Goal: Entertainment & Leisure: Consume media (video, audio)

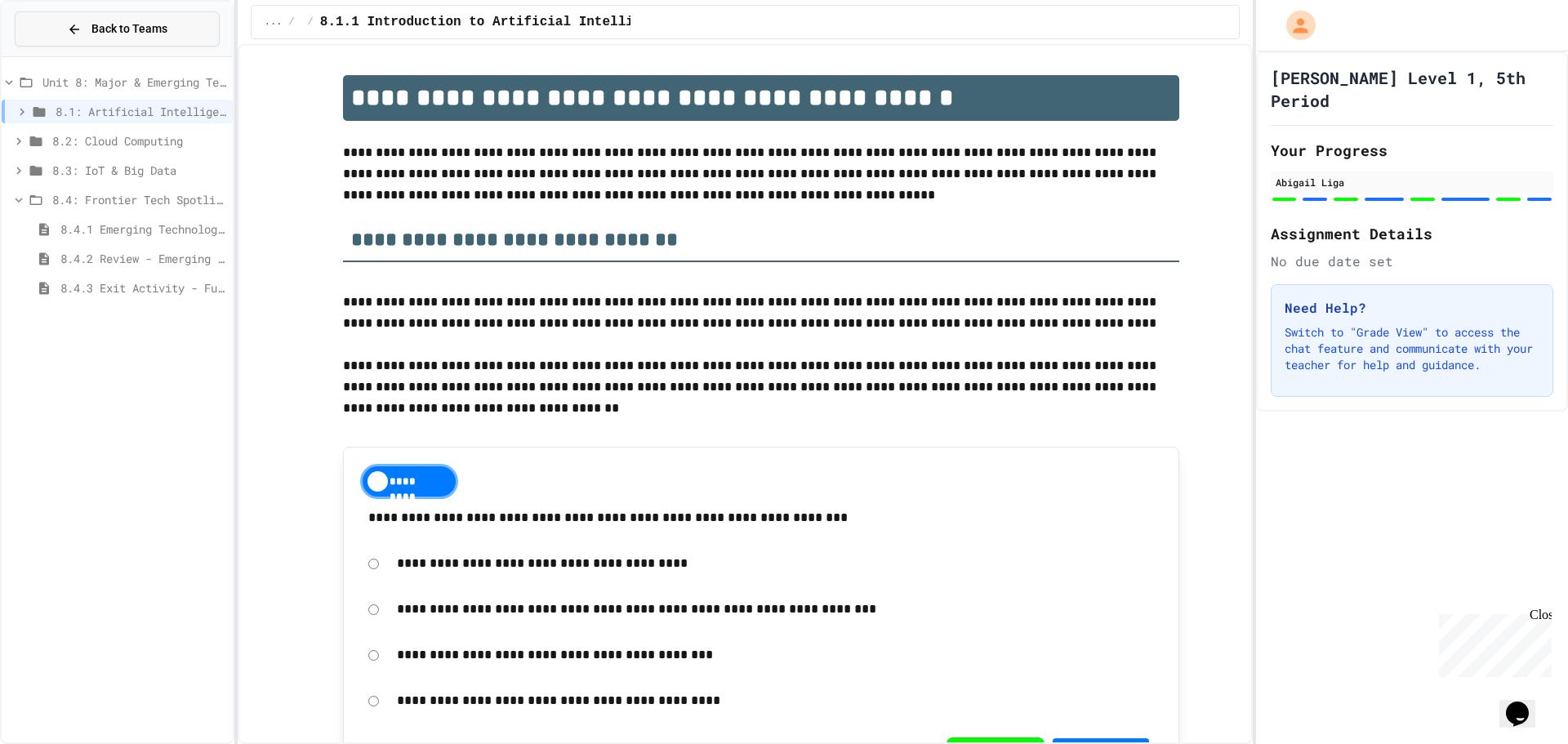
click at [199, 40] on button "Back to Teams" at bounding box center [117, 28] width 205 height 35
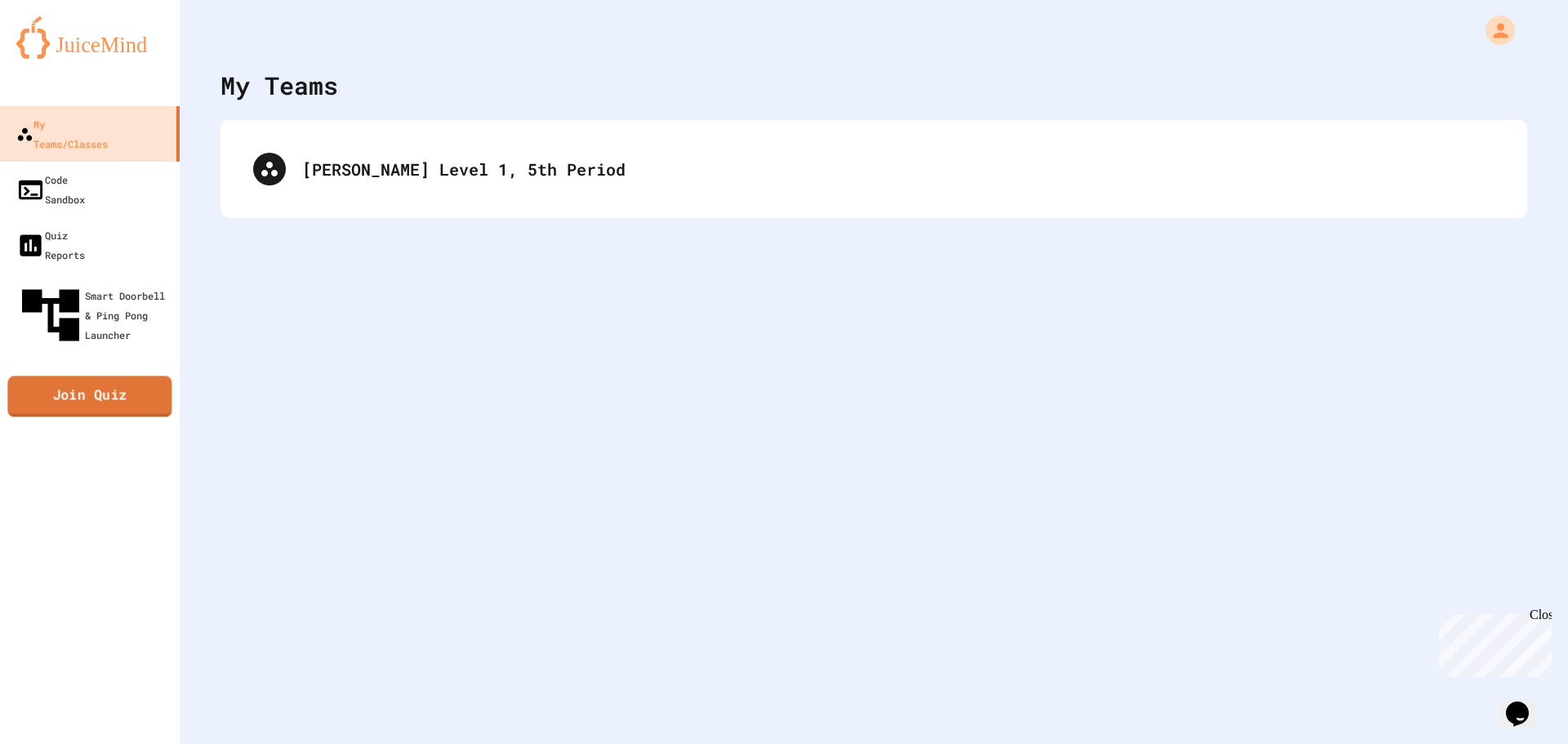
click at [80, 376] on link "Join Quiz" at bounding box center [90, 396] width 164 height 41
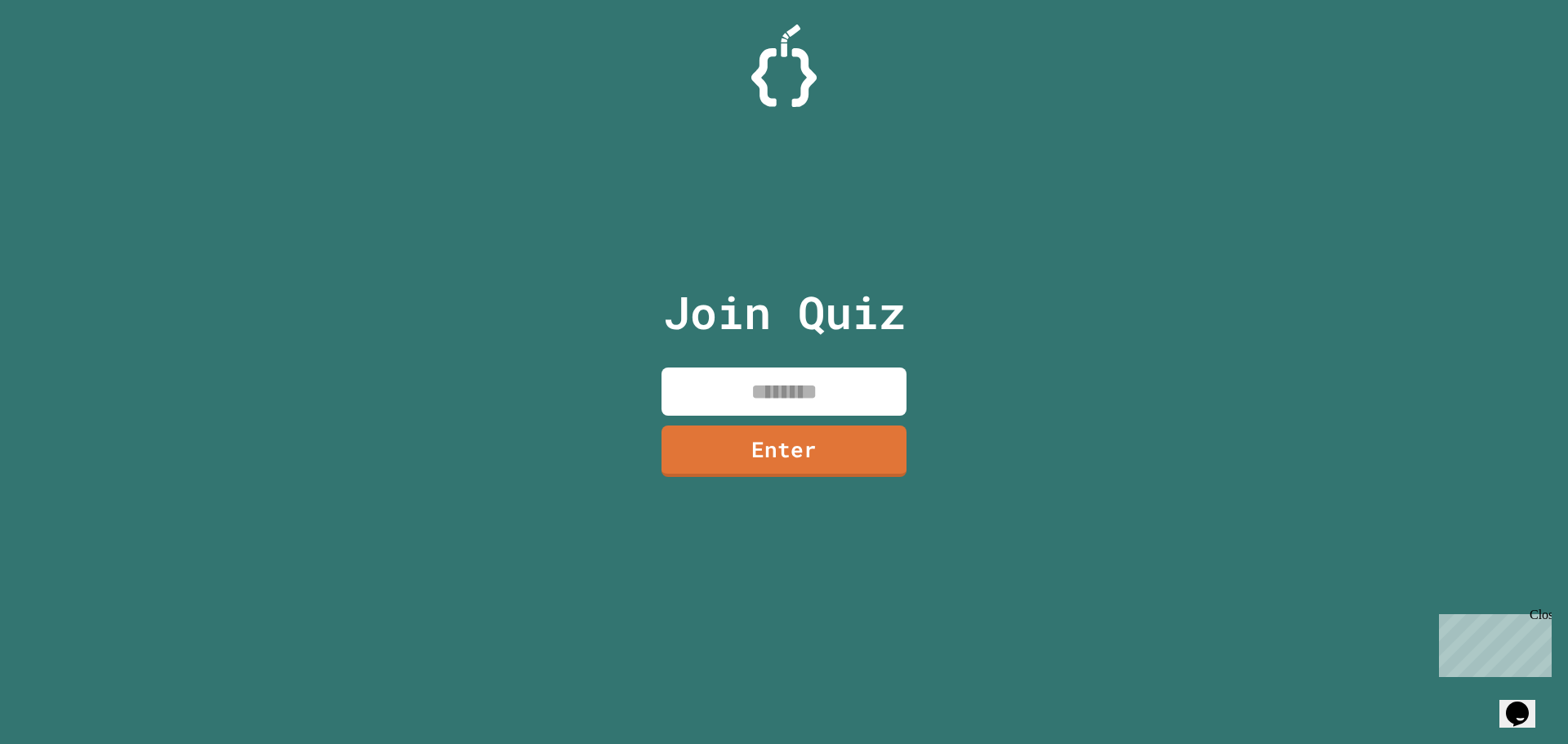
click at [798, 403] on input at bounding box center [784, 390] width 245 height 48
type input "********"
click at [757, 459] on link "Enter" at bounding box center [785, 448] width 240 height 54
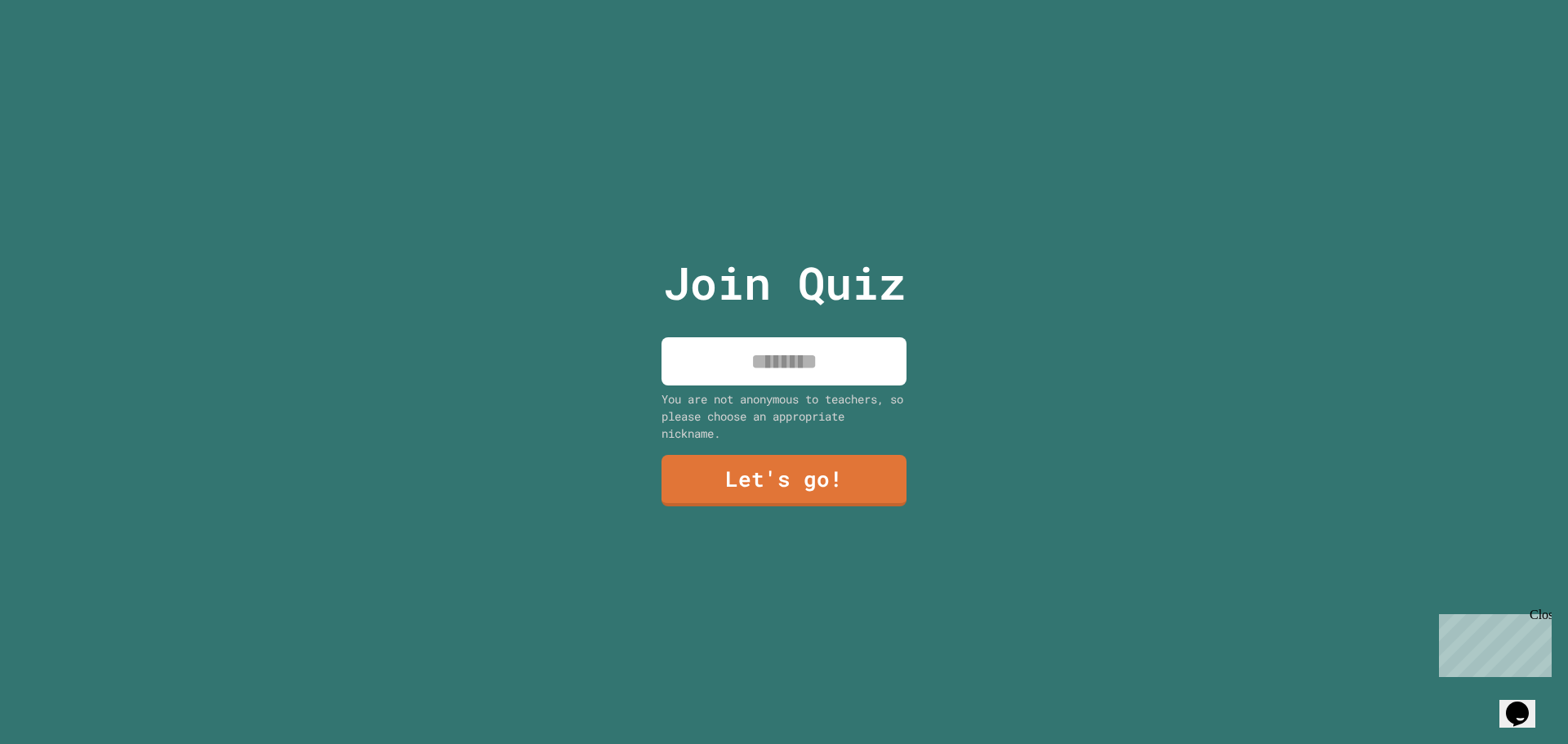
click at [768, 355] on input at bounding box center [784, 360] width 245 height 48
type input "****"
click at [749, 462] on link "Let's go!" at bounding box center [784, 479] width 245 height 54
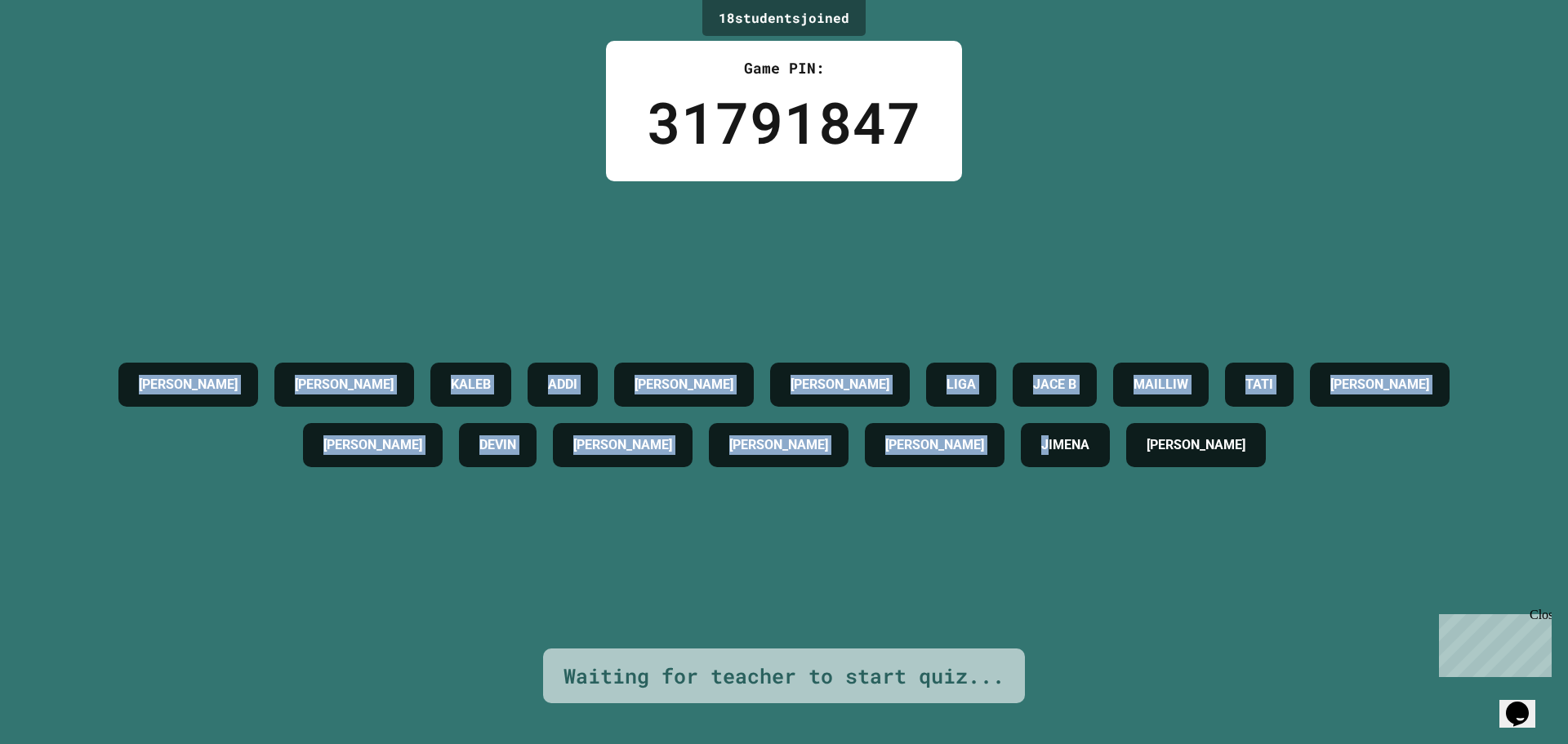
drag, startPoint x: 55, startPoint y: 323, endPoint x: 981, endPoint y: 531, distance: 949.1
click at [981, 531] on div "MARY ALAN KALEB ADDI DAVID MOLLY LIGA JACE B MAILLIW TATI RODERICK KAY DEVIN ER…" at bounding box center [783, 414] width 1486 height 467
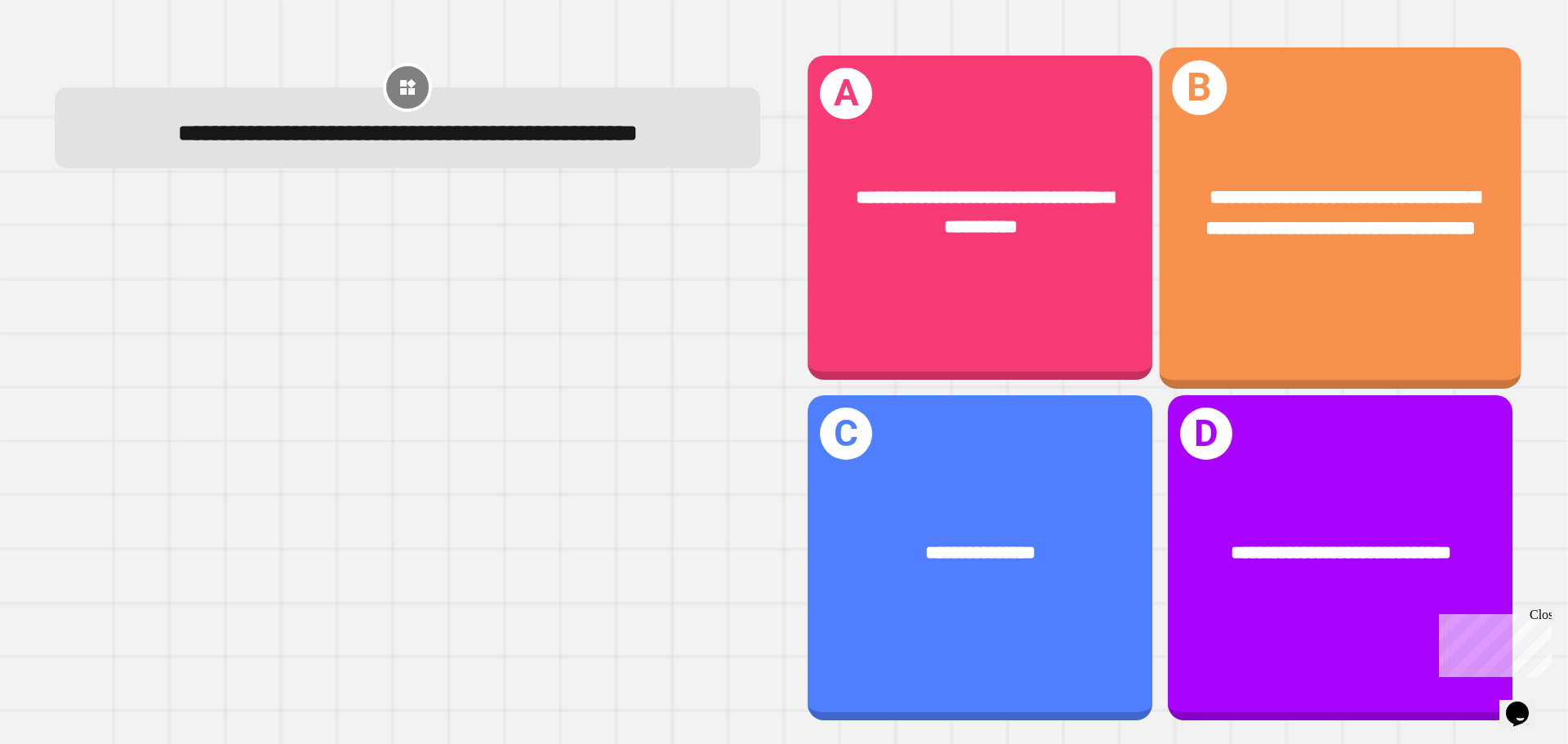
click at [1218, 227] on div "**********" at bounding box center [1340, 213] width 282 height 61
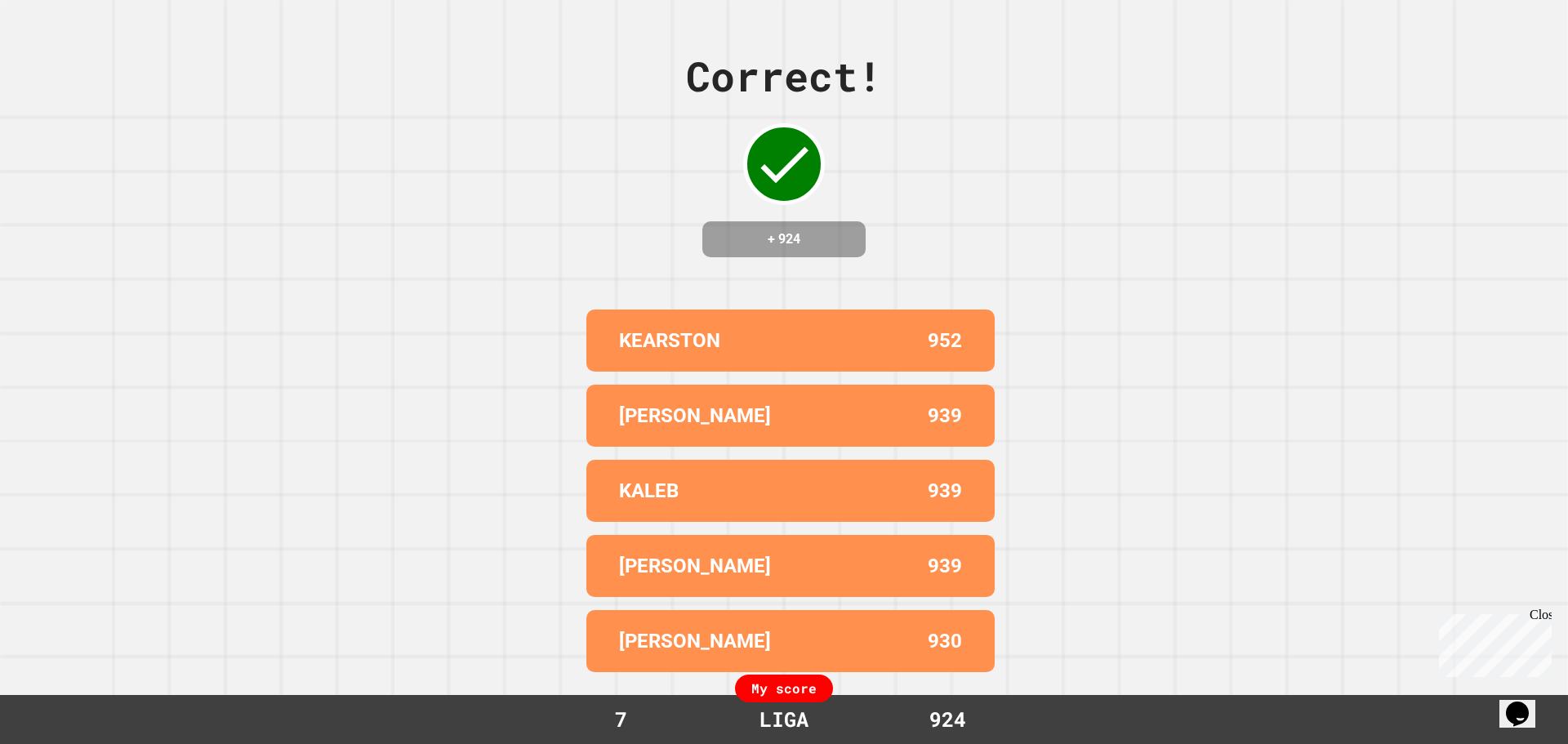
click at [770, 686] on div "My score" at bounding box center [784, 687] width 98 height 27
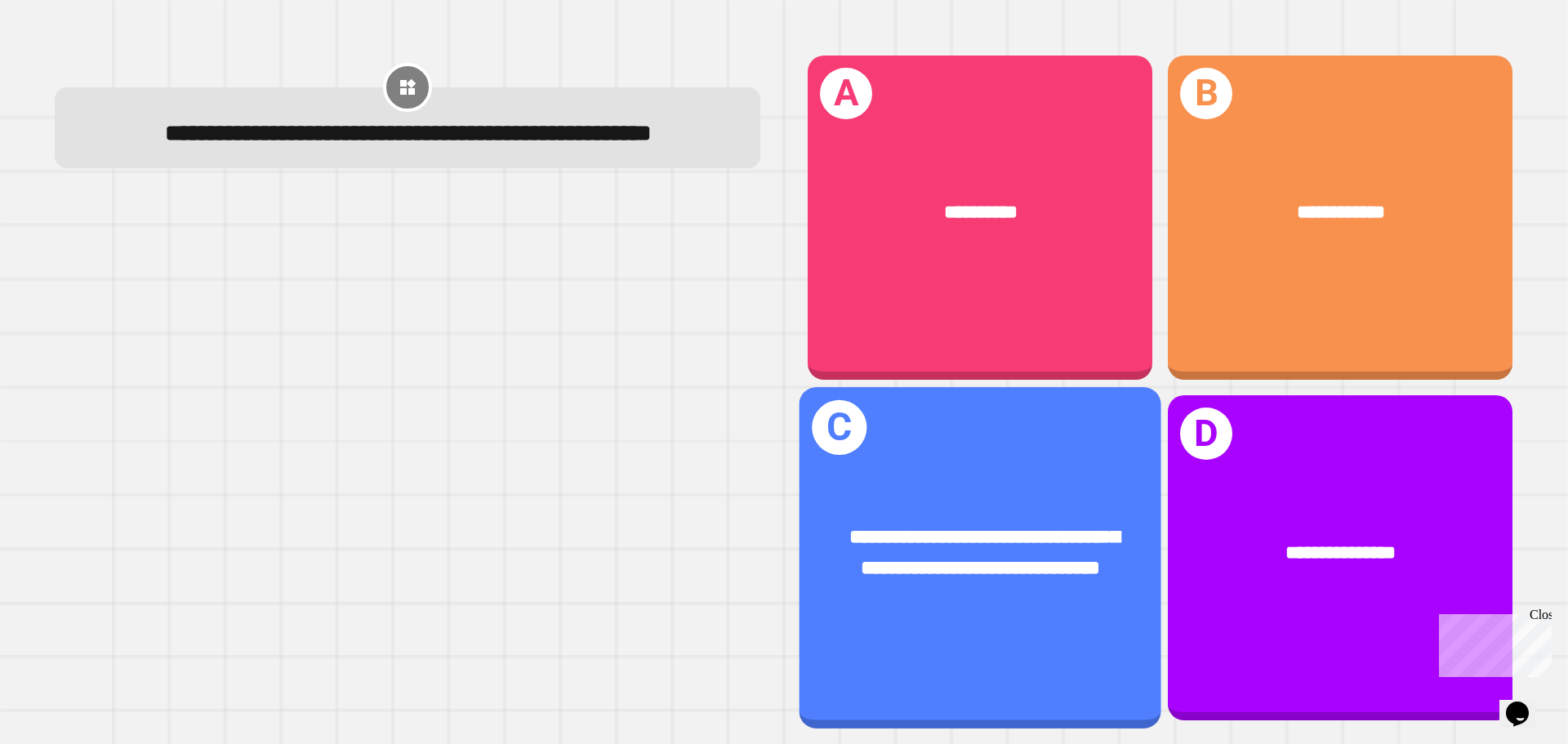
click at [980, 557] on span "**********" at bounding box center [984, 553] width 270 height 51
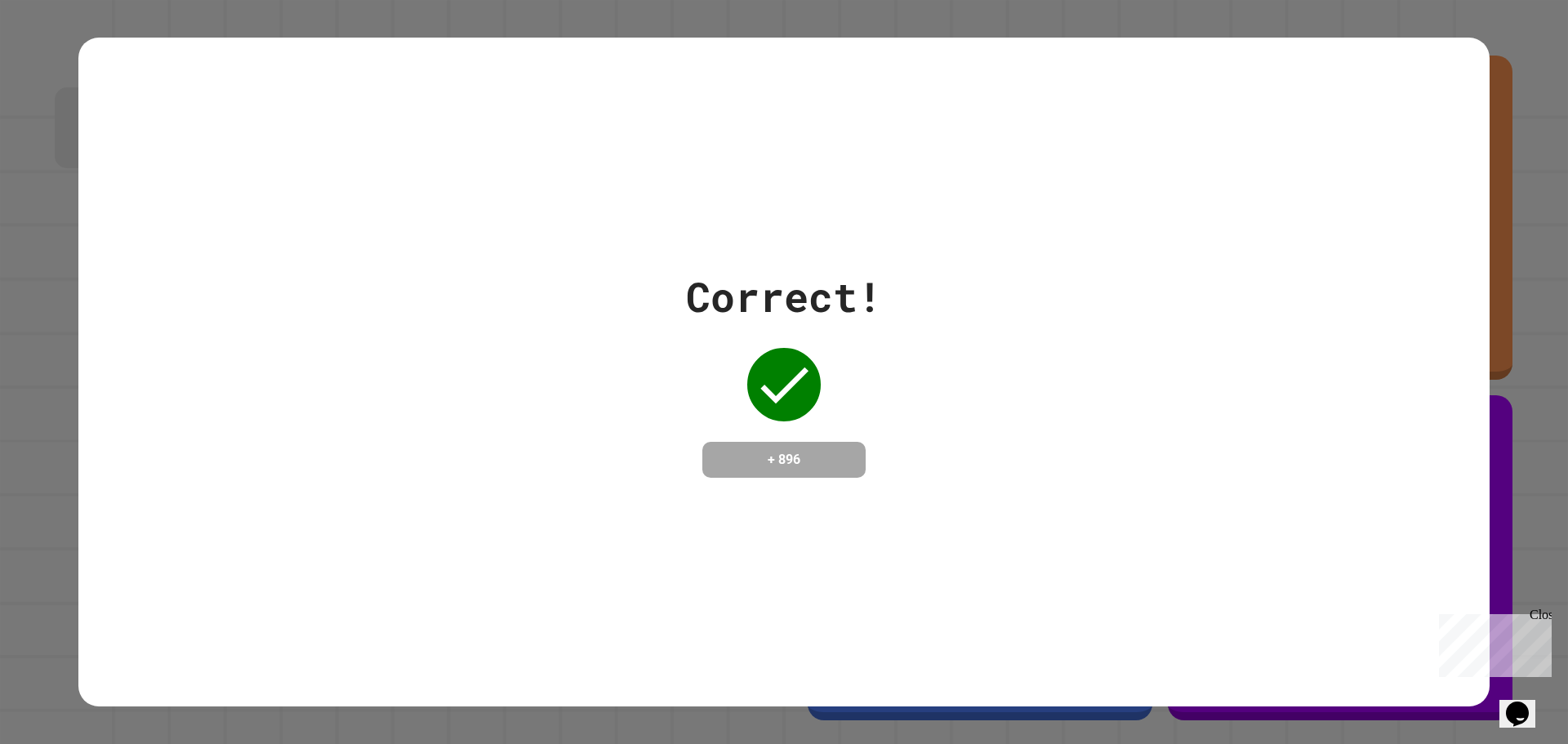
click at [0, 0] on div "Correct! + 896" at bounding box center [784, 372] width 1568 height 744
click at [12, 154] on div "Correct! + 896" at bounding box center [784, 372] width 1568 height 744
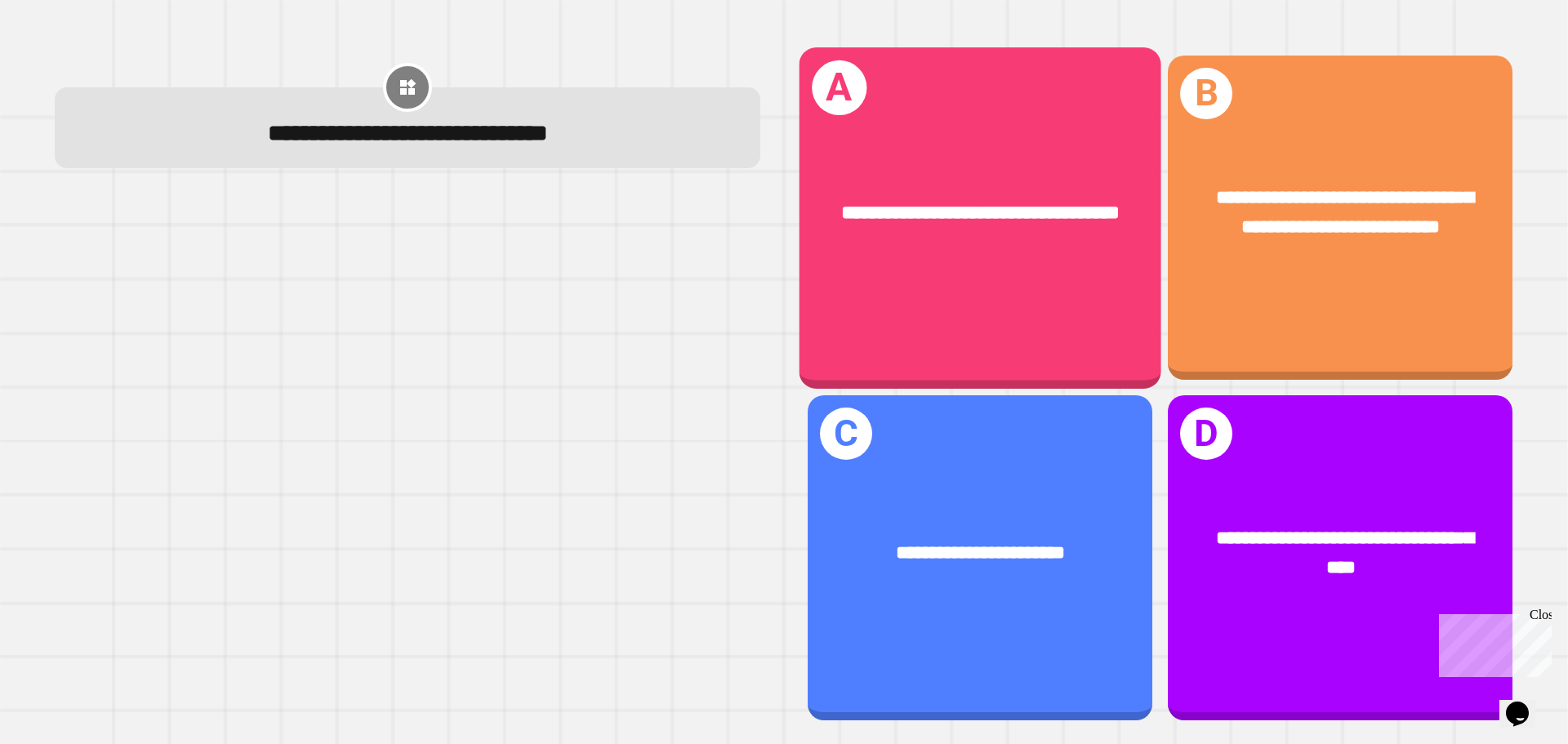
click at [946, 264] on div "**********" at bounding box center [979, 213] width 361 height 109
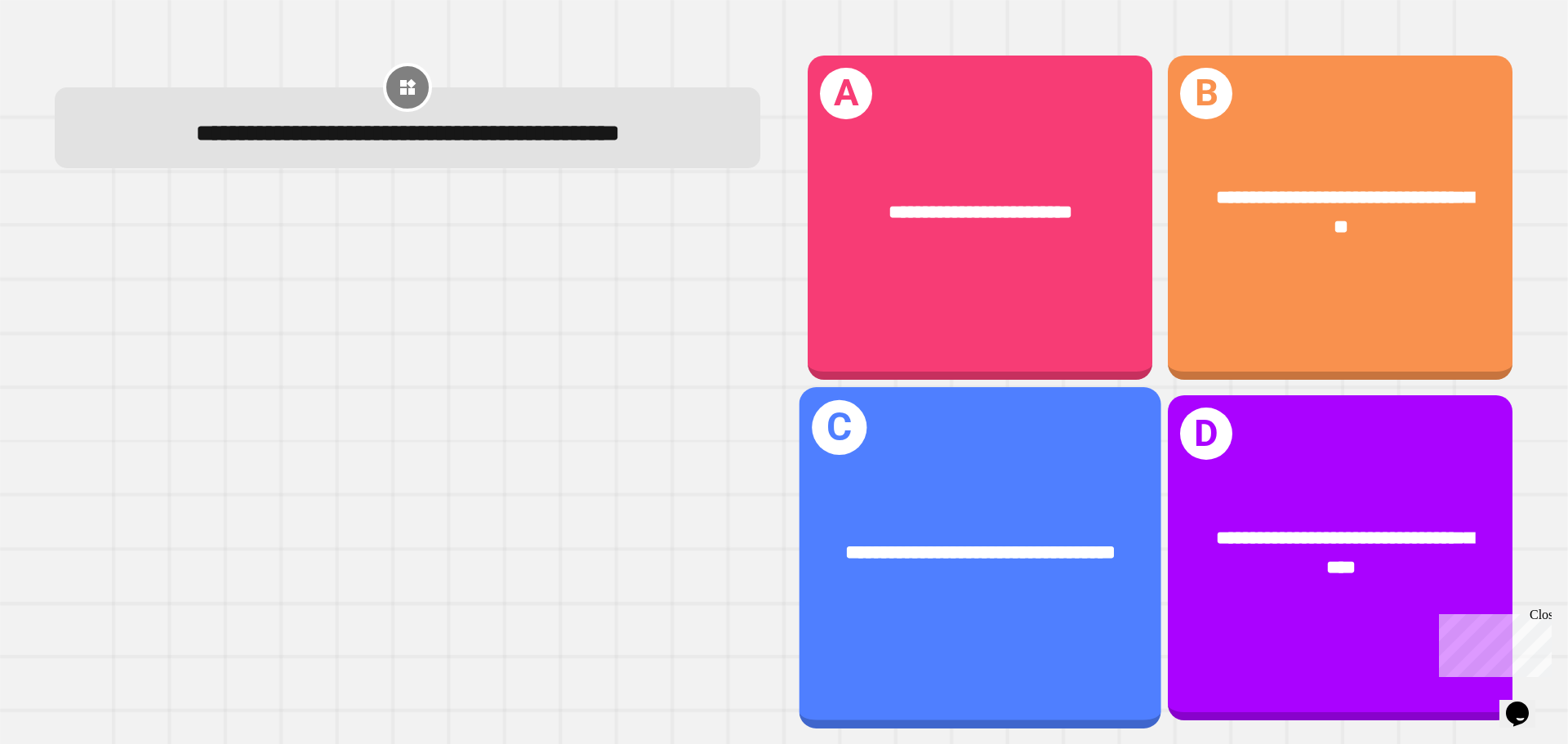
drag, startPoint x: 858, startPoint y: 553, endPoint x: 862, endPoint y: 535, distance: 18.4
click at [862, 537] on div "**********" at bounding box center [980, 553] width 282 height 30
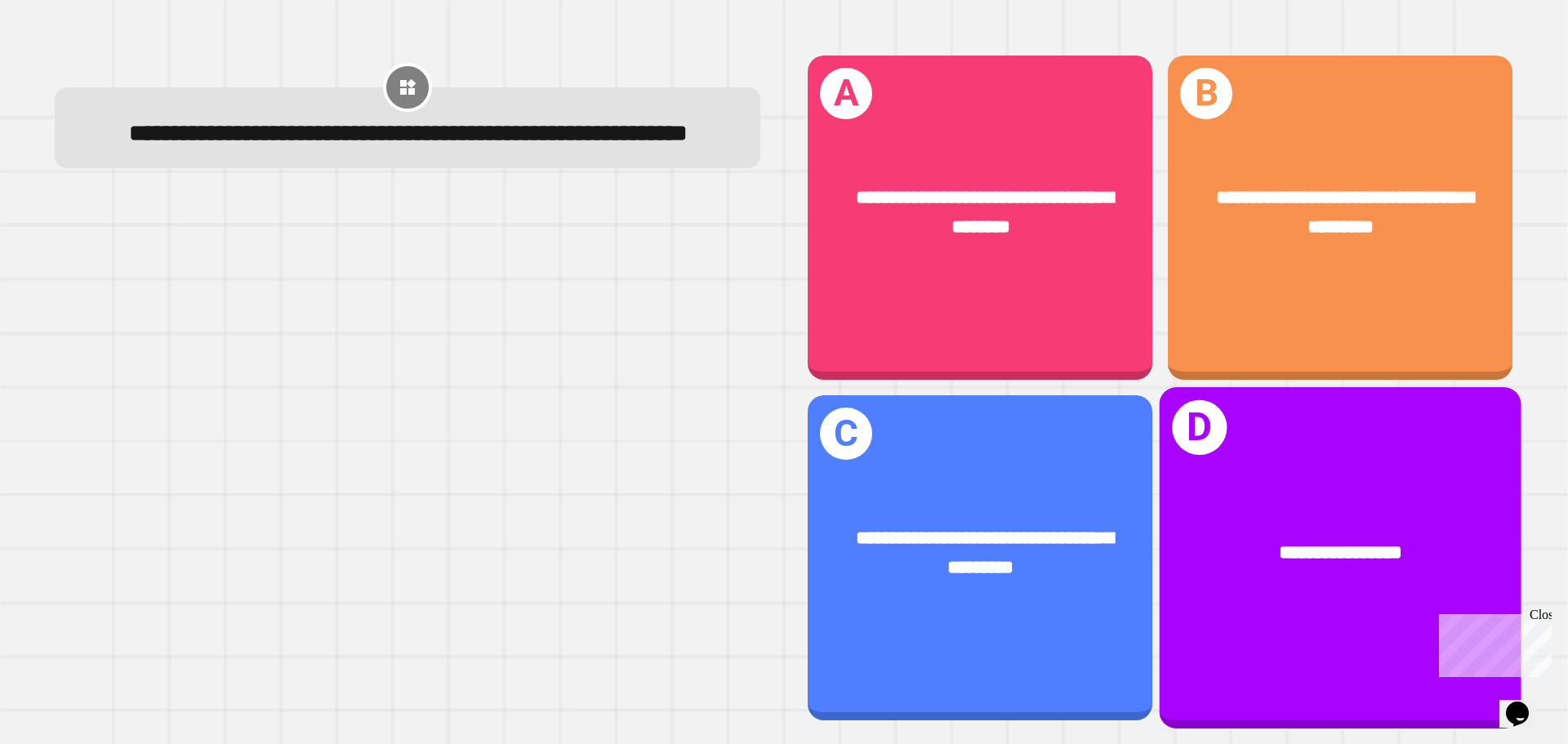
click at [1384, 543] on span "**********" at bounding box center [1340, 552] width 124 height 20
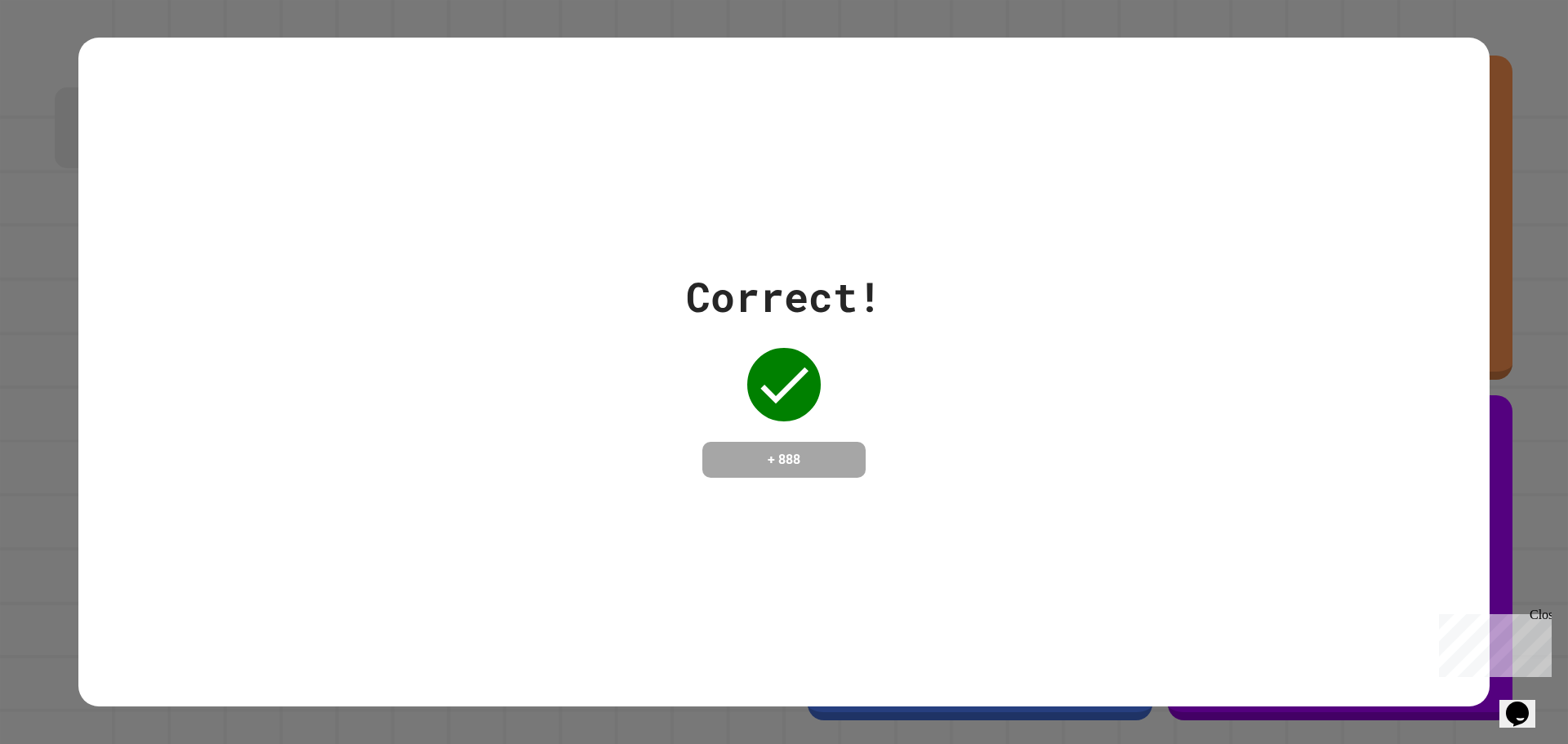
click at [1543, 615] on div "Close" at bounding box center [1540, 618] width 21 height 21
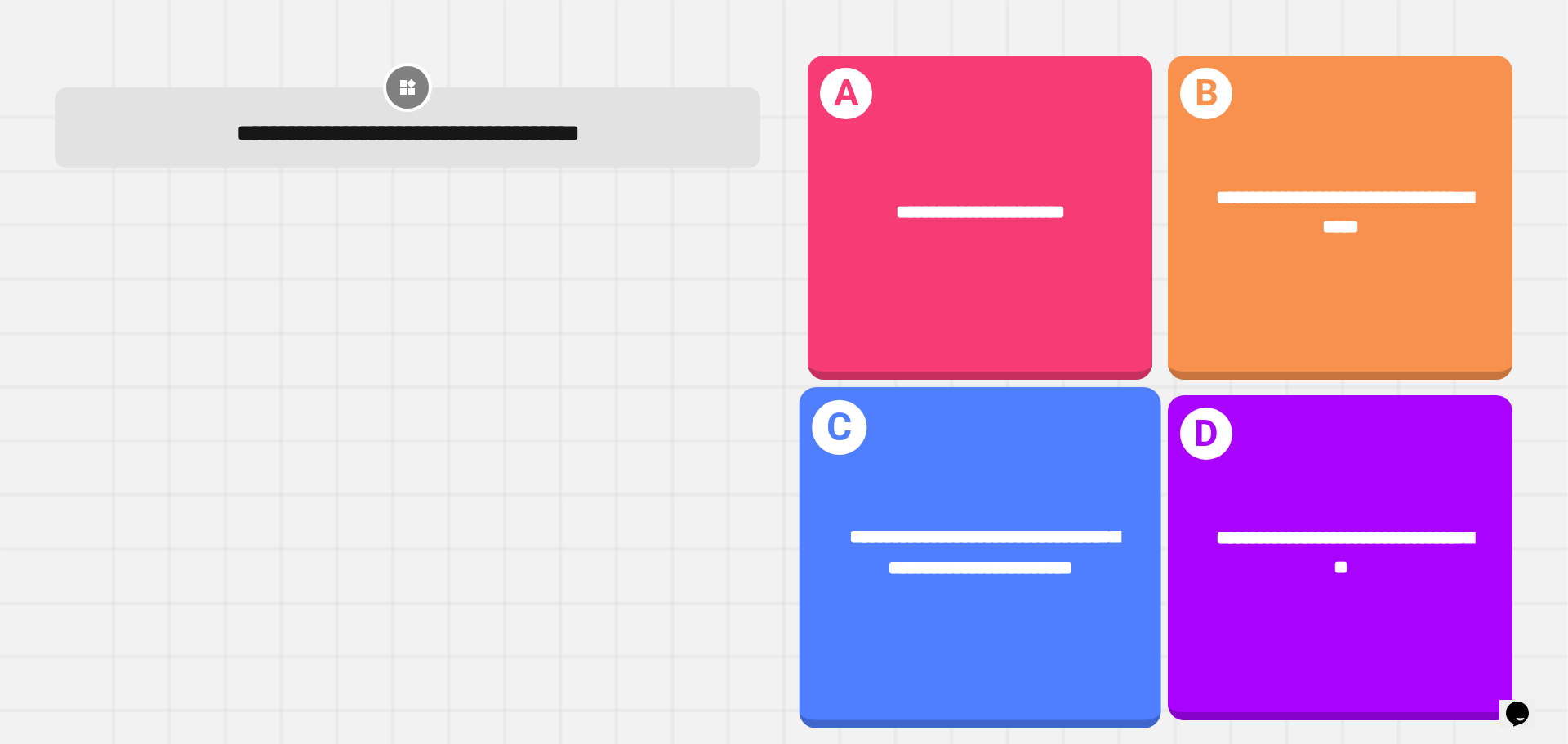
click at [914, 483] on div "**********" at bounding box center [979, 553] width 361 height 141
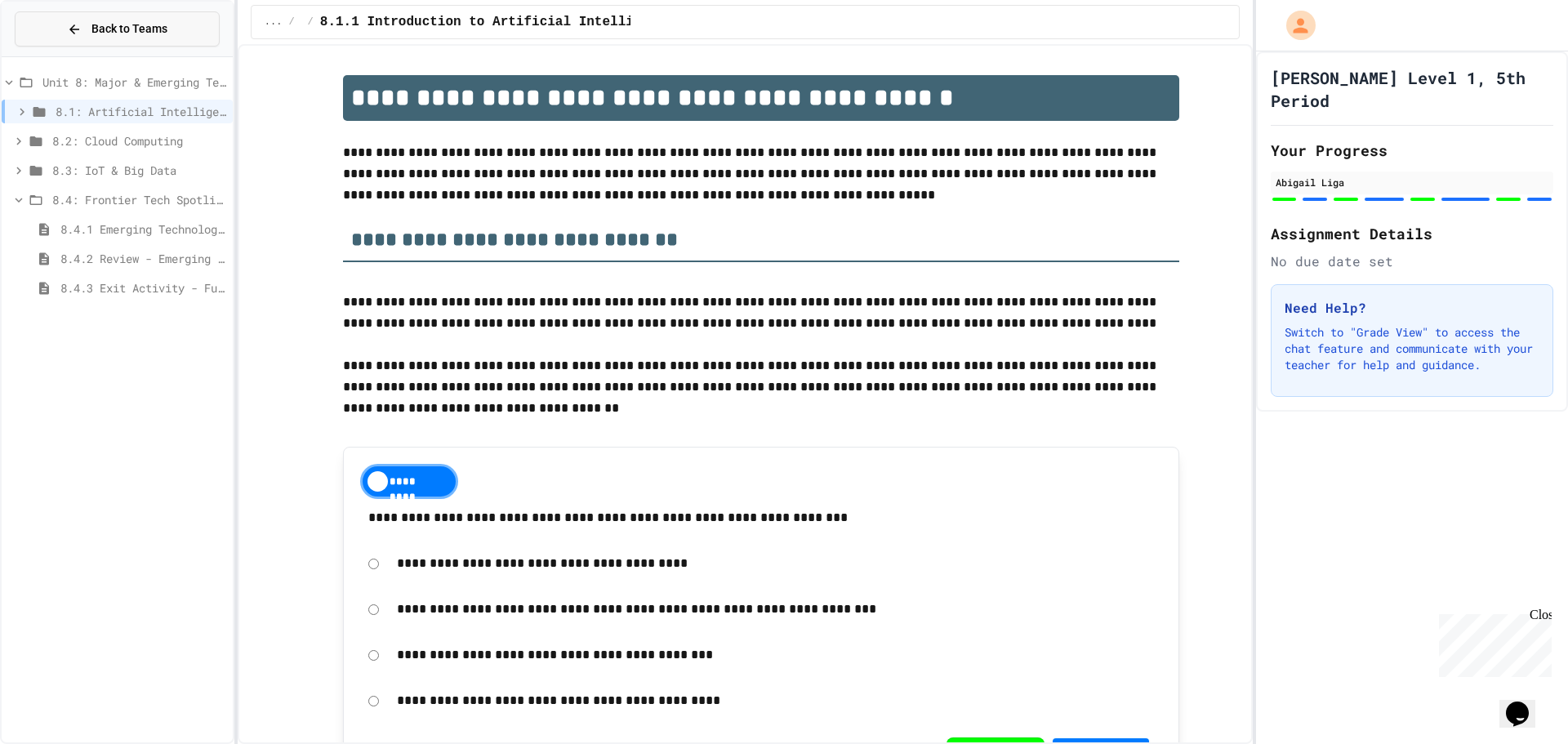
click at [61, 14] on button "Back to Teams" at bounding box center [117, 28] width 205 height 35
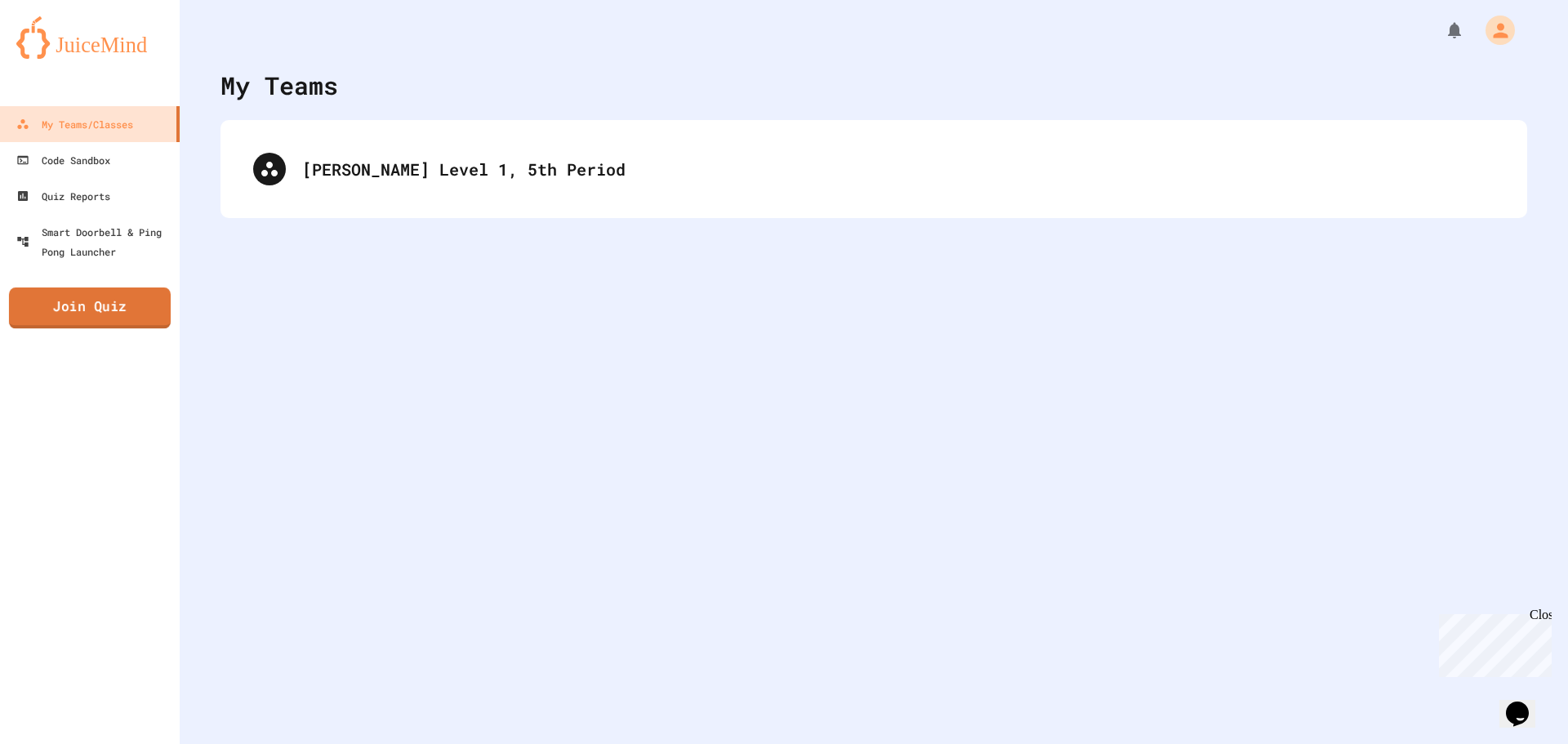
click at [135, 306] on link "Join Quiz" at bounding box center [90, 307] width 161 height 41
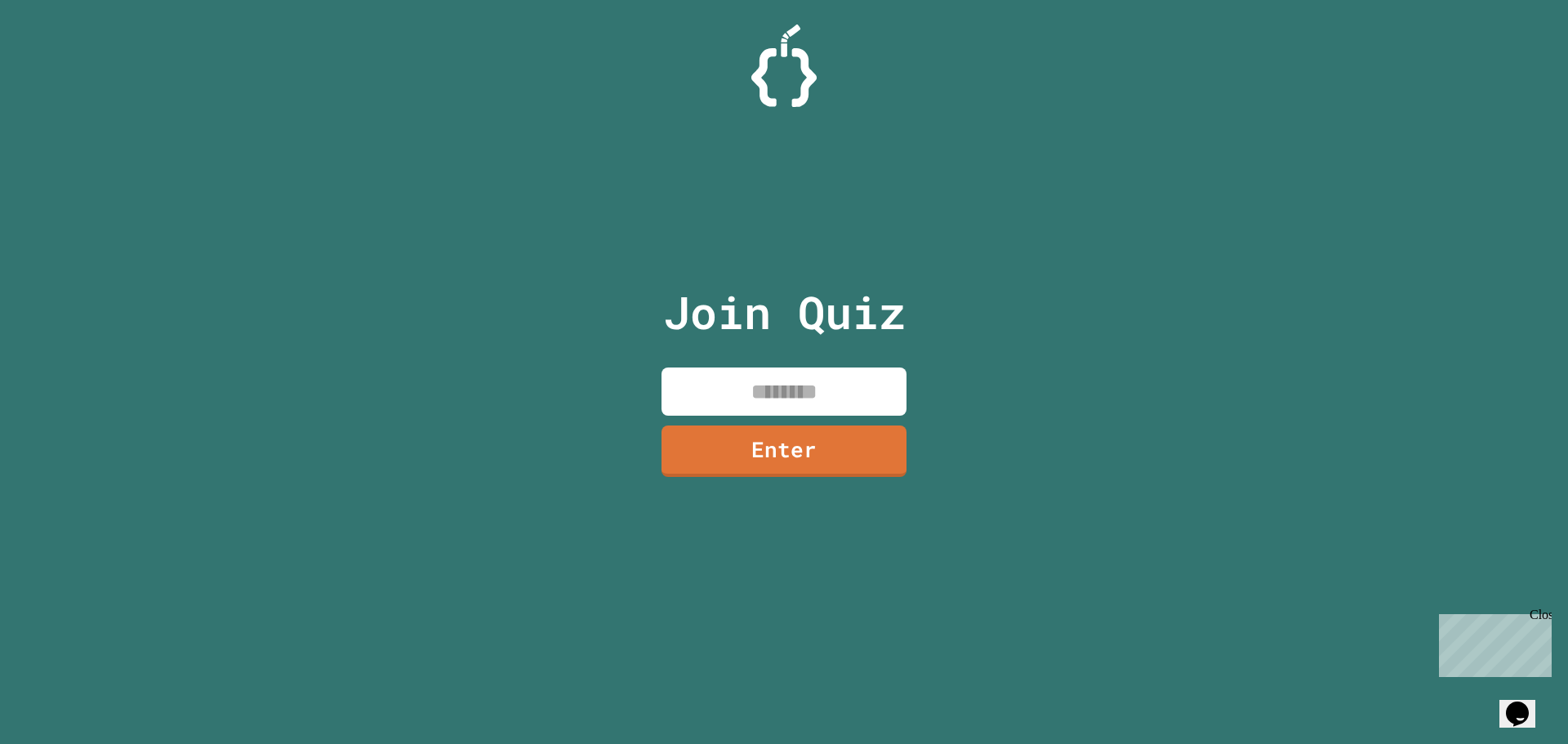
click at [688, 390] on input at bounding box center [784, 390] width 245 height 48
type input "********"
click at [797, 428] on link "Enter" at bounding box center [784, 448] width 242 height 54
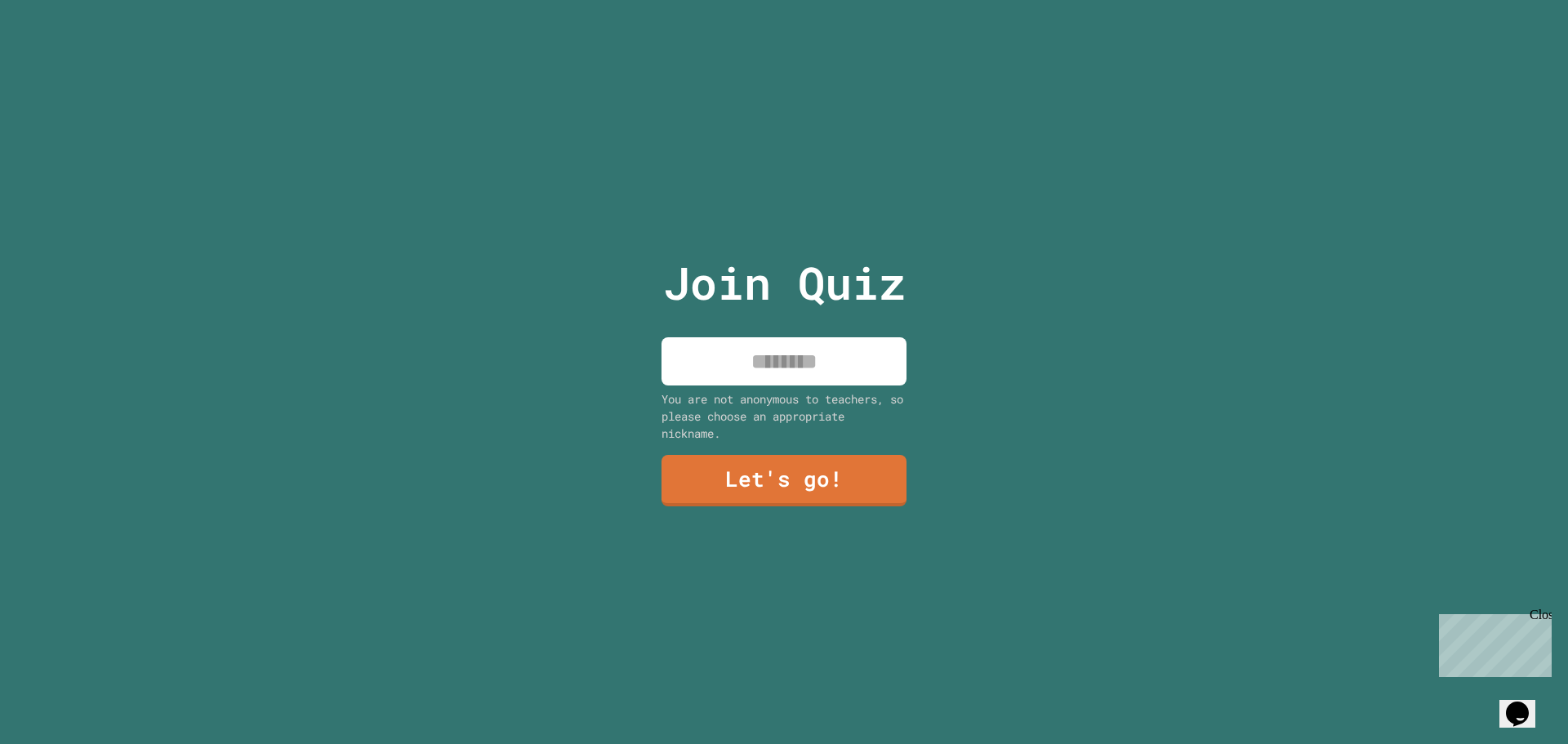
click at [769, 370] on input at bounding box center [784, 360] width 245 height 48
type input "****"
click at [788, 468] on link "Let's go!" at bounding box center [784, 479] width 243 height 54
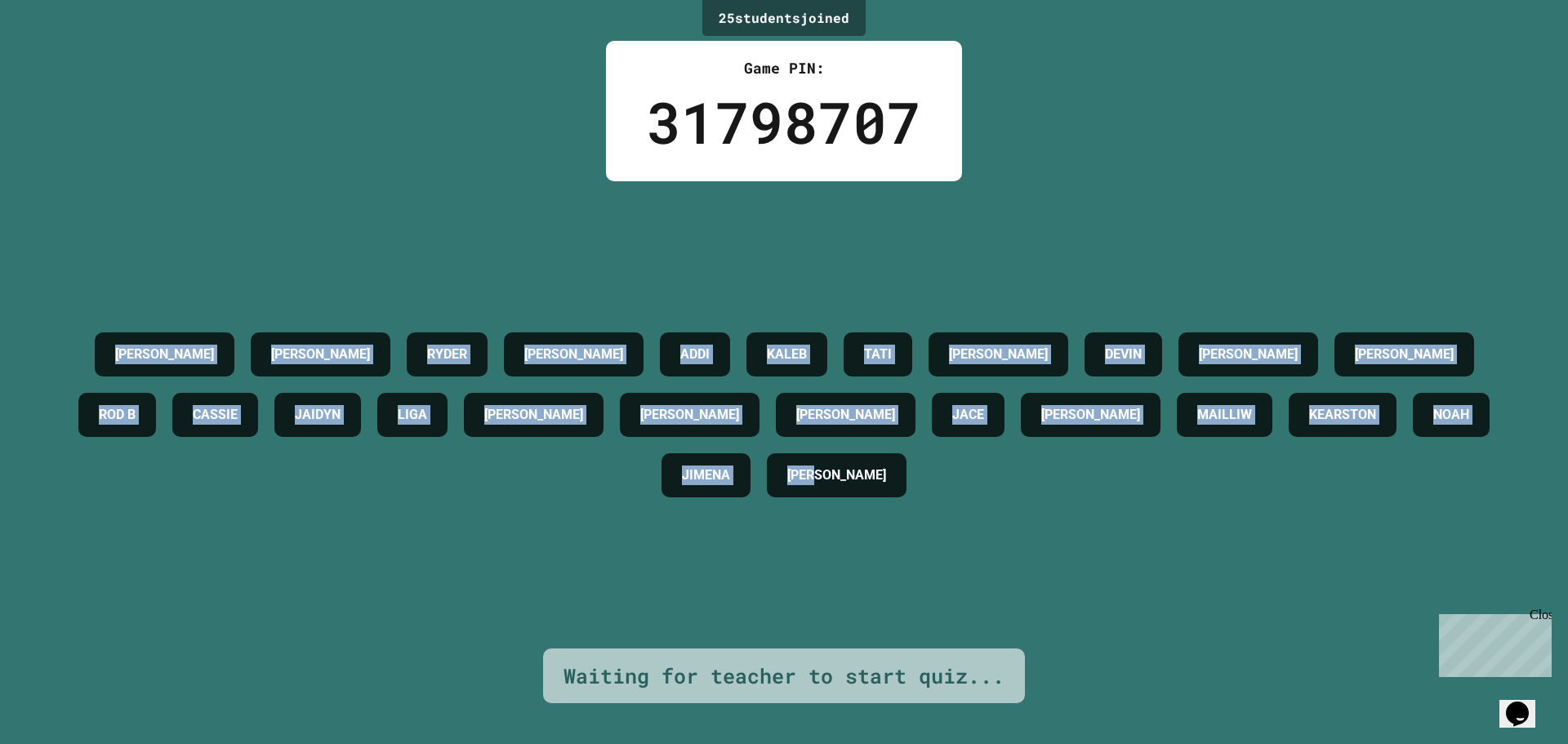
drag, startPoint x: 91, startPoint y: 322, endPoint x: 1121, endPoint y: 543, distance: 1053.4
click at [1121, 543] on div "[PERSON_NAME] [PERSON_NAME] [PERSON_NAME] [PERSON_NAME] [PERSON_NAME] [PERSON_N…" at bounding box center [783, 414] width 1486 height 467
drag, startPoint x: 1073, startPoint y: 519, endPoint x: 79, endPoint y: 306, distance: 1016.6
click at [79, 324] on div "[PERSON_NAME] [PERSON_NAME] [PERSON_NAME] [PERSON_NAME] [PERSON_NAME] [PERSON_N…" at bounding box center [783, 415] width 1486 height 181
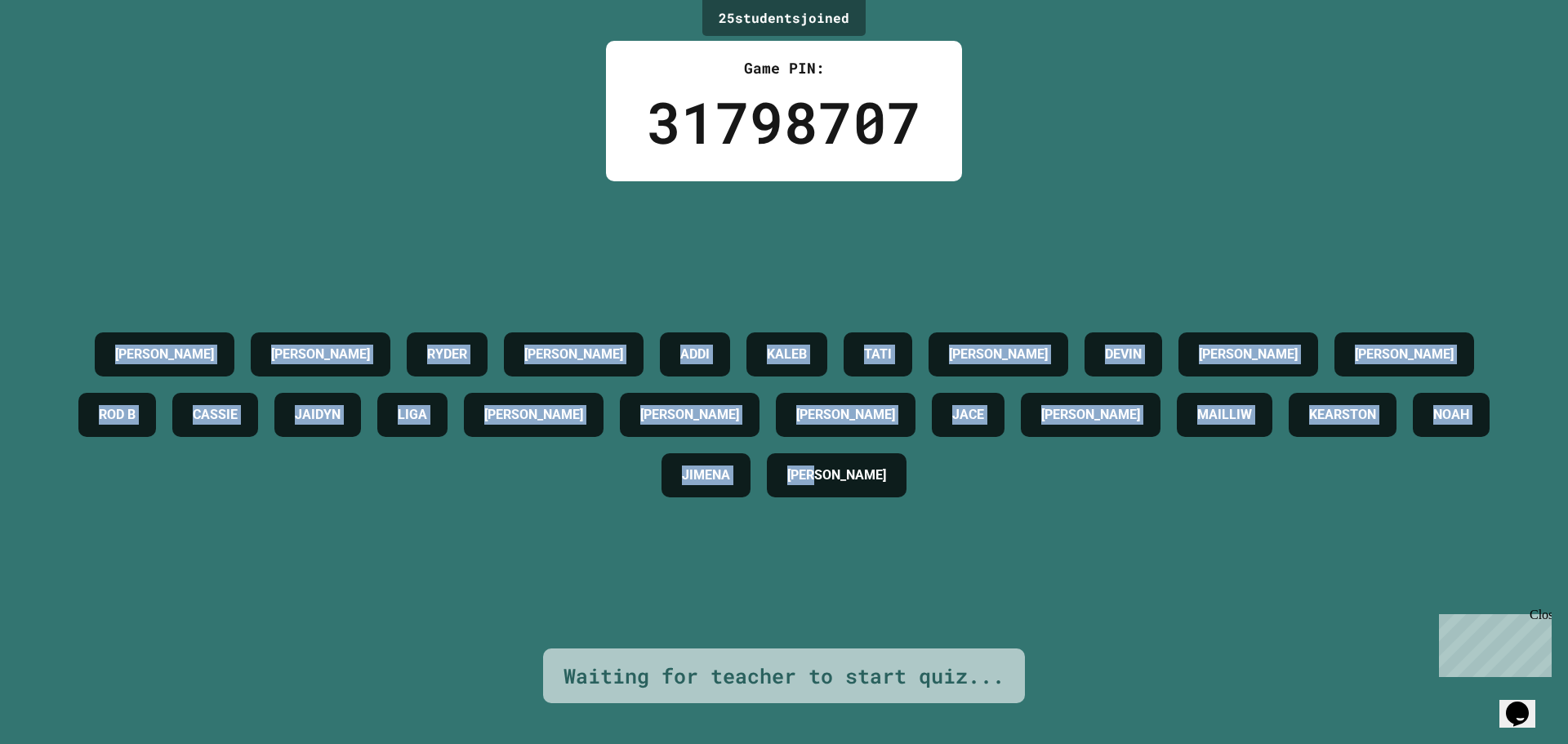
click at [69, 324] on div "[PERSON_NAME] [PERSON_NAME] [PERSON_NAME] [PERSON_NAME] [PERSON_NAME] [PERSON_N…" at bounding box center [783, 415] width 1486 height 181
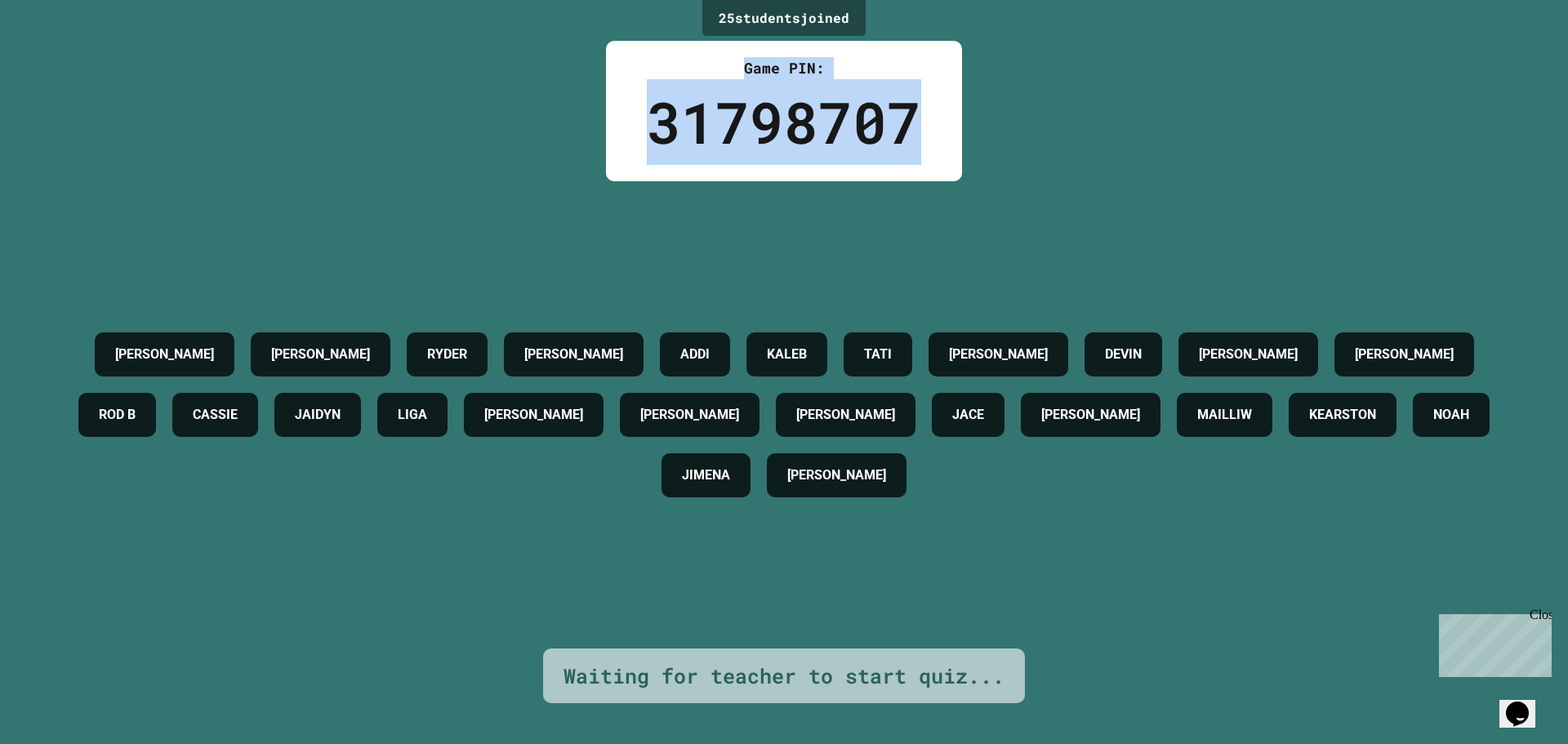
drag, startPoint x: 631, startPoint y: 66, endPoint x: 985, endPoint y: 146, distance: 362.9
click at [981, 143] on div "25 student s joined Game PIN: 31798707 [PERSON_NAME] [PERSON_NAME] [PERSON_NAME…" at bounding box center [784, 372] width 1568 height 744
click at [986, 146] on div "25 student s joined Game PIN: 31798707 [PERSON_NAME] [PERSON_NAME] [PERSON_NAME…" at bounding box center [784, 372] width 1568 height 744
drag, startPoint x: 920, startPoint y: 119, endPoint x: 602, endPoint y: 125, distance: 318.1
click at [635, 128] on div "Game PIN: 31798707" at bounding box center [783, 110] width 356 height 141
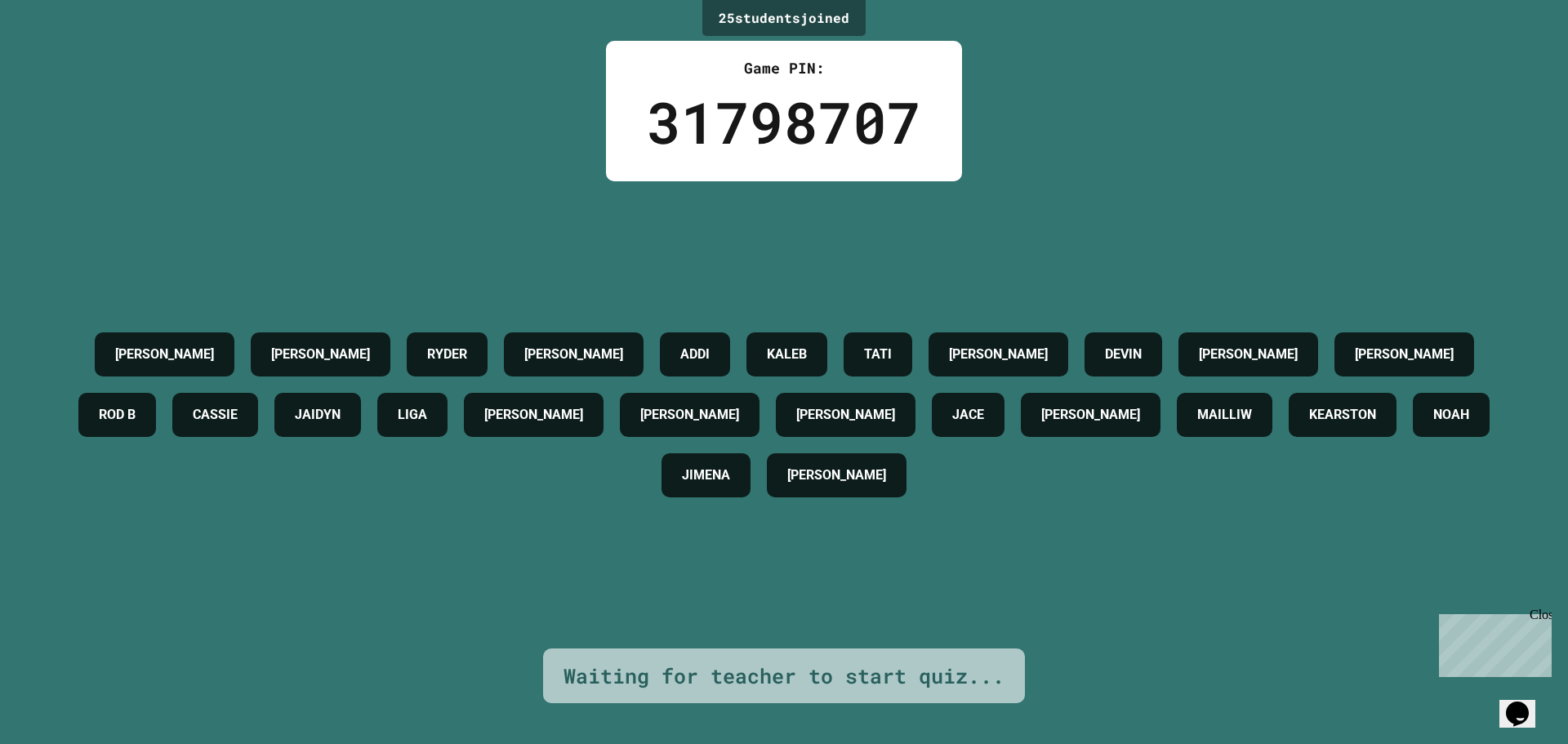
click at [459, 124] on div "25 student s joined Game PIN: 31798707 [PERSON_NAME] [PERSON_NAME] [PERSON_NAME…" at bounding box center [784, 372] width 1568 height 744
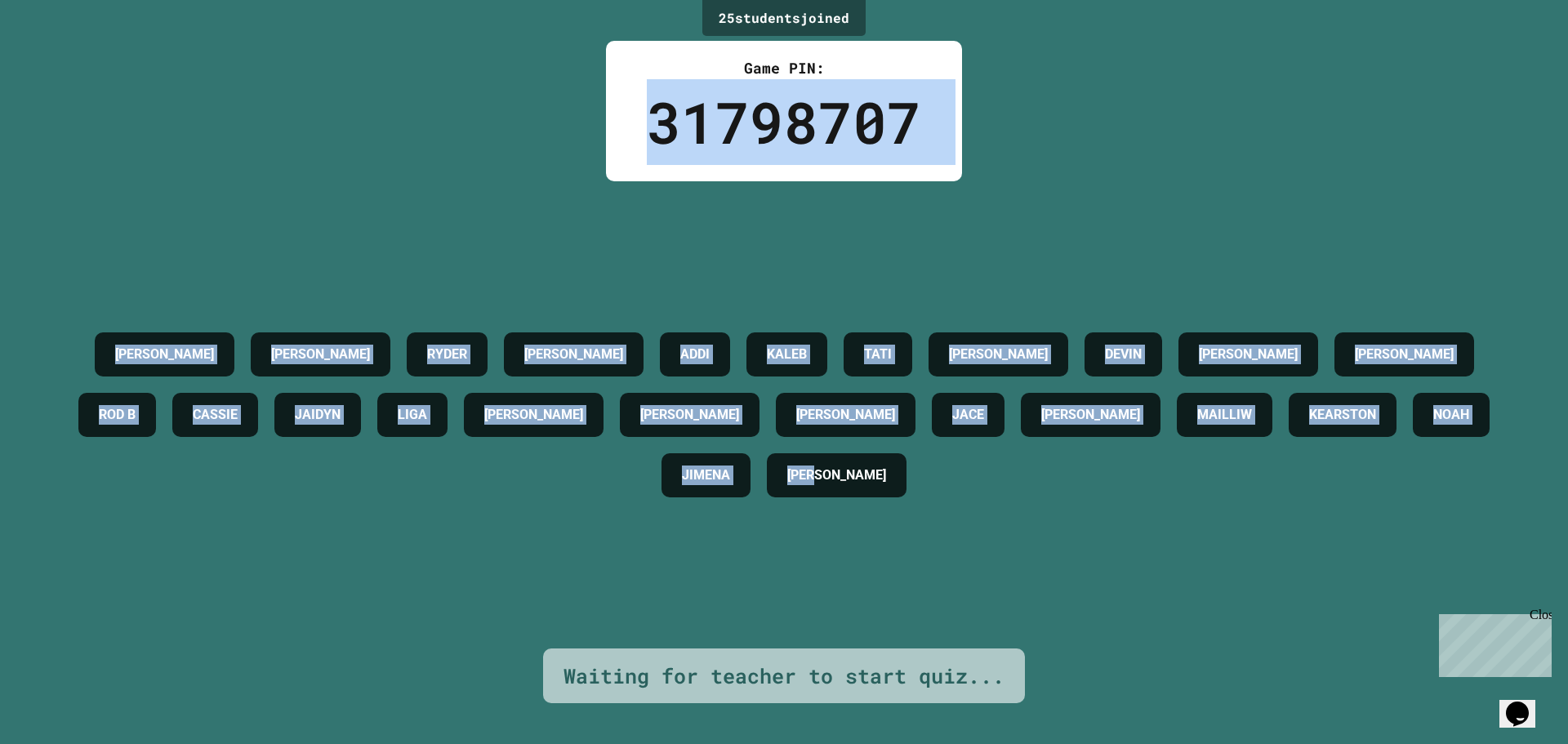
drag, startPoint x: 628, startPoint y: 94, endPoint x: 1036, endPoint y: 489, distance: 567.9
click at [1036, 489] on div "25 student s joined Game PIN: 31798707 [PERSON_NAME] [PERSON_NAME] [PERSON_NAME…" at bounding box center [784, 372] width 1568 height 744
click at [1011, 179] on div "25 student s joined Game PIN: 31798707 [PERSON_NAME] [PERSON_NAME] [PERSON_NAME…" at bounding box center [784, 372] width 1568 height 744
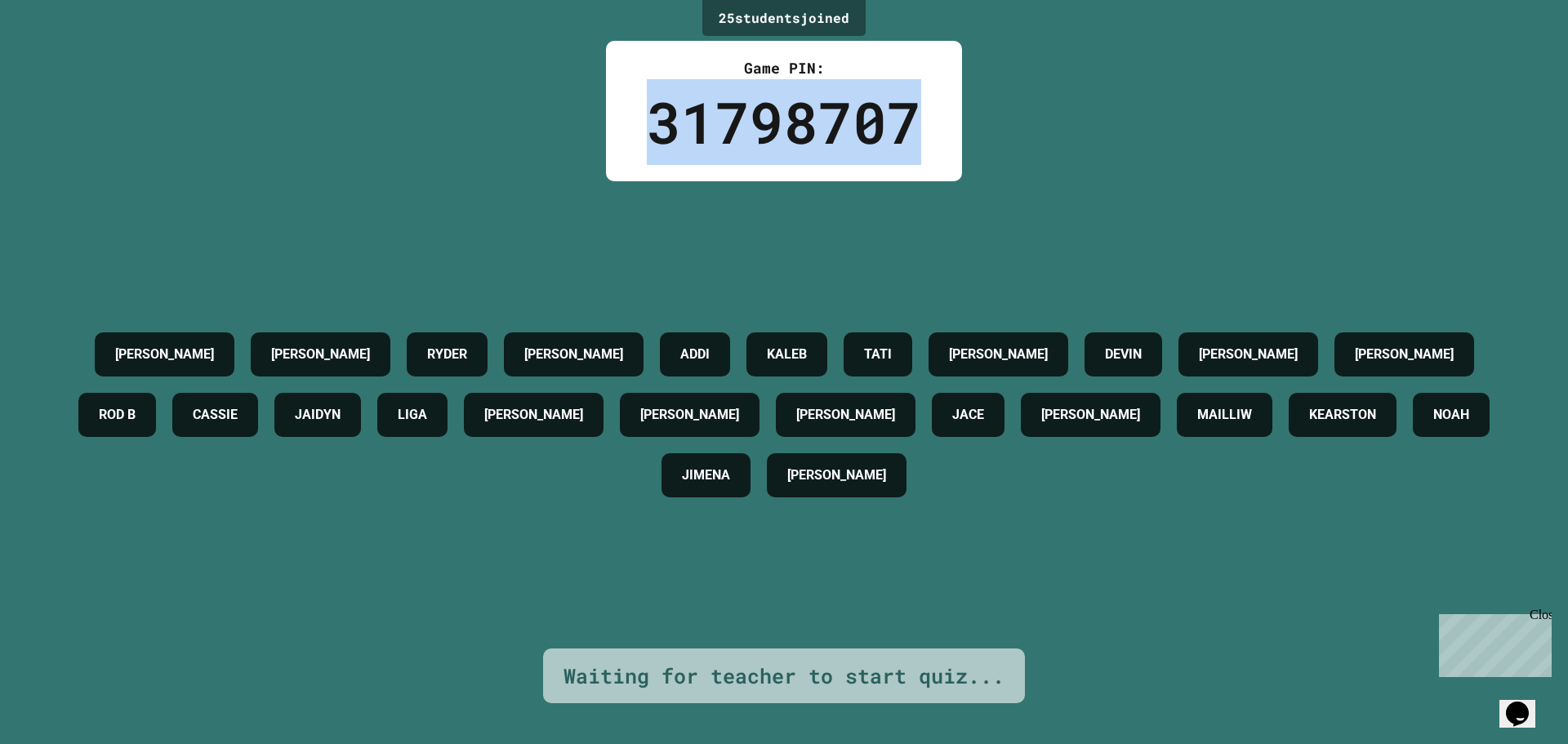
drag, startPoint x: 902, startPoint y: 122, endPoint x: 621, endPoint y: 122, distance: 281.0
click at [647, 124] on div "31798707" at bounding box center [784, 122] width 275 height 86
click at [538, 103] on div "25 student s joined Game PIN: 31798707 [PERSON_NAME] [PERSON_NAME] [PERSON_NAME…" at bounding box center [784, 372] width 1568 height 744
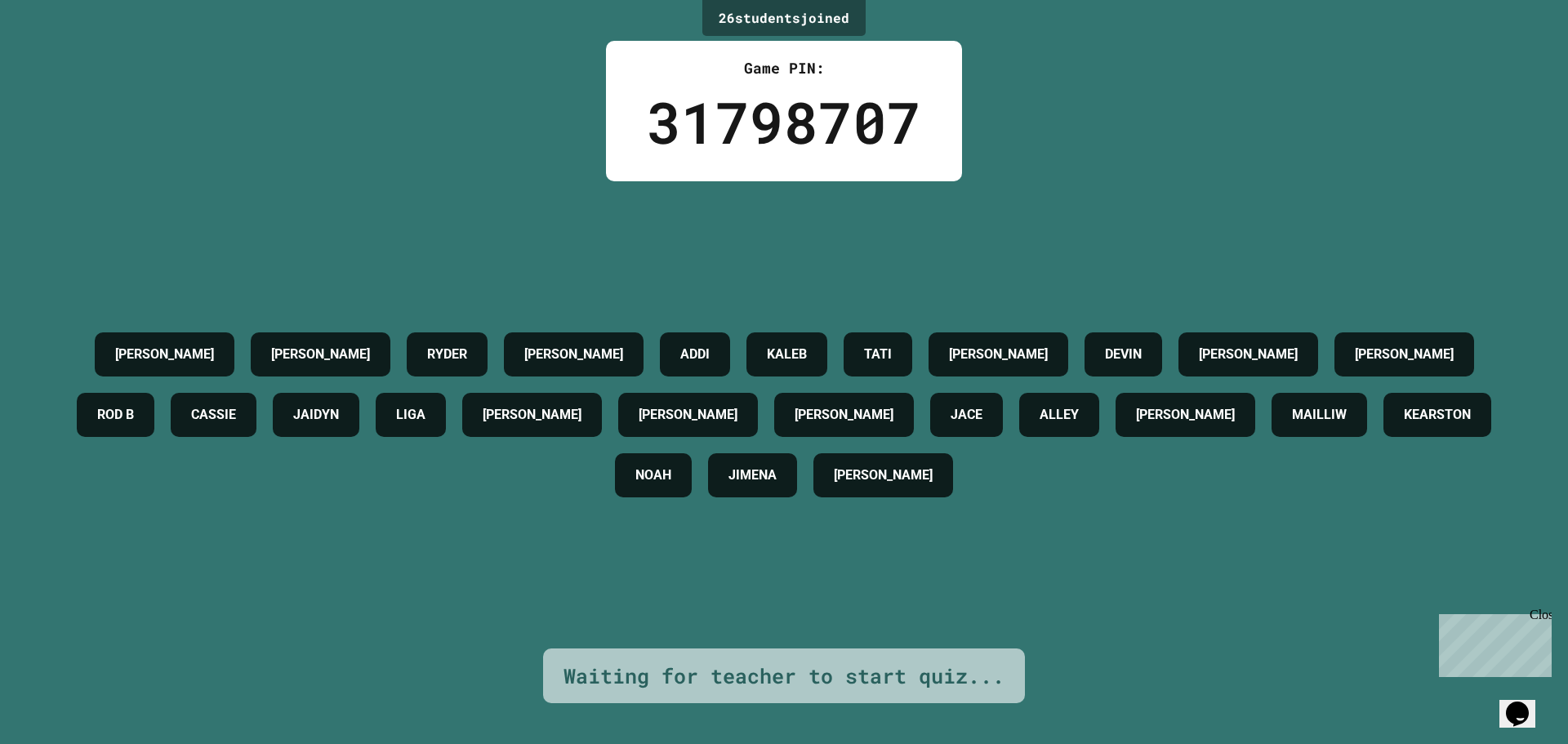
click at [331, 164] on div "26 student s joined Game PIN: 31798707 [PERSON_NAME] [PERSON_NAME] [PERSON_NAME…" at bounding box center [784, 372] width 1568 height 744
drag, startPoint x: 642, startPoint y: 118, endPoint x: 790, endPoint y: 133, distance: 148.8
click at [790, 133] on div "31798707" at bounding box center [784, 122] width 275 height 86
click at [620, 100] on div "Game PIN: 31798707" at bounding box center [783, 110] width 356 height 141
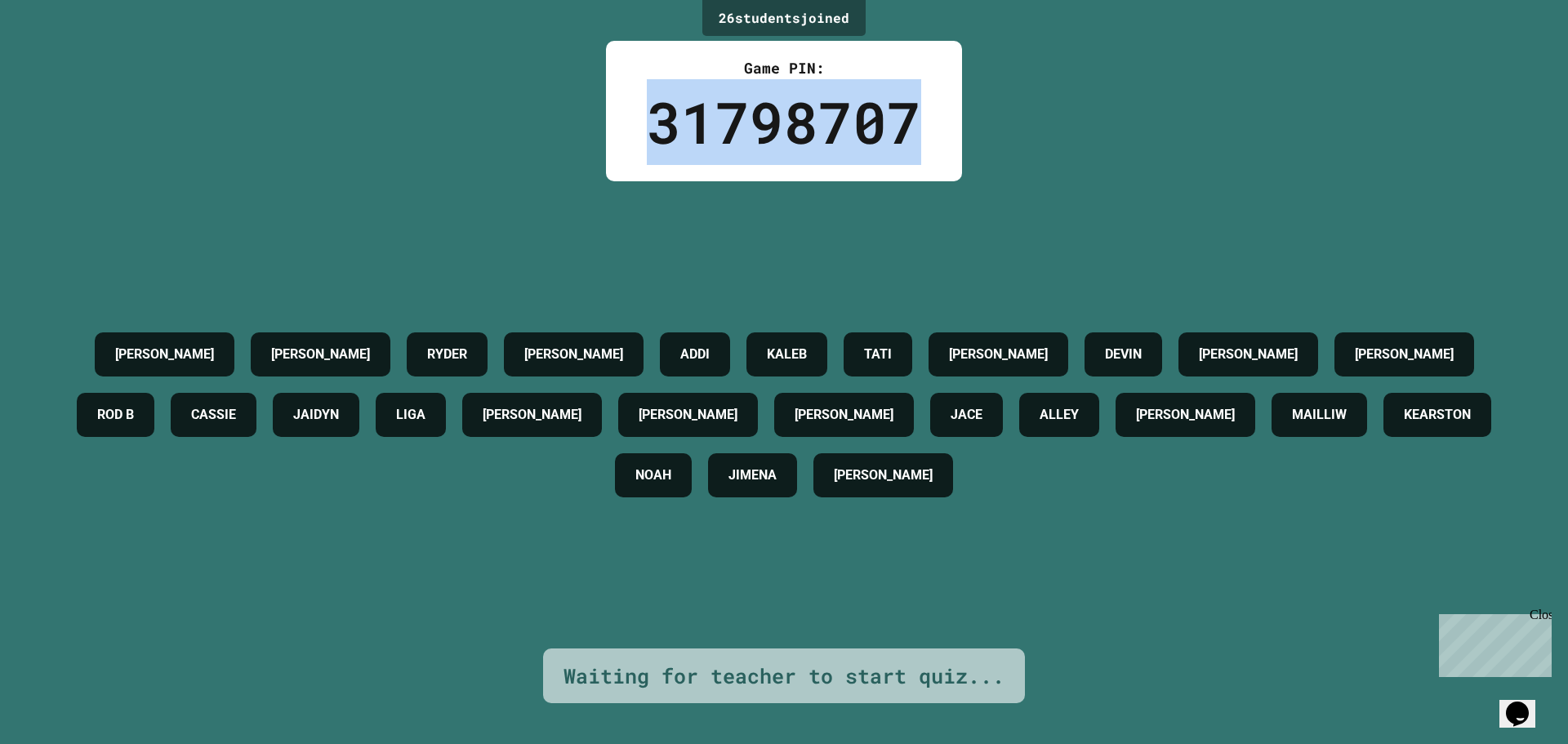
drag, startPoint x: 642, startPoint y: 107, endPoint x: 900, endPoint y: 124, distance: 258.6
click at [900, 124] on div "Game PIN: 31798707" at bounding box center [783, 110] width 356 height 141
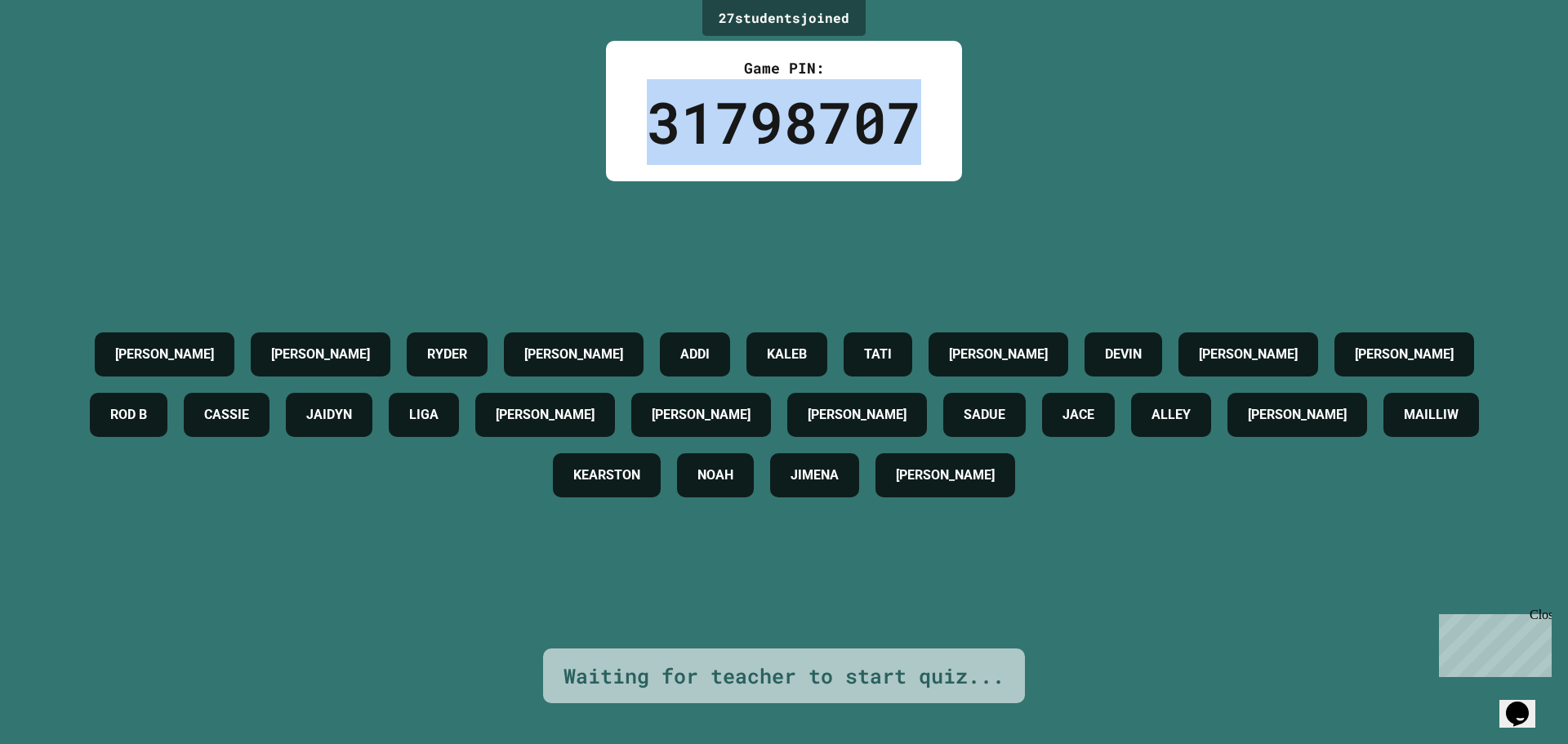
click at [550, 103] on div "27 student s joined Game PIN: 31798707 [PERSON_NAME] [PERSON_NAME] [PERSON_NAME…" at bounding box center [784, 372] width 1568 height 744
click at [507, 87] on div "27 student s joined Game PIN: 31798707 [PERSON_NAME] [PERSON_NAME] [PERSON_NAME…" at bounding box center [784, 372] width 1568 height 744
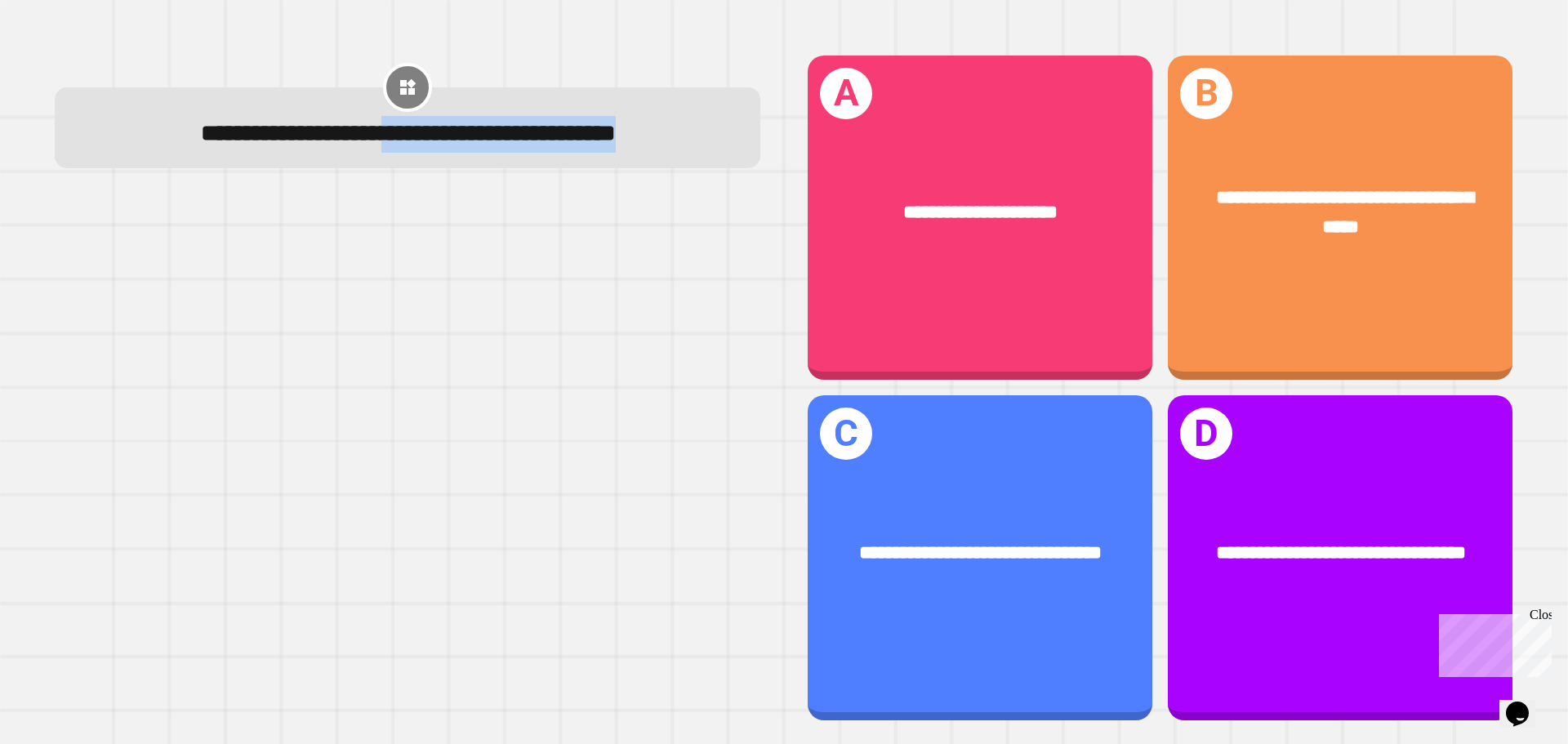
drag, startPoint x: 712, startPoint y: 185, endPoint x: 384, endPoint y: 140, distance: 331.1
click at [384, 140] on div "**********" at bounding box center [408, 134] width 647 height 36
click at [481, 314] on div at bounding box center [408, 460] width 706 height 521
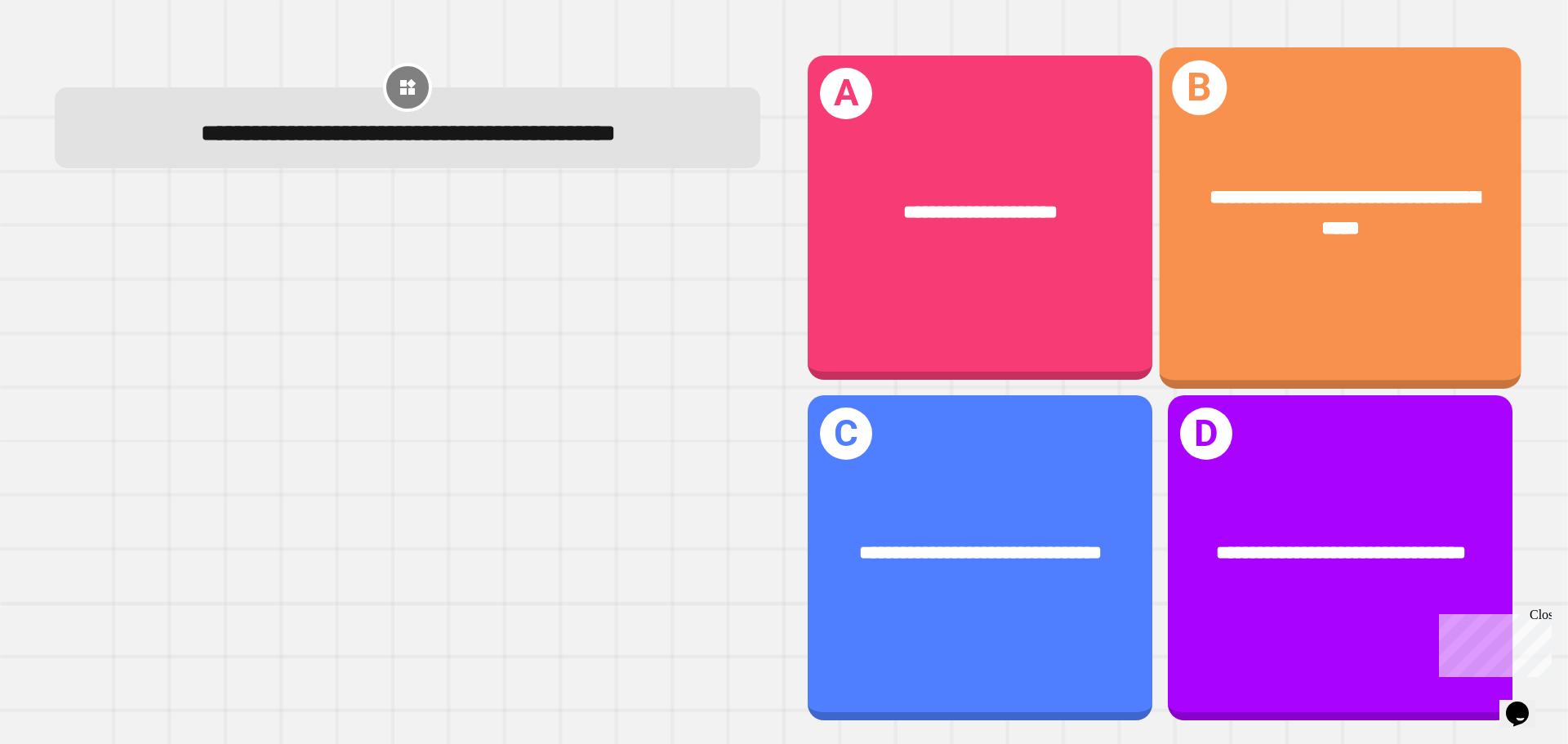
click at [1339, 150] on div "**********" at bounding box center [1340, 212] width 361 height 141
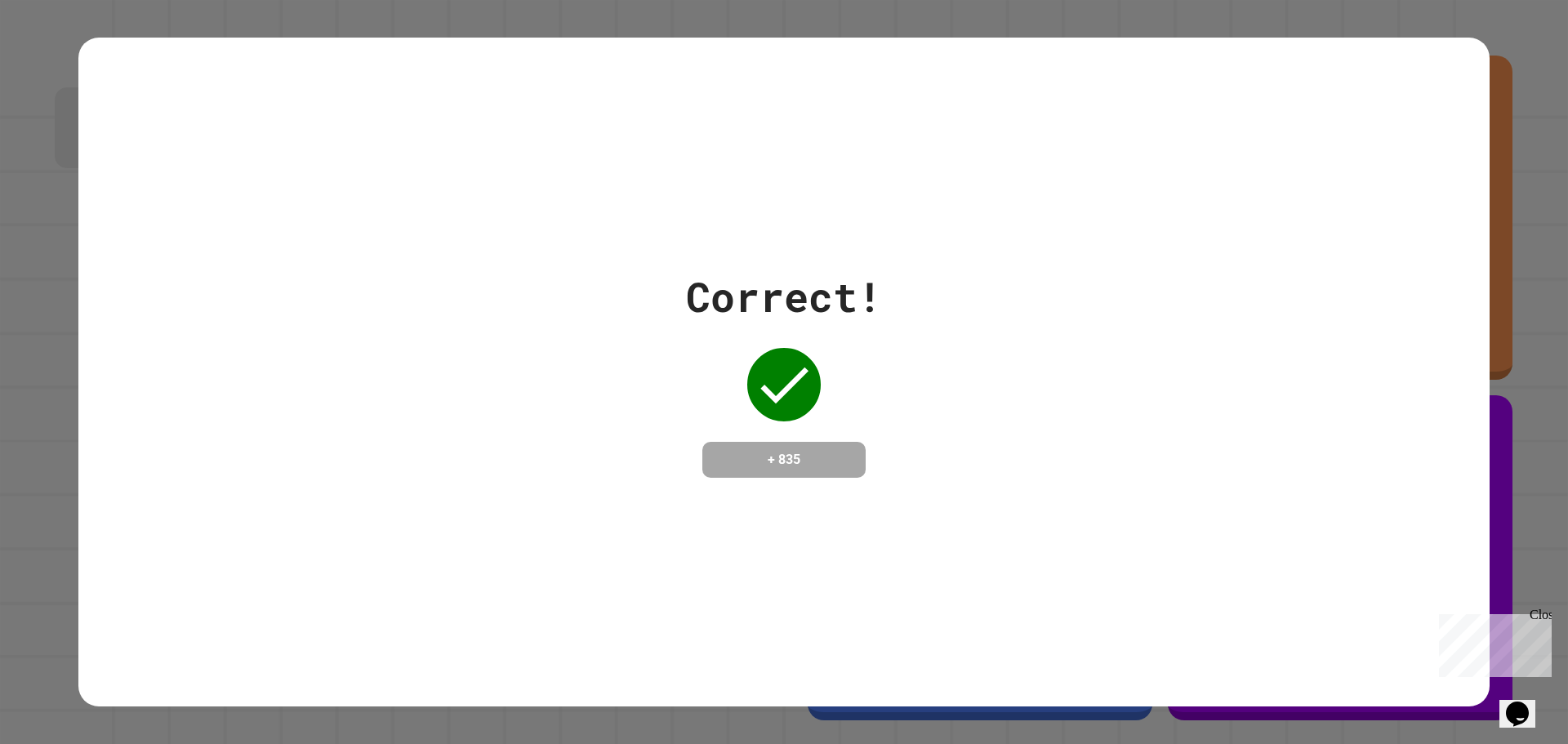
click at [44, 162] on div "Correct! + 835" at bounding box center [784, 372] width 1568 height 744
drag, startPoint x: 0, startPoint y: 119, endPoint x: 103, endPoint y: 155, distance: 109.1
click at [103, 155] on div "Correct! + 835" at bounding box center [784, 372] width 1568 height 744
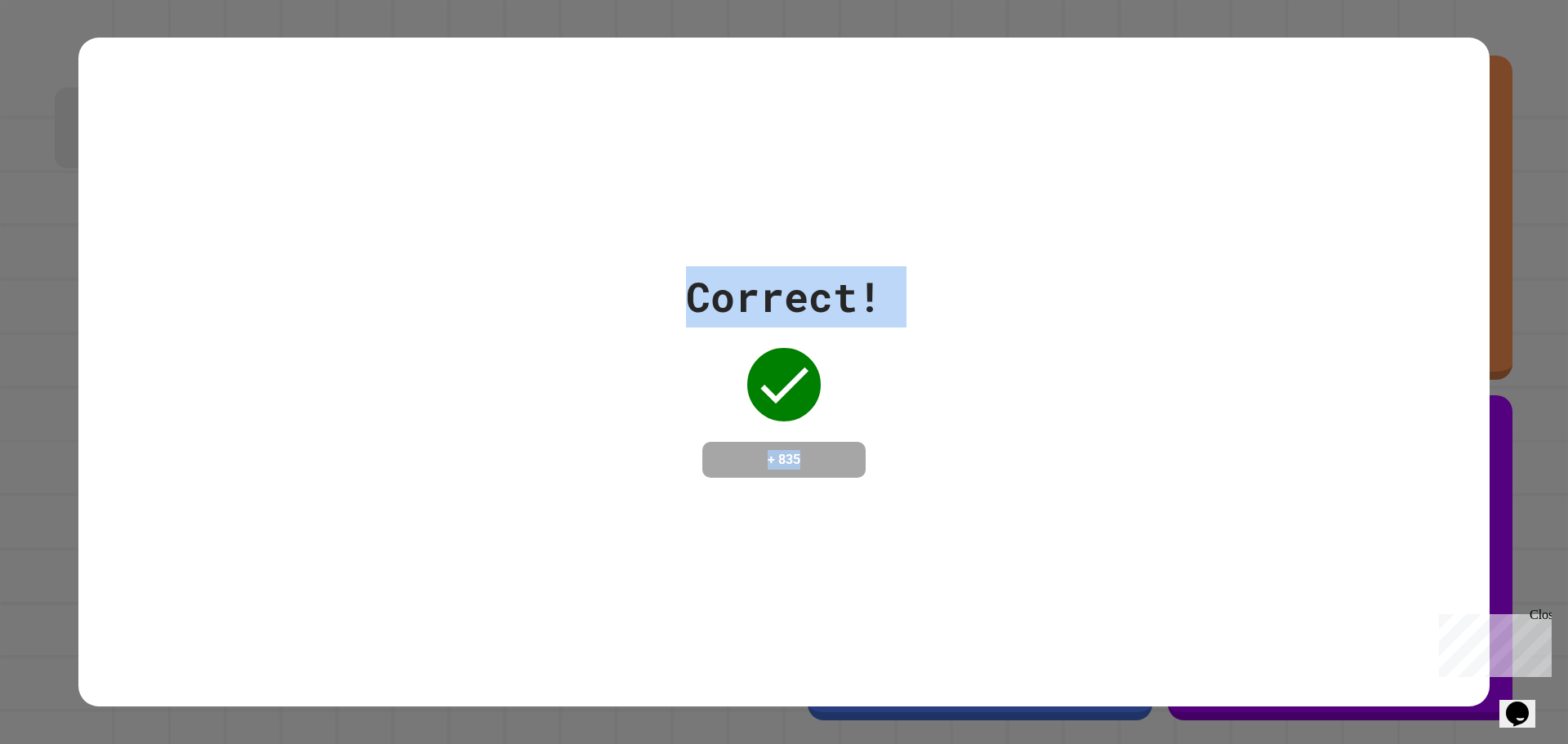
drag, startPoint x: 680, startPoint y: 272, endPoint x: 830, endPoint y: 471, distance: 249.2
click at [830, 471] on div "Correct! + 835" at bounding box center [784, 372] width 196 height 211
click at [813, 400] on div "Correct! + 835" at bounding box center [784, 372] width 196 height 211
drag, startPoint x: 671, startPoint y: 275, endPoint x: 876, endPoint y: 303, distance: 206.9
click at [876, 303] on div "Correct! + 835" at bounding box center [784, 372] width 1411 height 211
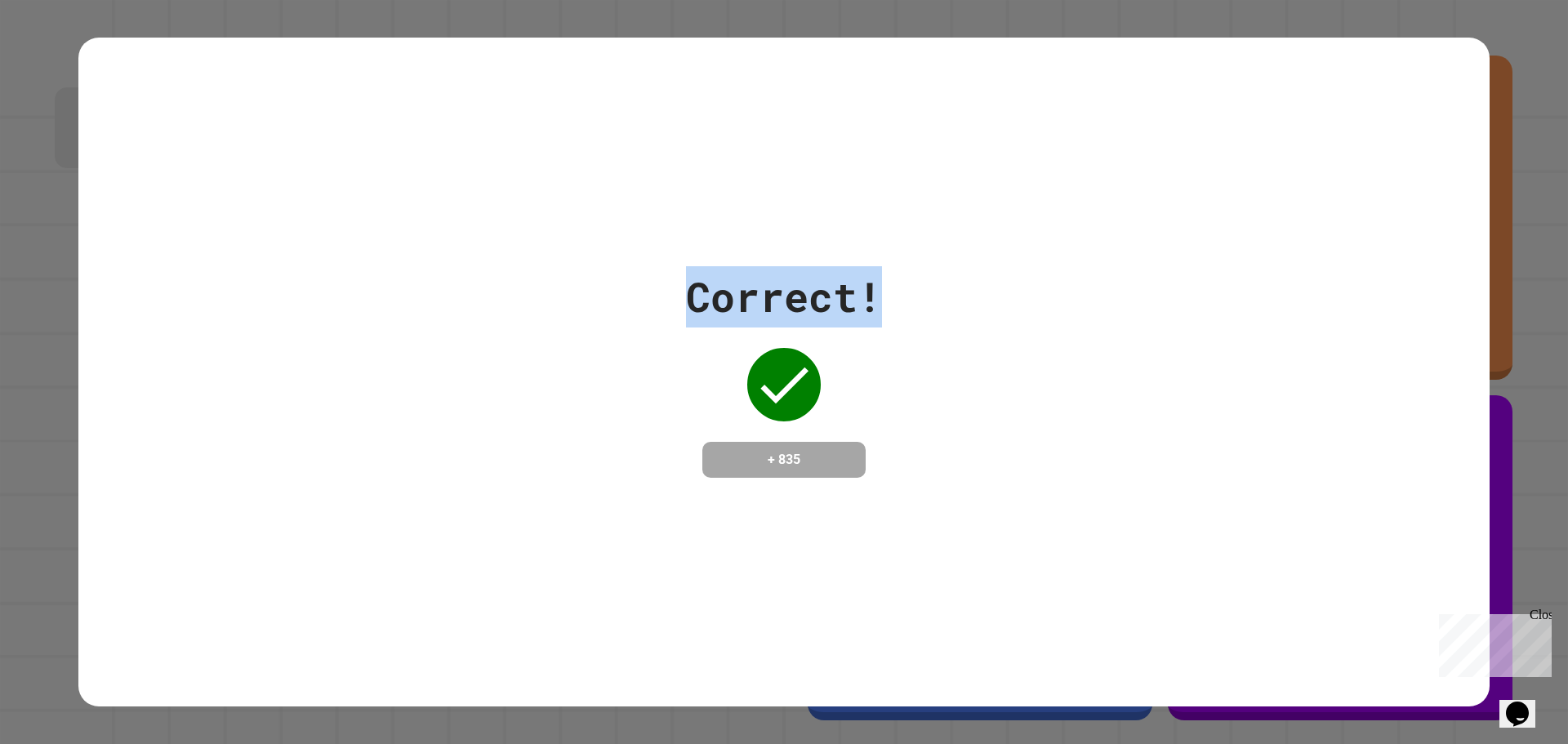
click at [876, 303] on div "Correct!" at bounding box center [784, 296] width 196 height 61
drag, startPoint x: 876, startPoint y: 301, endPoint x: 769, endPoint y: 298, distance: 107.0
click at [769, 298] on div "Correct! + 835" at bounding box center [784, 372] width 1411 height 211
drag, startPoint x: 663, startPoint y: 274, endPoint x: 876, endPoint y: 488, distance: 301.9
click at [876, 488] on div "Correct! + 835" at bounding box center [784, 372] width 1411 height 670
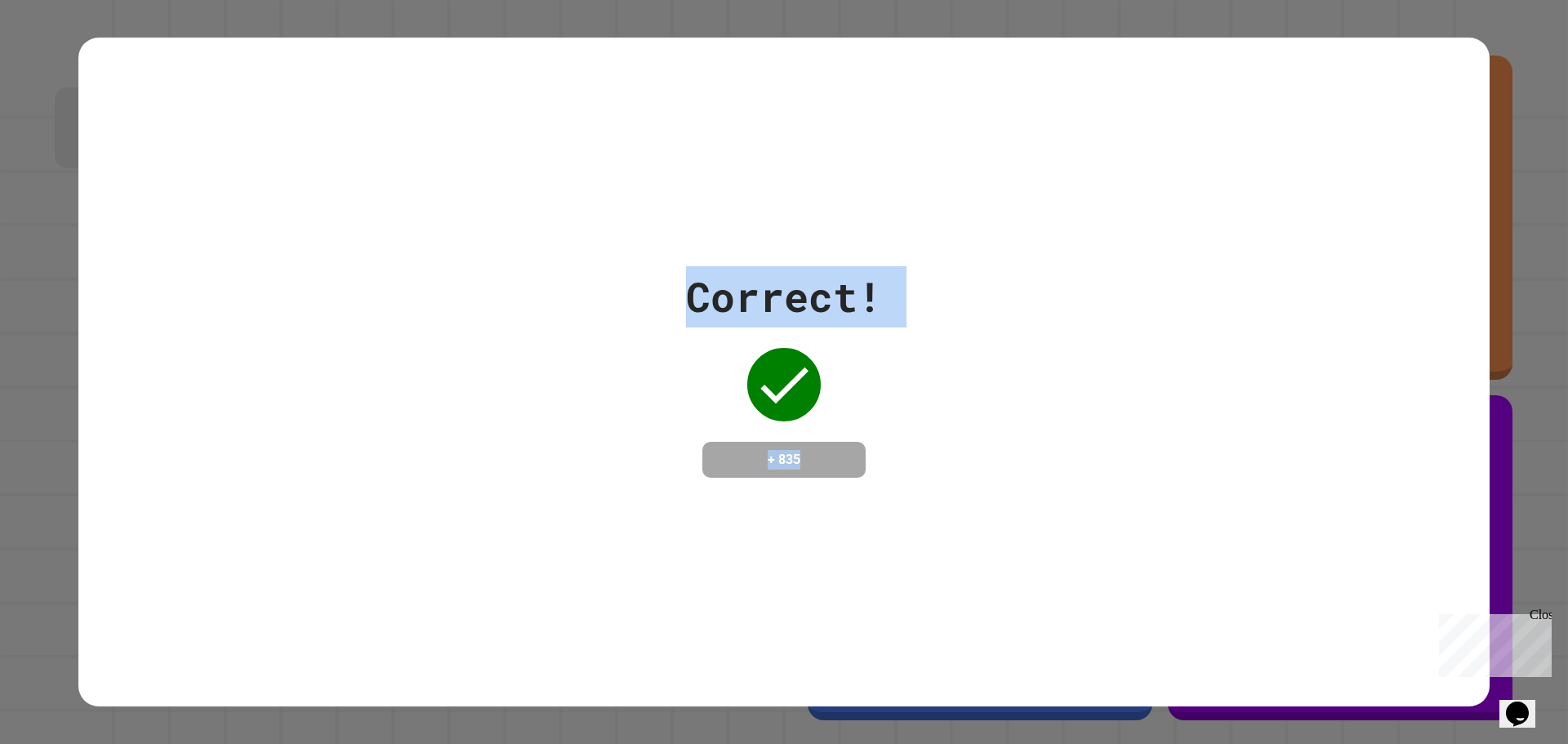
click at [876, 492] on div "Correct! + 835" at bounding box center [784, 372] width 1411 height 670
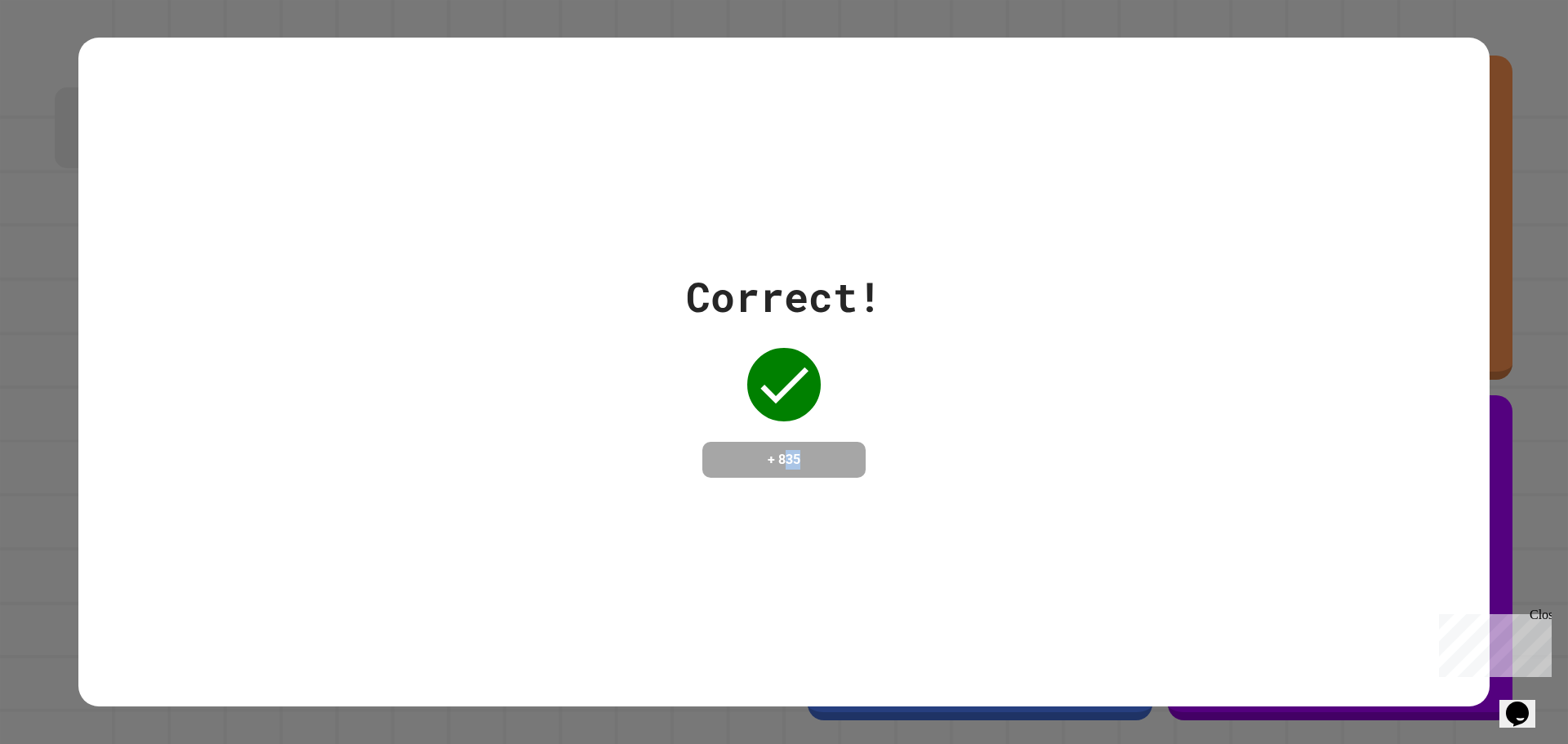
drag, startPoint x: 820, startPoint y: 452, endPoint x: 784, endPoint y: 455, distance: 36.1
click at [784, 455] on h4 "+ 835" at bounding box center [784, 459] width 130 height 20
click at [460, 374] on div "Correct! + 835" at bounding box center [784, 372] width 1411 height 211
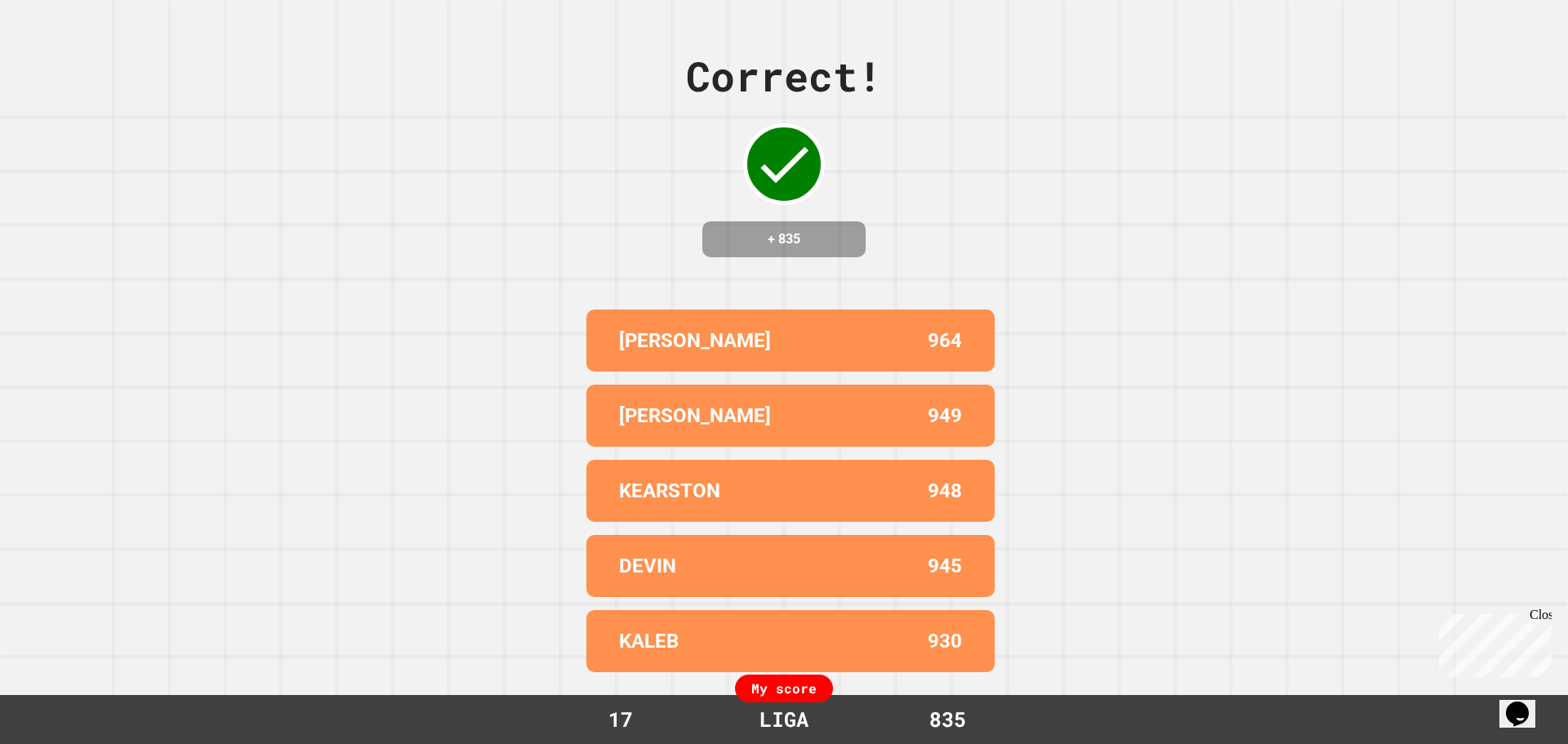
click at [1542, 618] on div "Close" at bounding box center [1540, 618] width 21 height 21
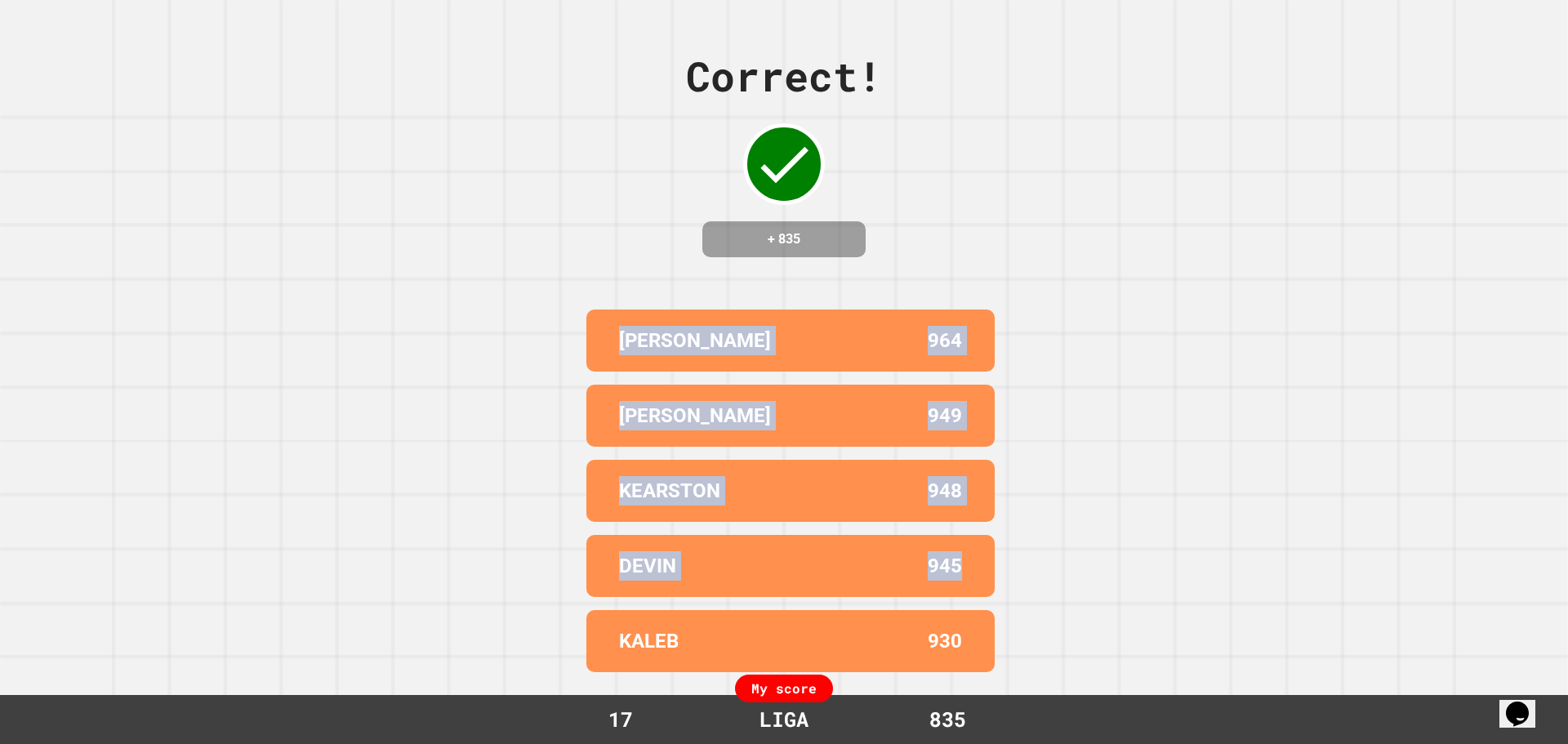
drag, startPoint x: 1459, startPoint y: 584, endPoint x: 548, endPoint y: 300, distance: 954.2
click at [555, 306] on div "Correct! + 835 [PERSON_NAME] 964 [PERSON_NAME] 949 [PERSON_NAME] 948 [PERSON_NA…" at bounding box center [784, 372] width 1568 height 744
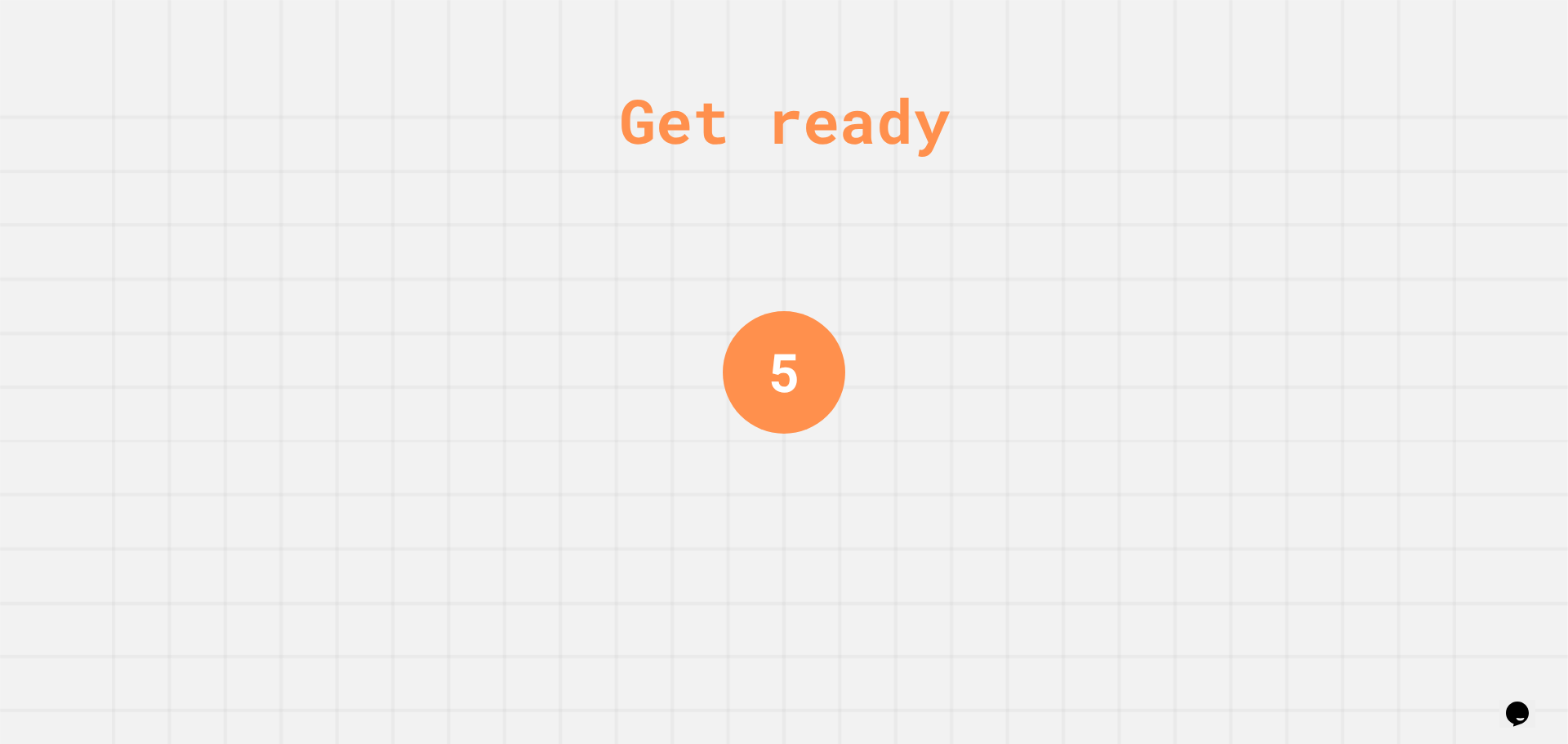
click at [676, 64] on div "Get ready 5" at bounding box center [784, 372] width 1568 height 744
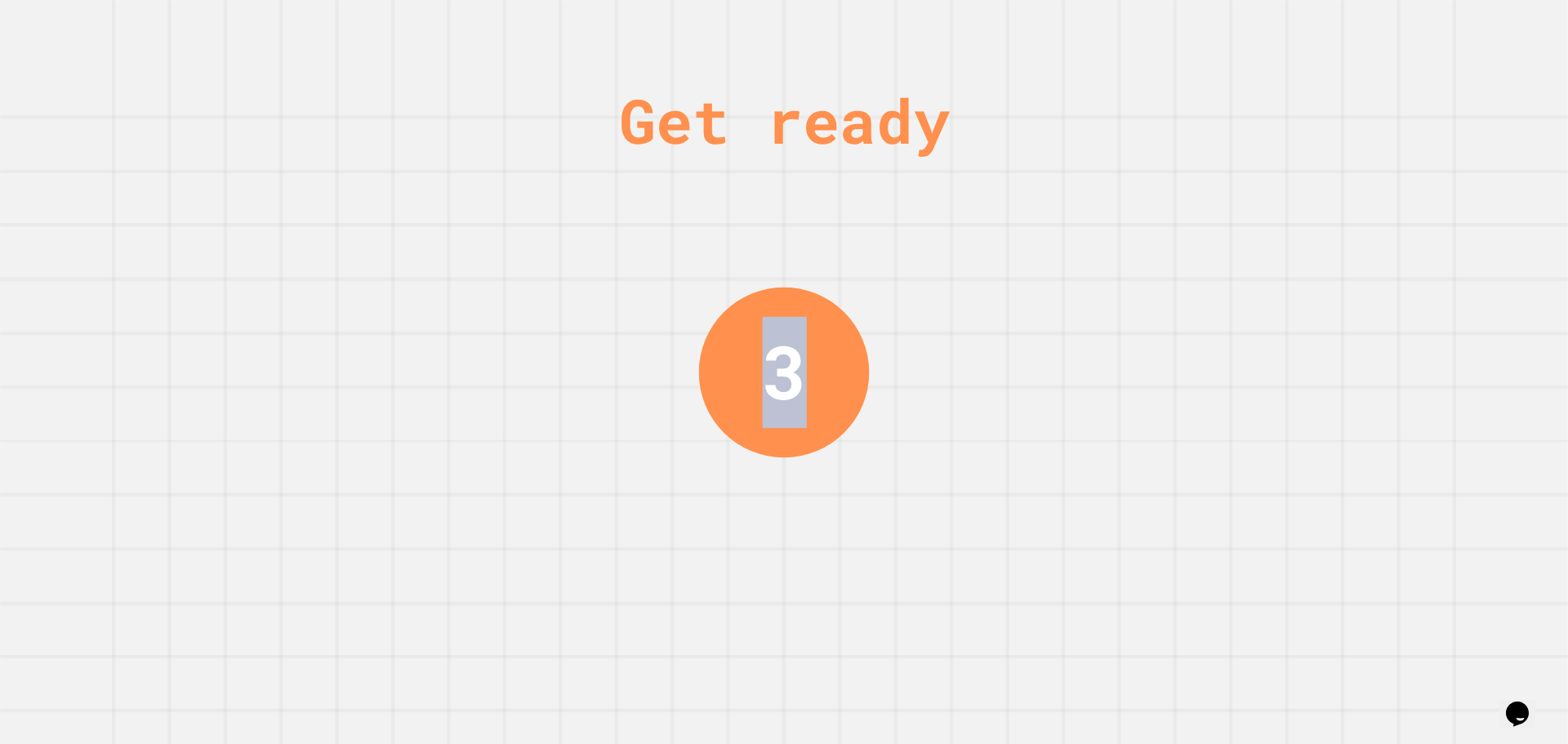
drag, startPoint x: 574, startPoint y: 112, endPoint x: 884, endPoint y: 416, distance: 434.2
click at [884, 416] on div "Get ready 3" at bounding box center [784, 372] width 1568 height 744
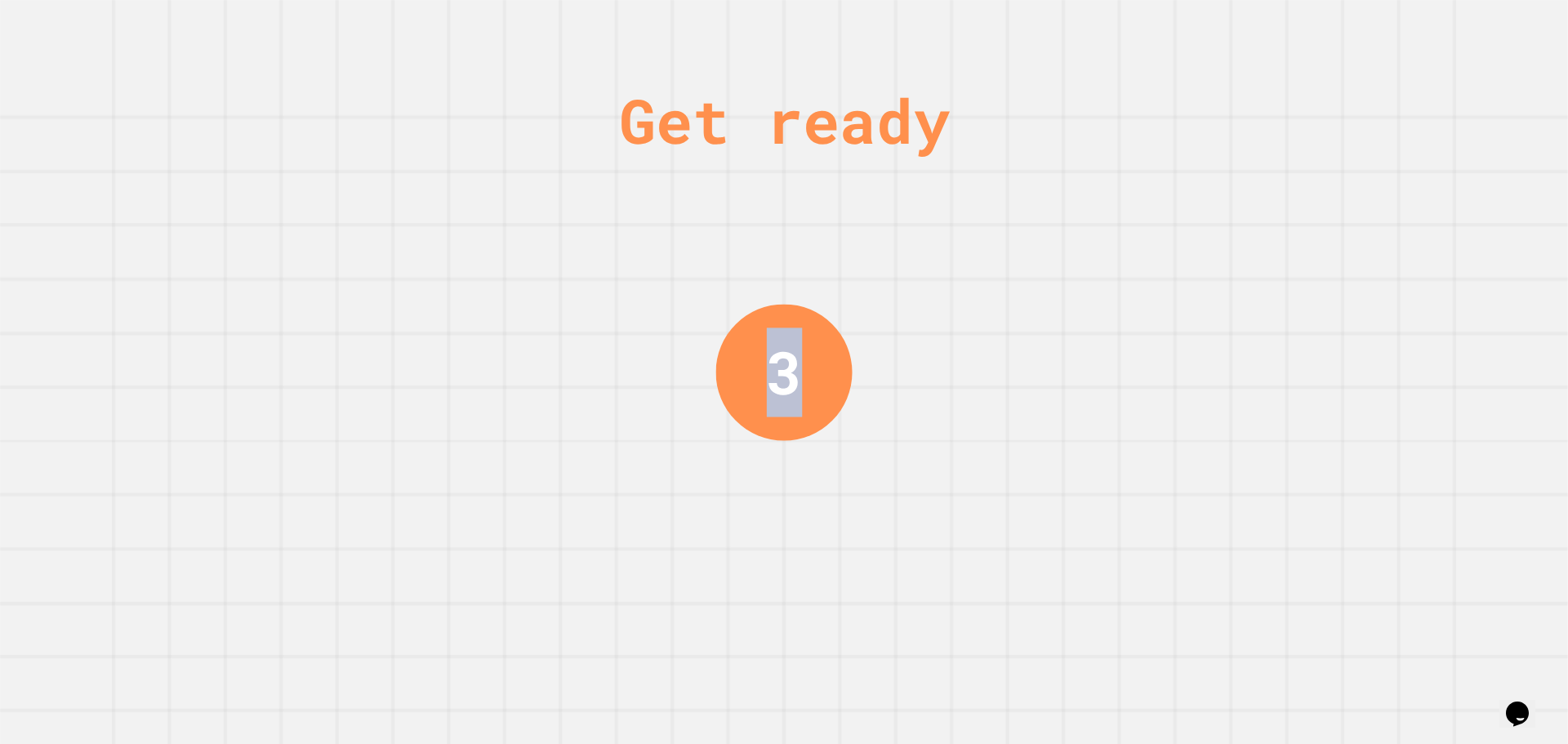
click at [886, 416] on div "Get ready 3" at bounding box center [784, 372] width 1568 height 744
click at [887, 411] on div "Get ready 2" at bounding box center [784, 372] width 1568 height 744
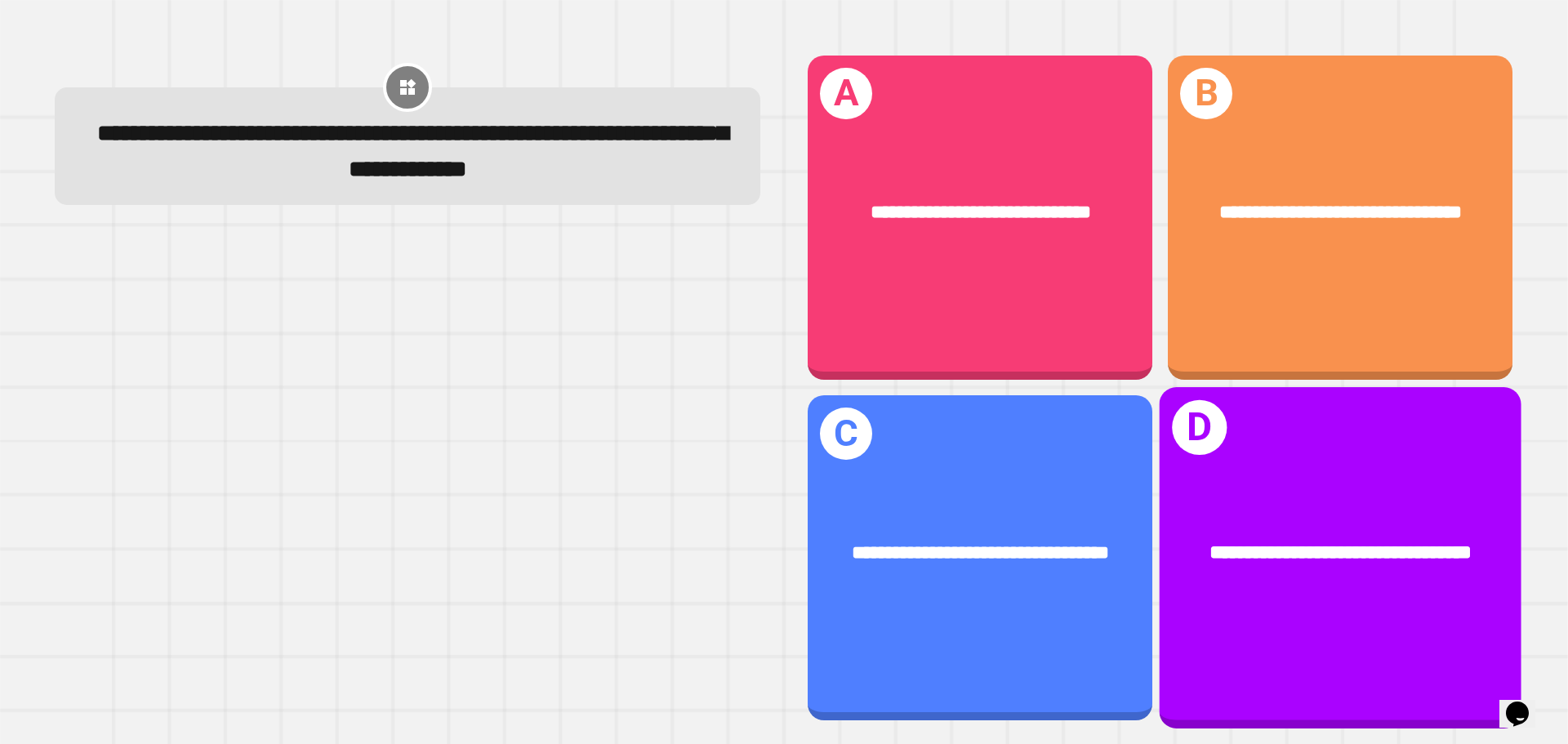
click at [1332, 499] on div "**********" at bounding box center [1340, 554] width 361 height 109
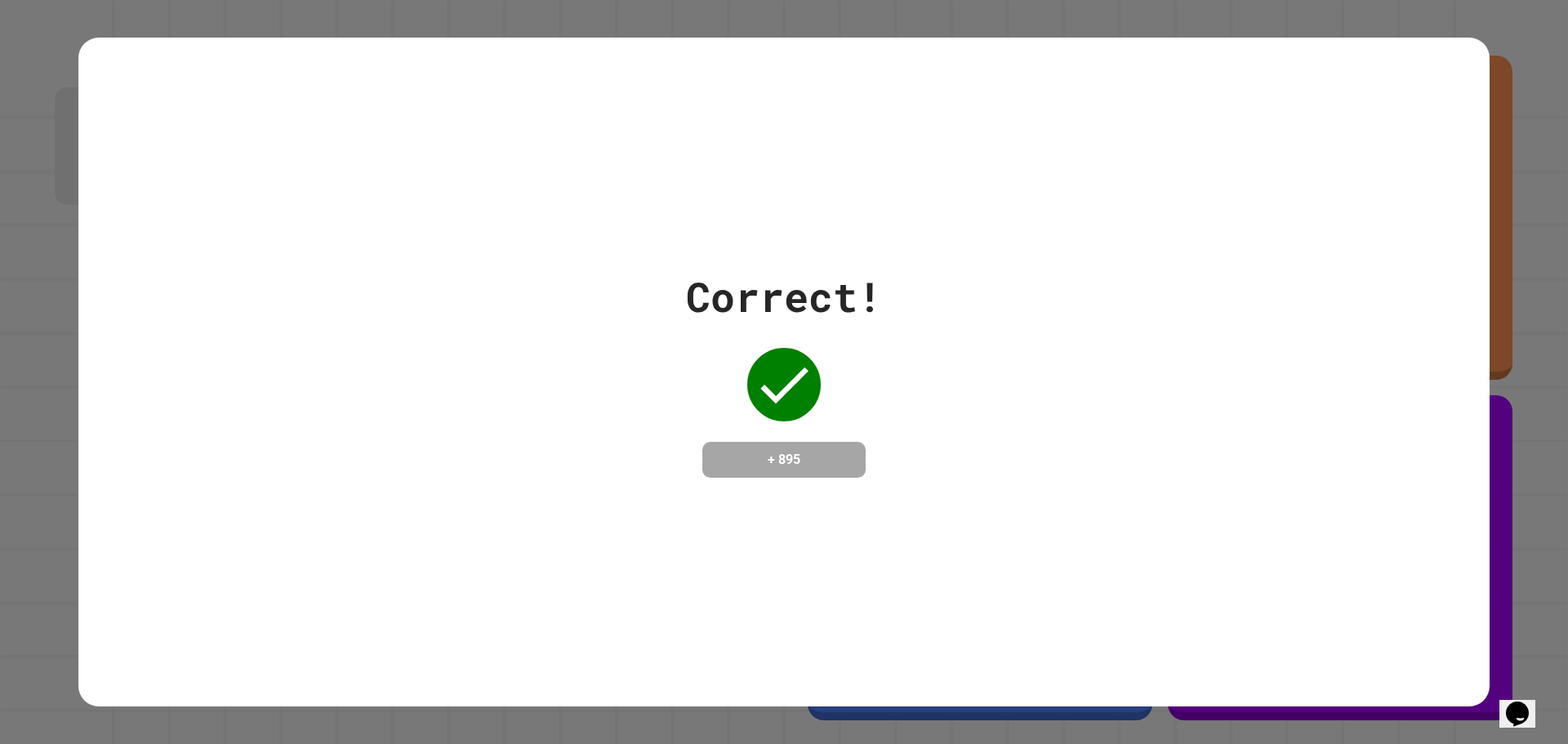
click at [22, 406] on div "Correct! + 895" at bounding box center [784, 372] width 1568 height 744
click at [29, 359] on div "Correct! + 895" at bounding box center [784, 372] width 1568 height 744
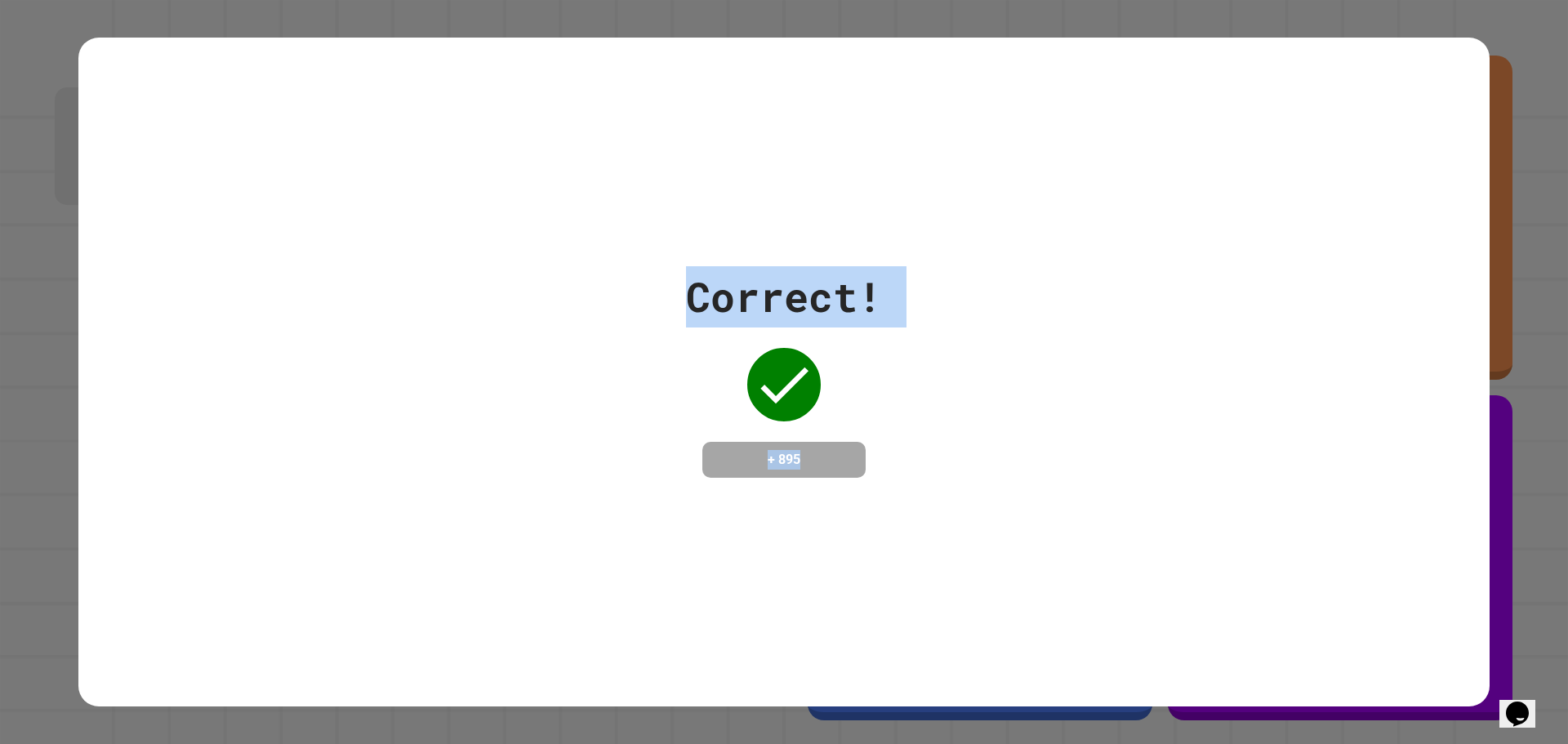
drag, startPoint x: 87, startPoint y: 62, endPoint x: 942, endPoint y: 459, distance: 942.7
click at [942, 459] on div "Correct! + 895" at bounding box center [784, 372] width 1411 height 670
click at [47, 198] on div "Correct! + 895" at bounding box center [784, 372] width 1568 height 744
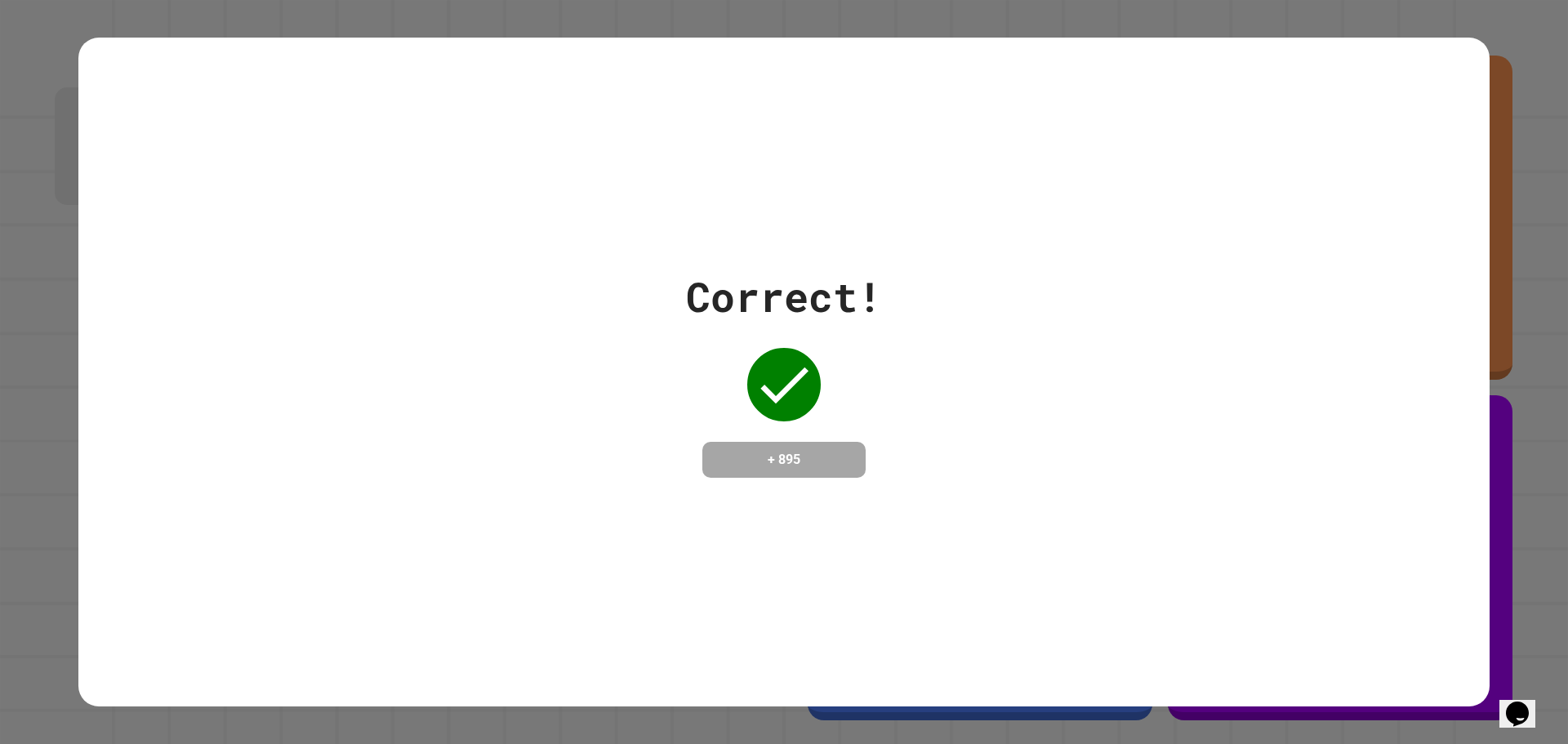
click at [23, 56] on div "Correct! + 895" at bounding box center [784, 372] width 1568 height 744
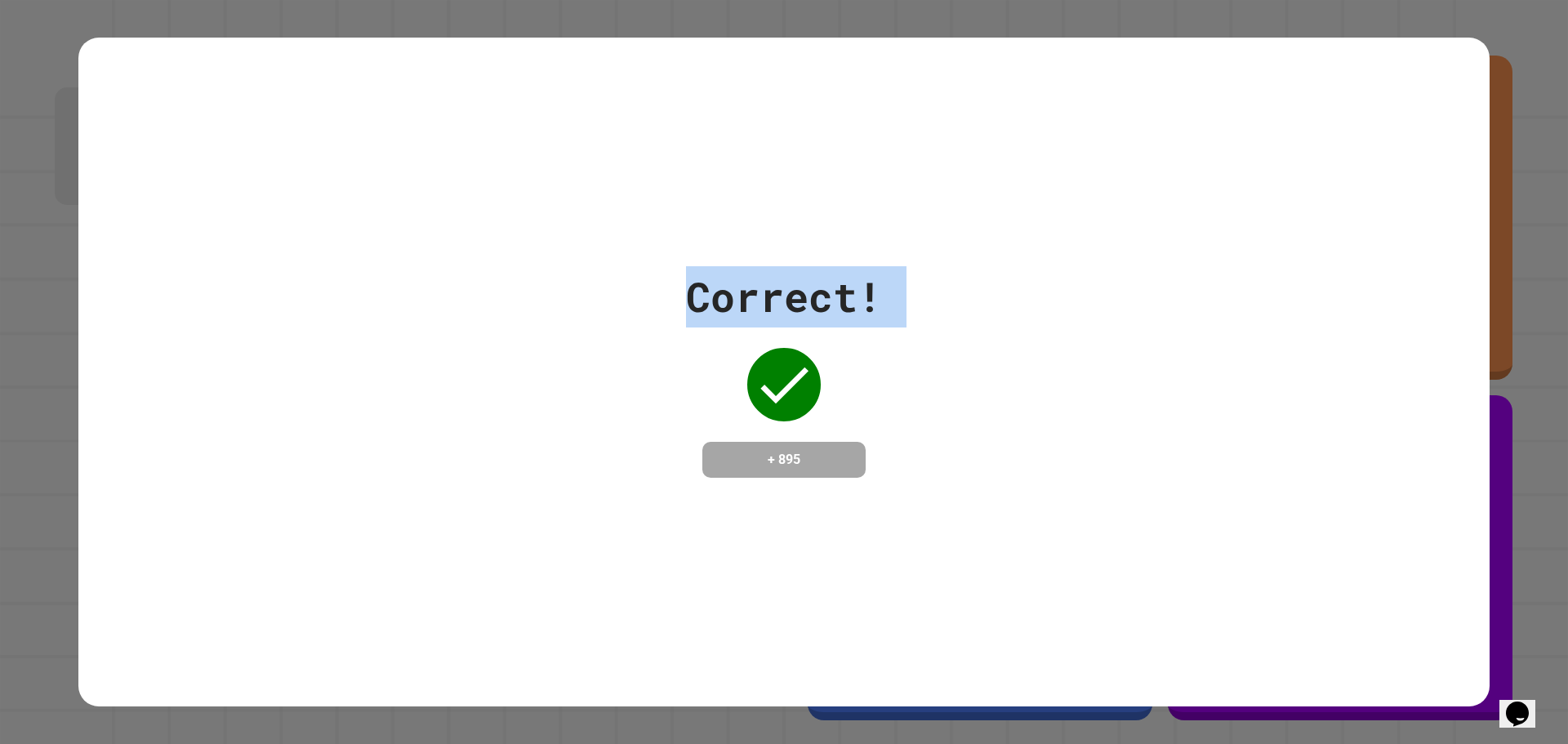
drag, startPoint x: 47, startPoint y: 45, endPoint x: 789, endPoint y: 366, distance: 808.5
click at [789, 366] on div "Correct! + 895" at bounding box center [784, 372] width 1568 height 744
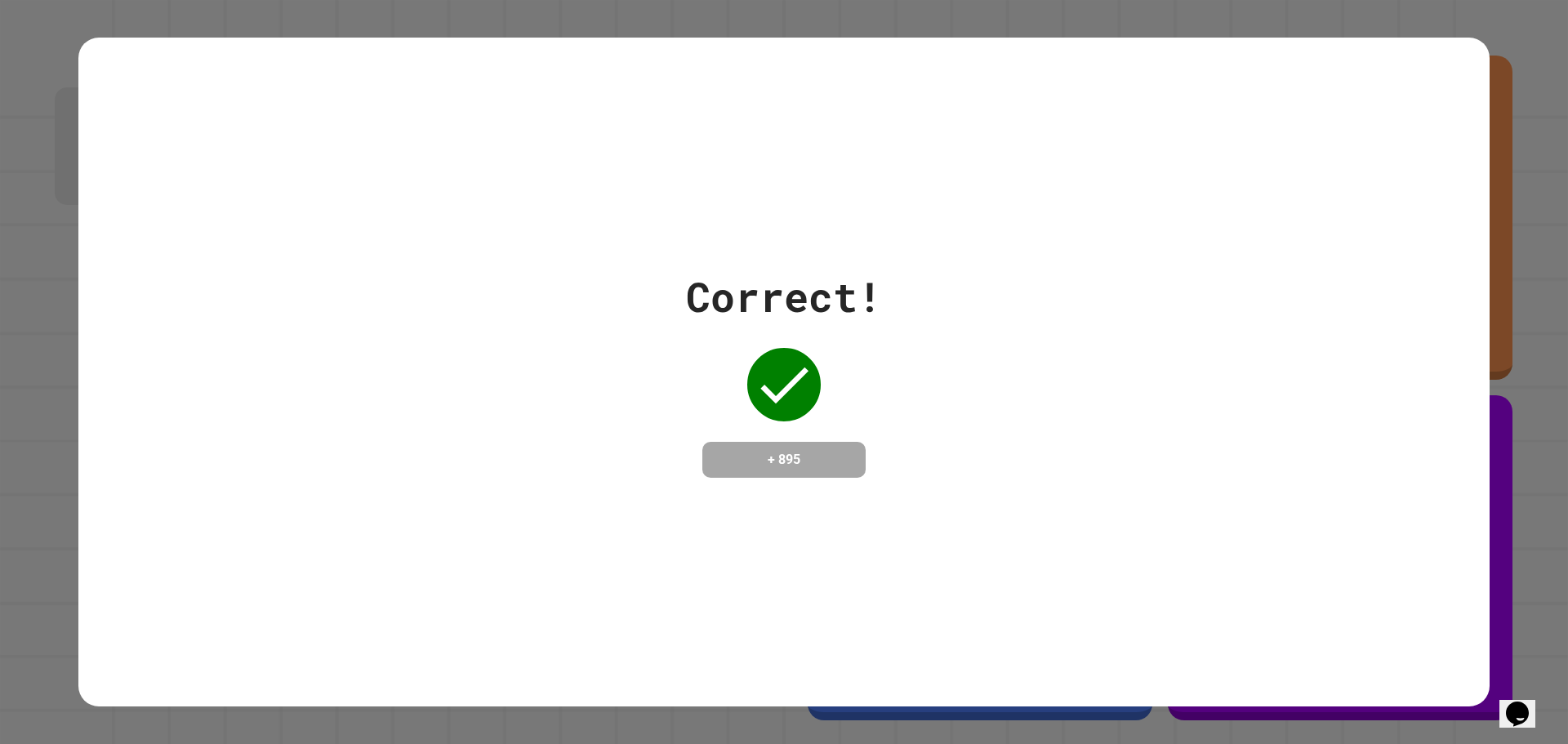
click at [847, 403] on div "Correct! + 895" at bounding box center [784, 372] width 196 height 211
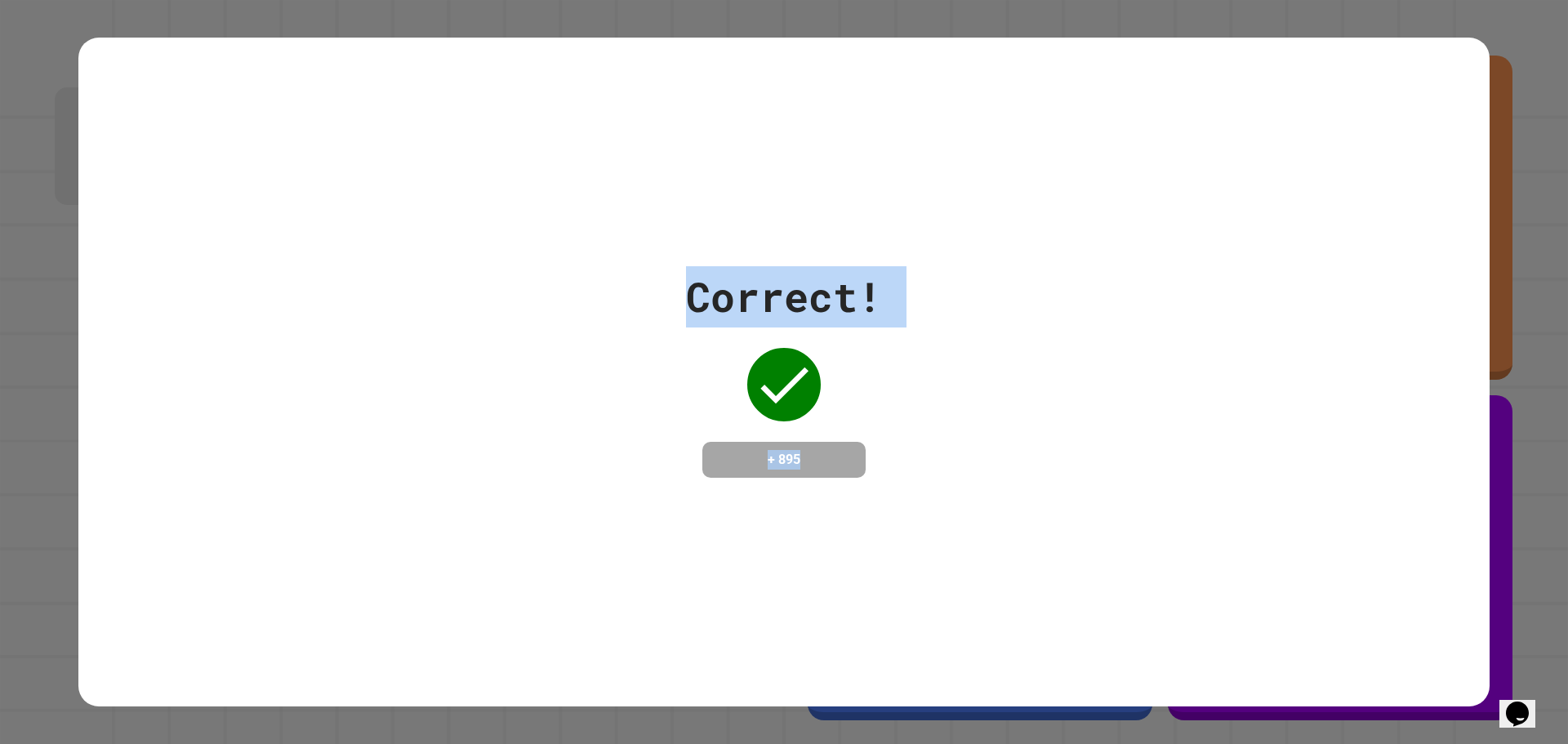
drag, startPoint x: 867, startPoint y: 482, endPoint x: 677, endPoint y: 298, distance: 264.5
click at [677, 298] on div "Correct! + 895" at bounding box center [784, 372] width 1411 height 670
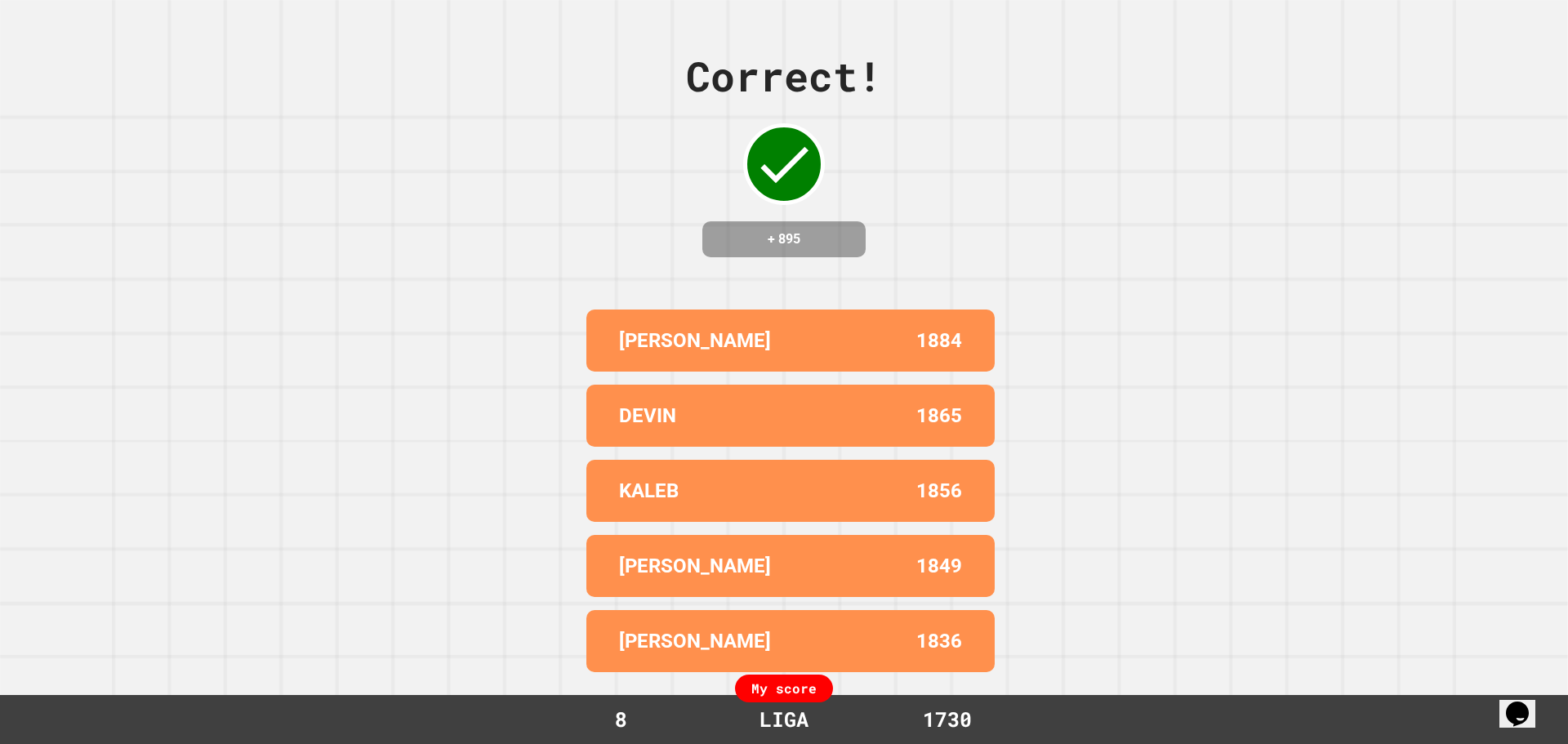
click at [676, 309] on div "[PERSON_NAME] 1884" at bounding box center [790, 340] width 409 height 62
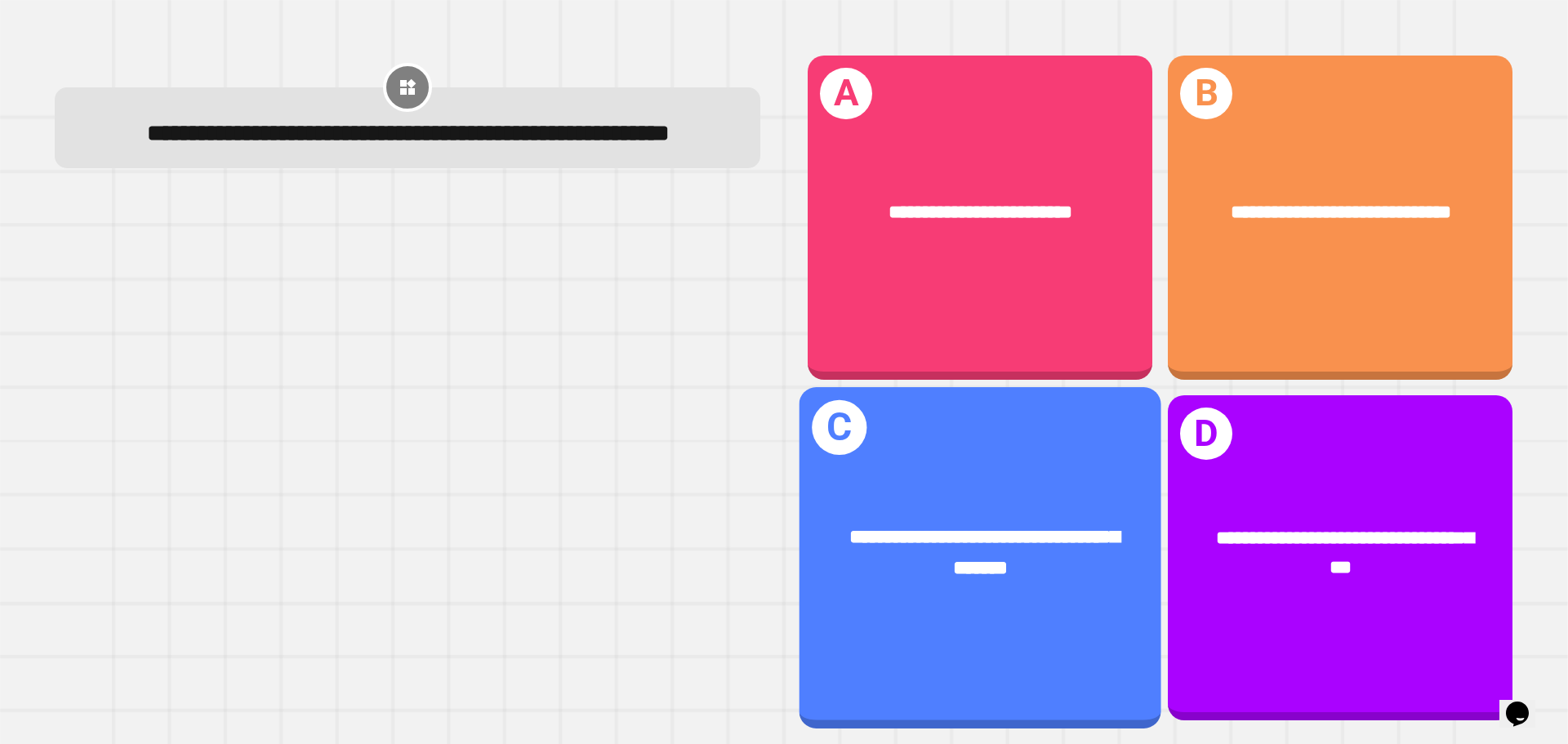
click at [914, 484] on div "**********" at bounding box center [979, 553] width 361 height 141
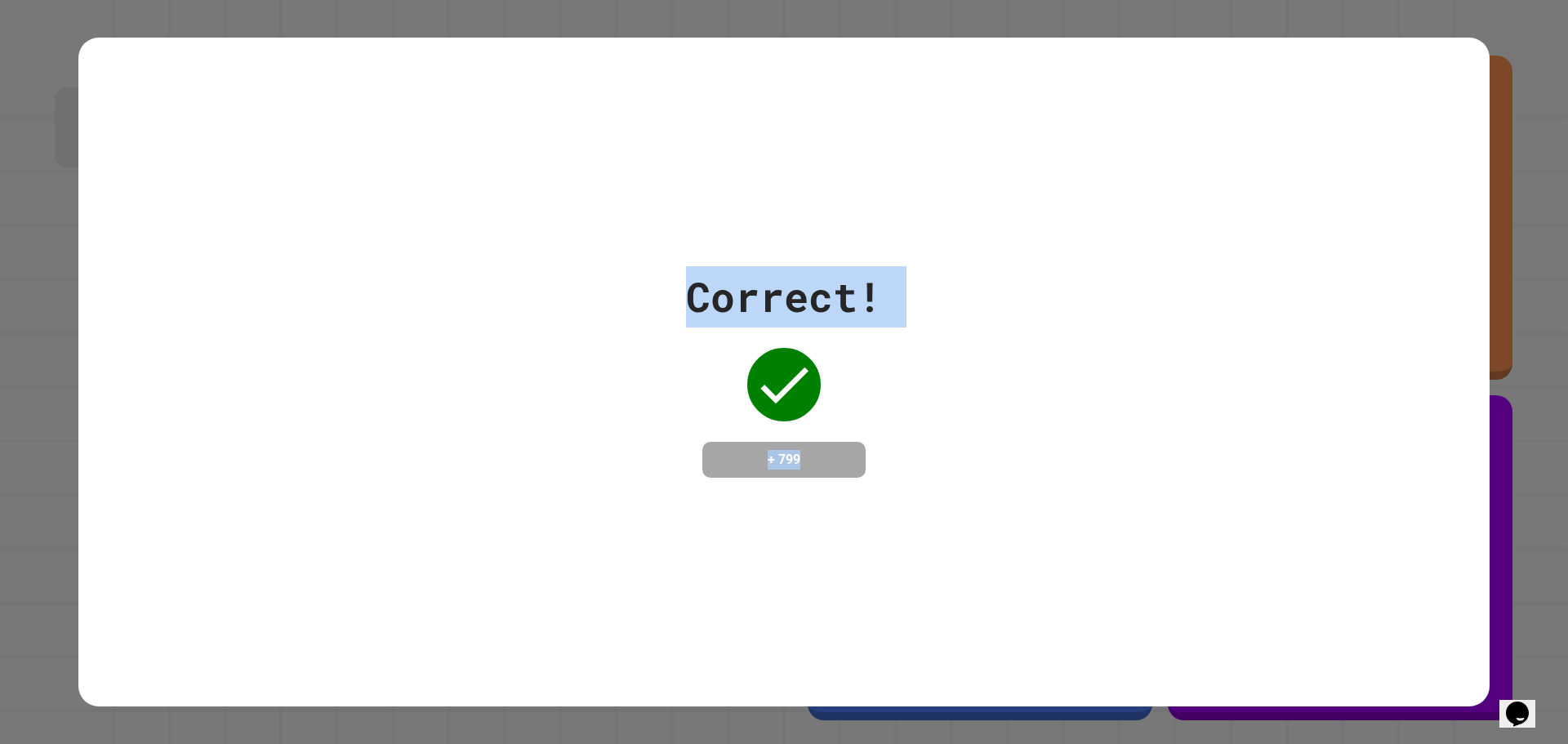
drag, startPoint x: 52, startPoint y: 95, endPoint x: 933, endPoint y: 470, distance: 957.5
click at [934, 470] on div "Correct! + 799" at bounding box center [784, 372] width 1568 height 744
click at [930, 461] on div "Correct! + 799" at bounding box center [784, 372] width 1411 height 211
click at [793, 530] on div "Correct! + 799" at bounding box center [784, 372] width 1411 height 670
drag, startPoint x: 826, startPoint y: 471, endPoint x: 604, endPoint y: 272, distance: 298.1
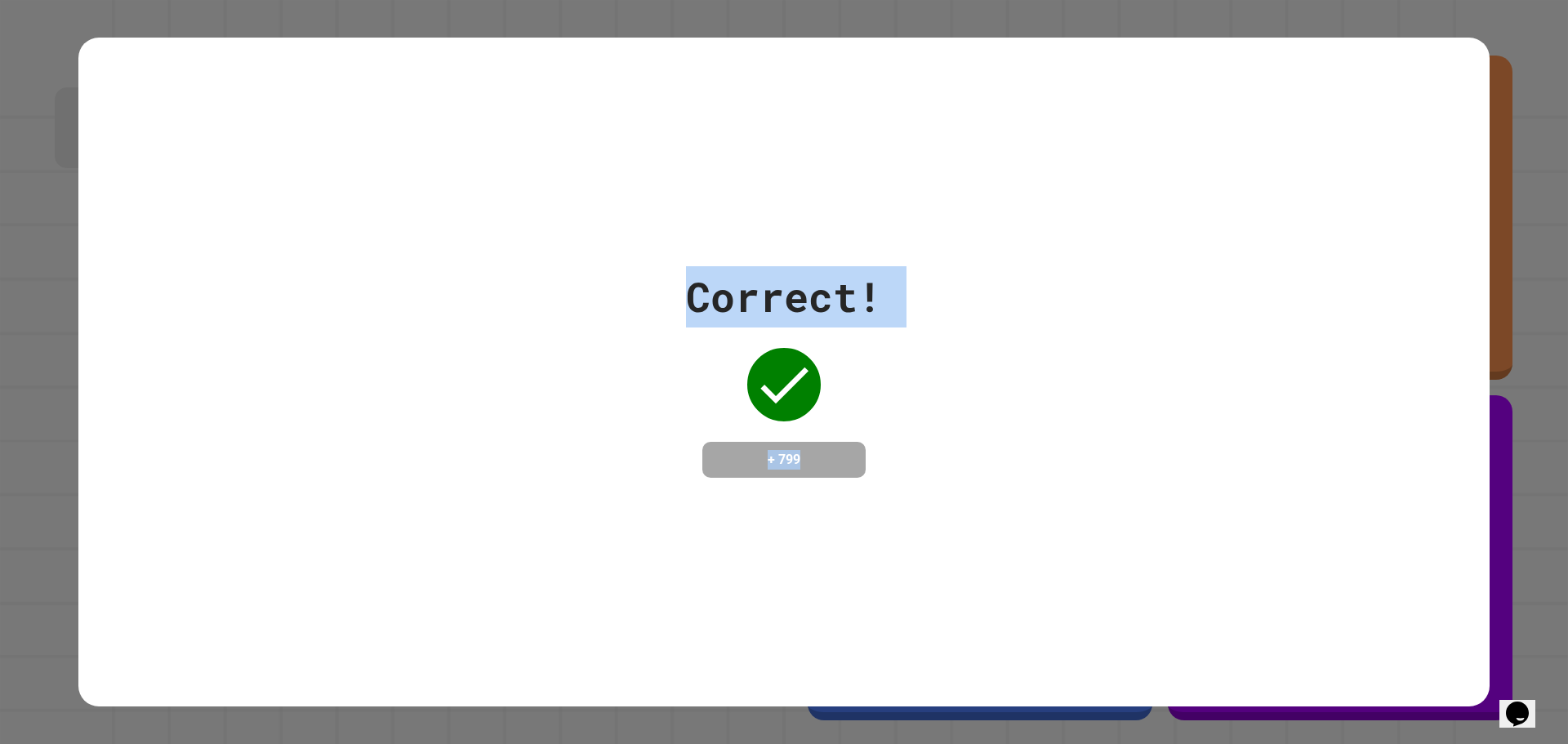
click at [604, 272] on div "Correct! + 799" at bounding box center [784, 372] width 1411 height 211
click at [603, 271] on div "Correct! + 799" at bounding box center [784, 372] width 1411 height 211
click at [626, 298] on div "Correct! + 799" at bounding box center [784, 372] width 1411 height 211
drag, startPoint x: 670, startPoint y: 279, endPoint x: 827, endPoint y: 481, distance: 255.8
click at [827, 481] on div "Correct! + 799" at bounding box center [784, 372] width 1411 height 670
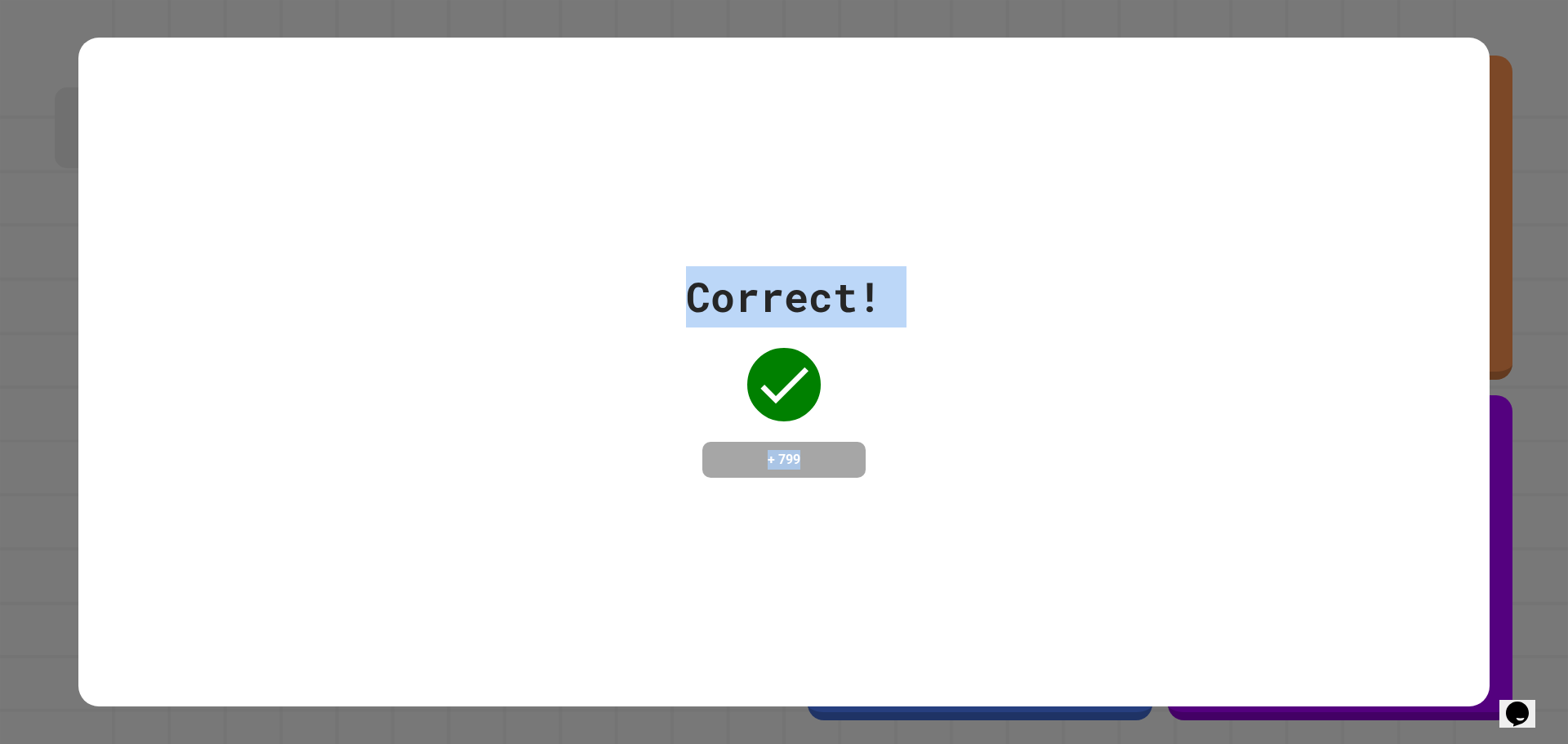
click at [872, 428] on div "Correct! + 799" at bounding box center [784, 372] width 196 height 211
drag, startPoint x: 659, startPoint y: 264, endPoint x: 889, endPoint y: 473, distance: 310.8
click at [889, 473] on div "Correct! + 799" at bounding box center [784, 372] width 1411 height 211
click at [890, 474] on div "Correct! + 799" at bounding box center [784, 372] width 1411 height 211
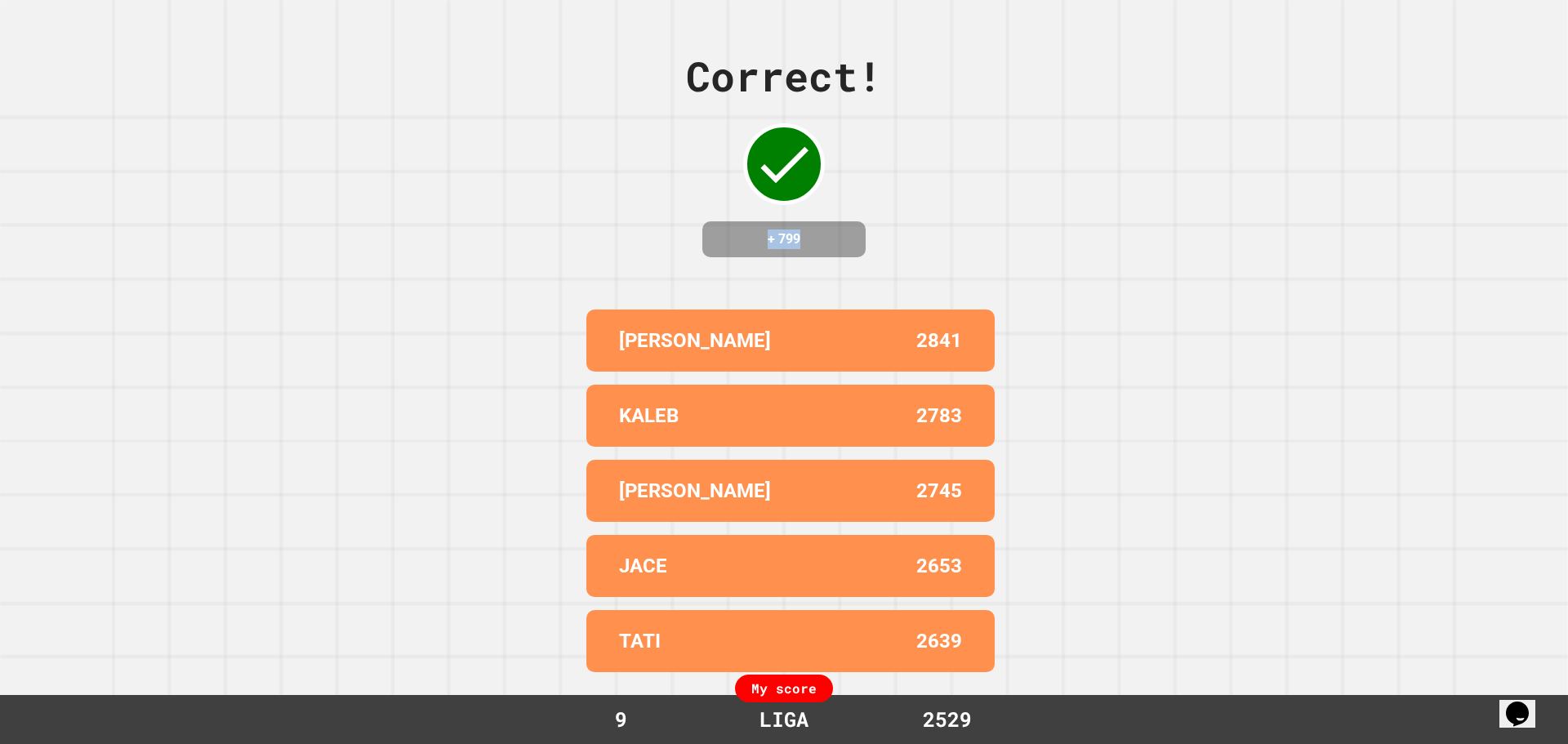
drag, startPoint x: 815, startPoint y: 214, endPoint x: 744, endPoint y: 232, distance: 73.2
click at [744, 232] on div "+ 799" at bounding box center [783, 240] width 163 height 36
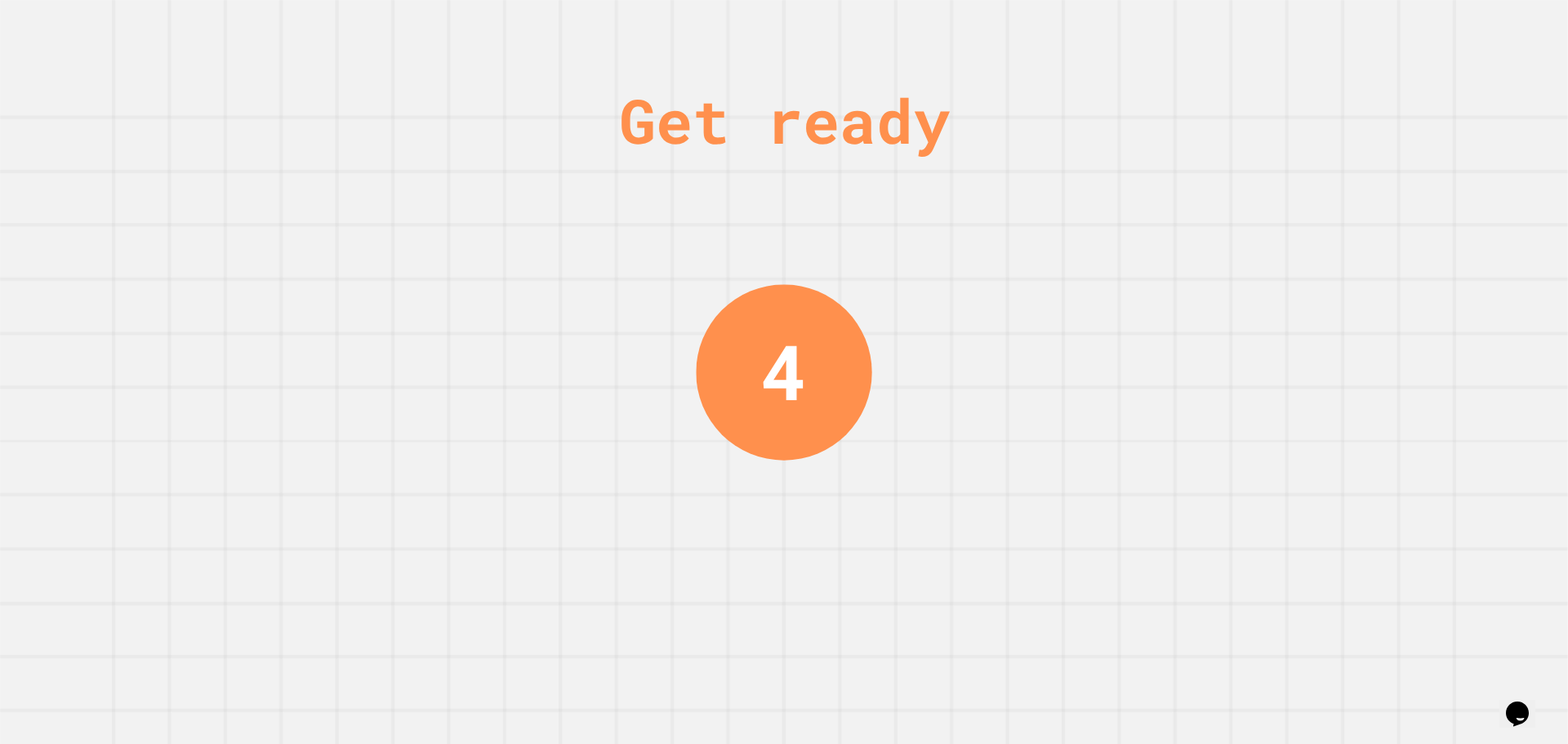
click at [677, 231] on div "Get ready 4" at bounding box center [784, 372] width 1568 height 744
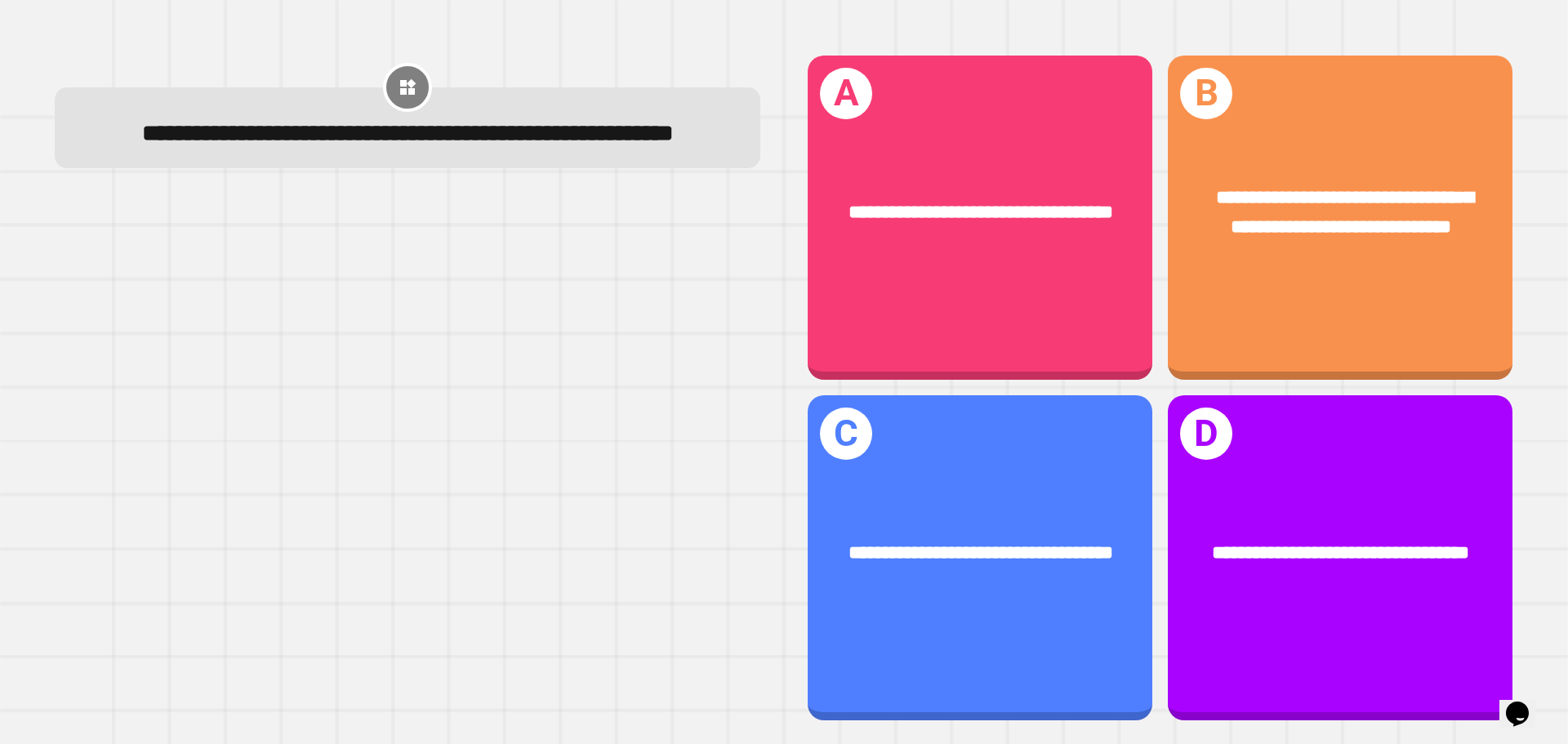
drag, startPoint x: 726, startPoint y: 209, endPoint x: 749, endPoint y: 211, distance: 23.1
click at [749, 211] on div "**********" at bounding box center [408, 388] width 753 height 713
drag, startPoint x: 708, startPoint y: 197, endPoint x: 474, endPoint y: 141, distance: 240.6
click at [475, 141] on div "**********" at bounding box center [408, 128] width 706 height 81
click at [471, 142] on span "**********" at bounding box center [408, 133] width 531 height 23
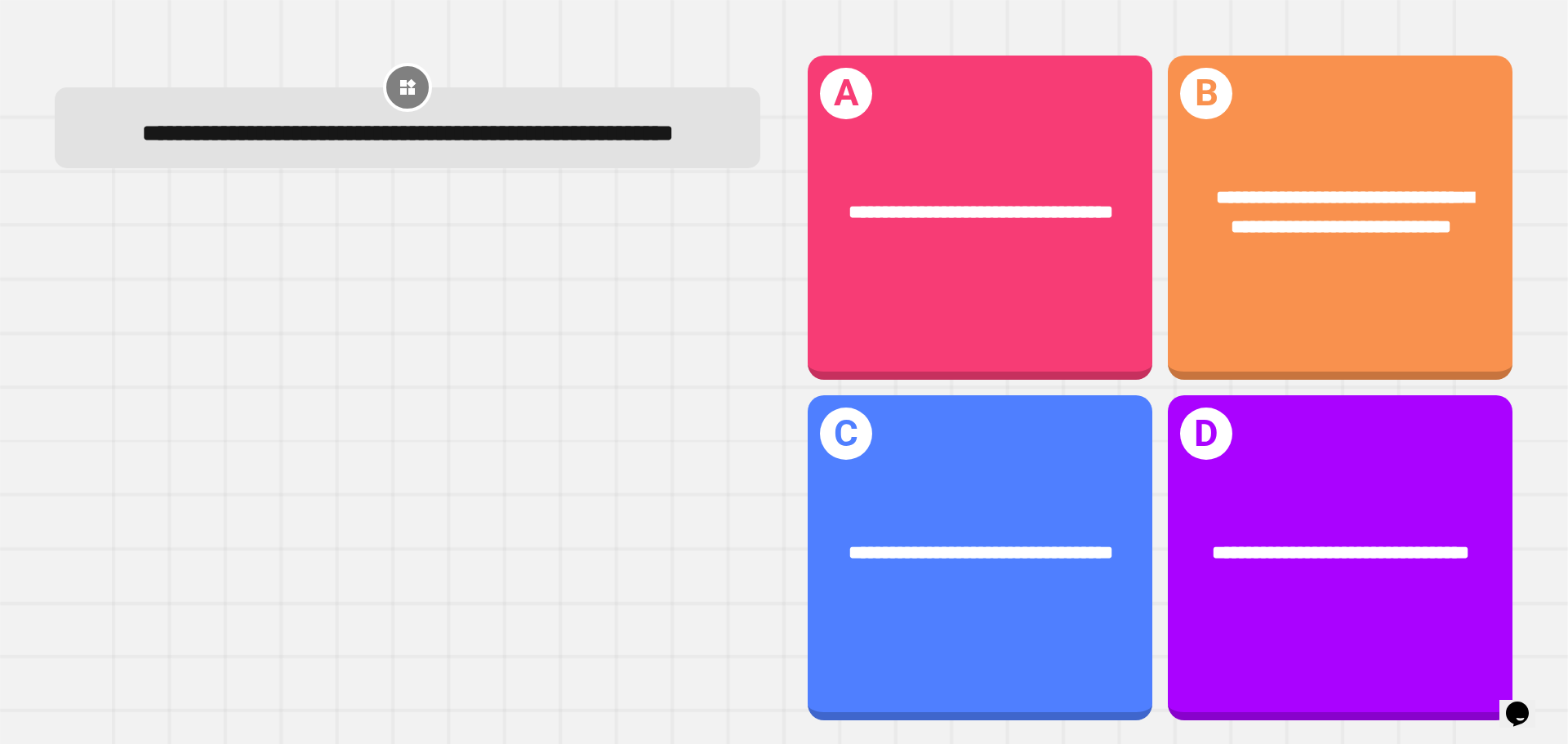
click at [459, 137] on span "**********" at bounding box center [408, 133] width 531 height 23
drag, startPoint x: 459, startPoint y: 137, endPoint x: 505, endPoint y: 180, distance: 63.0
click at [505, 152] on div "**********" at bounding box center [408, 134] width 647 height 36
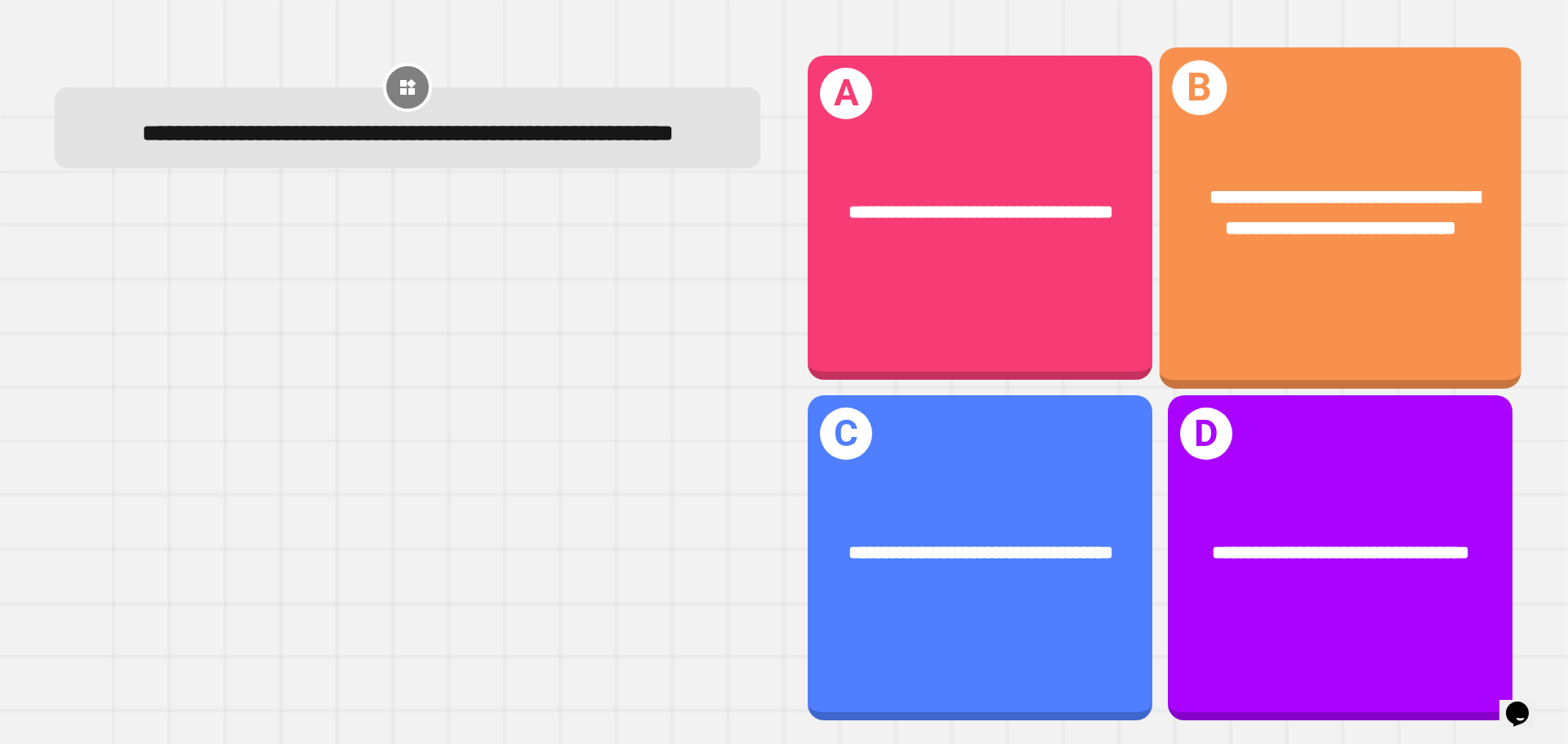
click at [1199, 236] on div "**********" at bounding box center [1340, 213] width 282 height 61
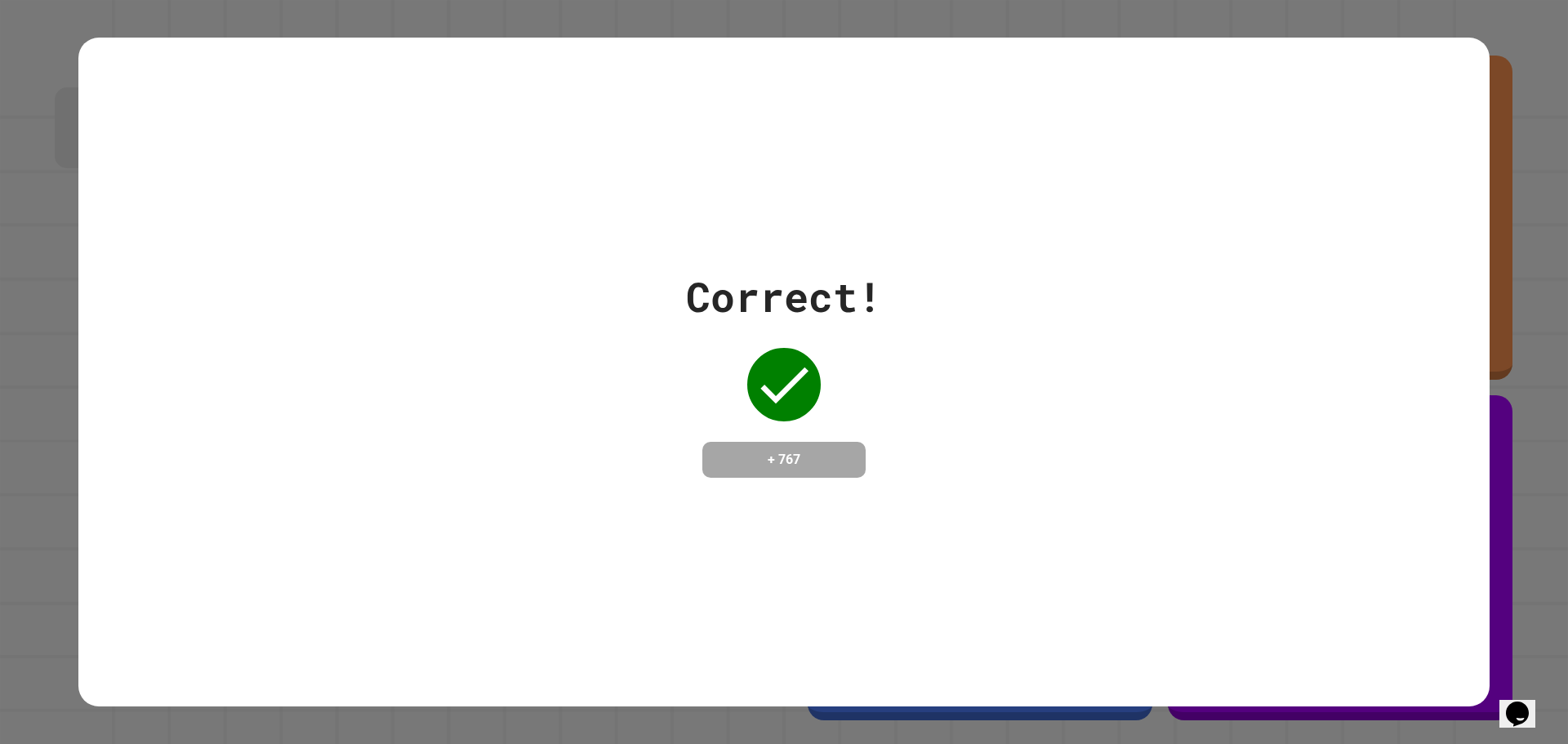
click at [5, 187] on div "Correct! + 767" at bounding box center [784, 372] width 1568 height 744
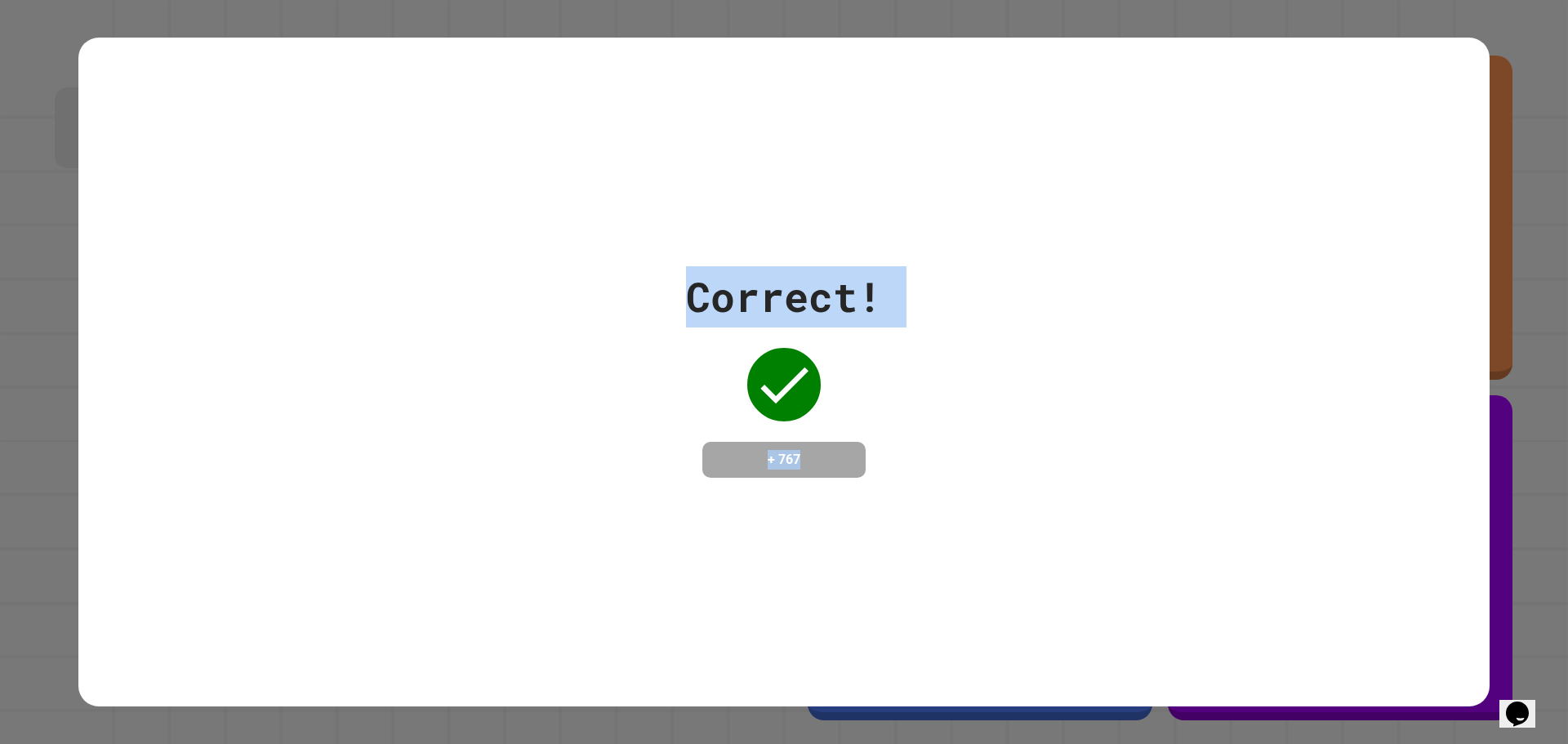
drag, startPoint x: 569, startPoint y: 187, endPoint x: 864, endPoint y: 482, distance: 417.2
click at [864, 482] on div "Correct! + 767" at bounding box center [784, 372] width 1411 height 670
drag, startPoint x: 864, startPoint y: 482, endPoint x: 665, endPoint y: 267, distance: 293.0
click at [665, 267] on div "Correct! + 767" at bounding box center [784, 372] width 1411 height 670
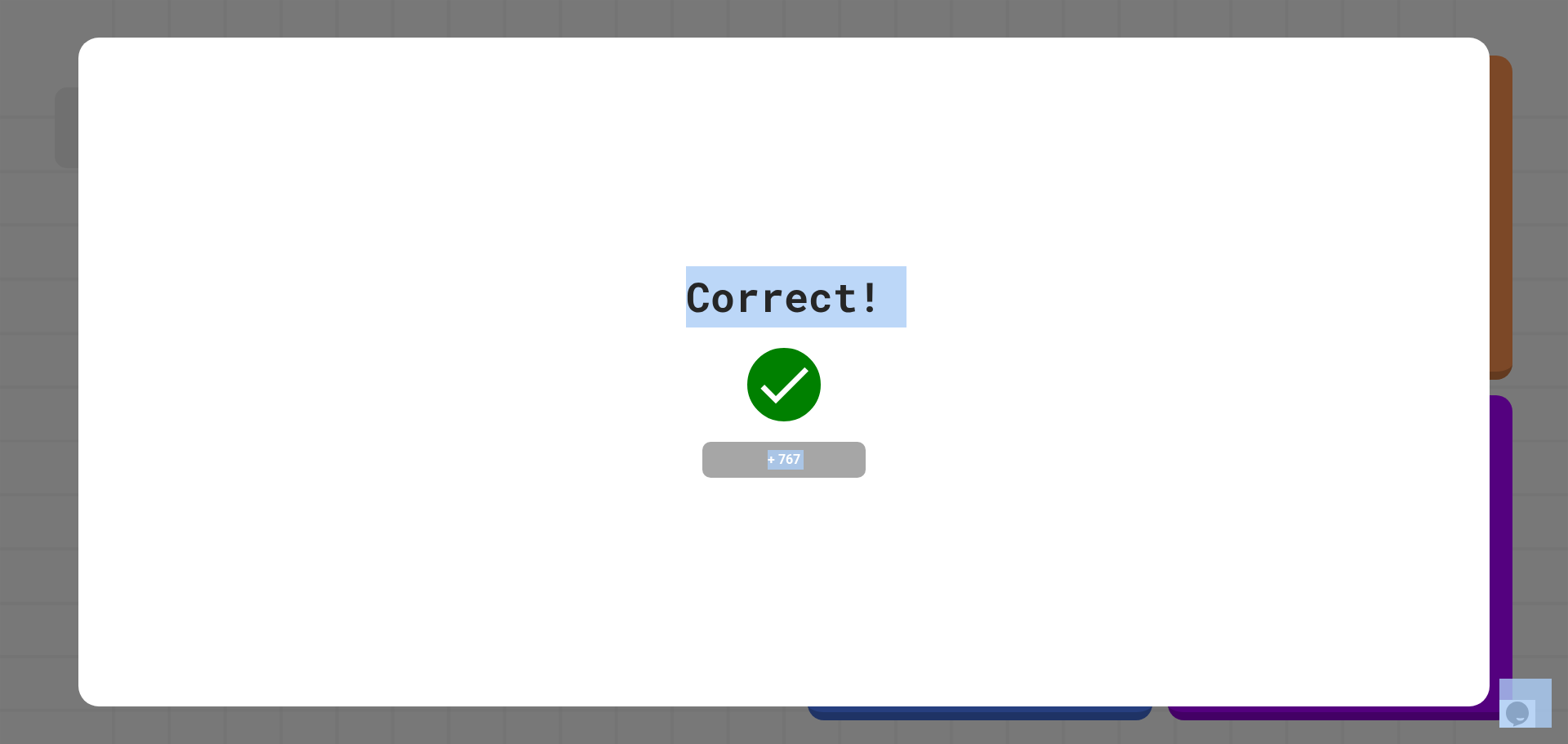
click at [605, 266] on div "Correct! + 767" at bounding box center [784, 372] width 1411 height 211
drag, startPoint x: 680, startPoint y: 275, endPoint x: 855, endPoint y: 445, distance: 244.0
click at [855, 445] on div "Correct! + 767" at bounding box center [784, 372] width 196 height 211
click at [269, 282] on div "Correct! + 767" at bounding box center [784, 372] width 1411 height 211
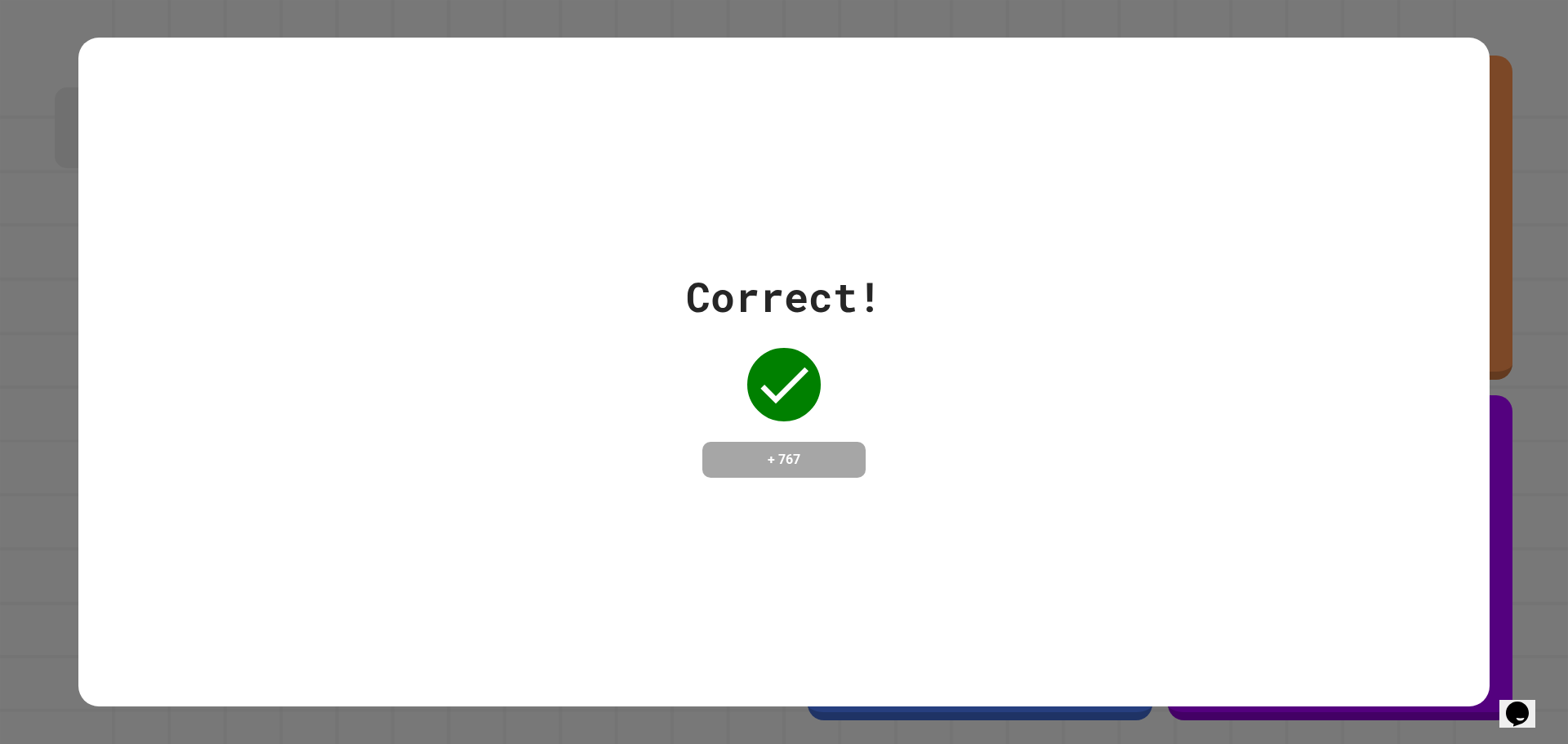
click at [65, 234] on div "Correct! + 767" at bounding box center [784, 372] width 1568 height 744
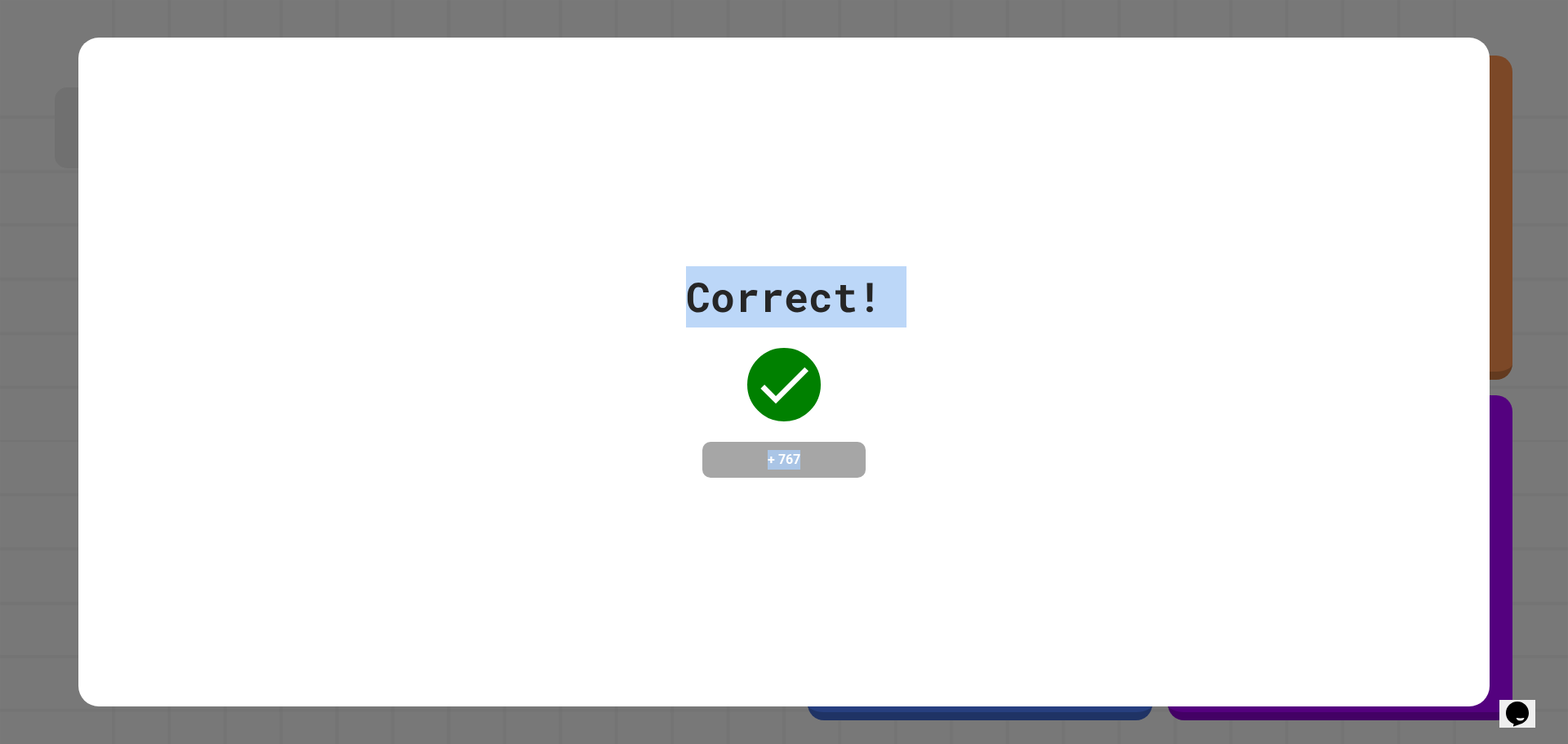
drag, startPoint x: 661, startPoint y: 270, endPoint x: 912, endPoint y: 458, distance: 313.6
click at [912, 458] on div "Correct! + 767" at bounding box center [784, 372] width 1411 height 211
click at [911, 458] on div "Correct! + 767" at bounding box center [784, 372] width 1411 height 211
click at [524, 349] on div "Correct! + 767" at bounding box center [784, 372] width 1411 height 211
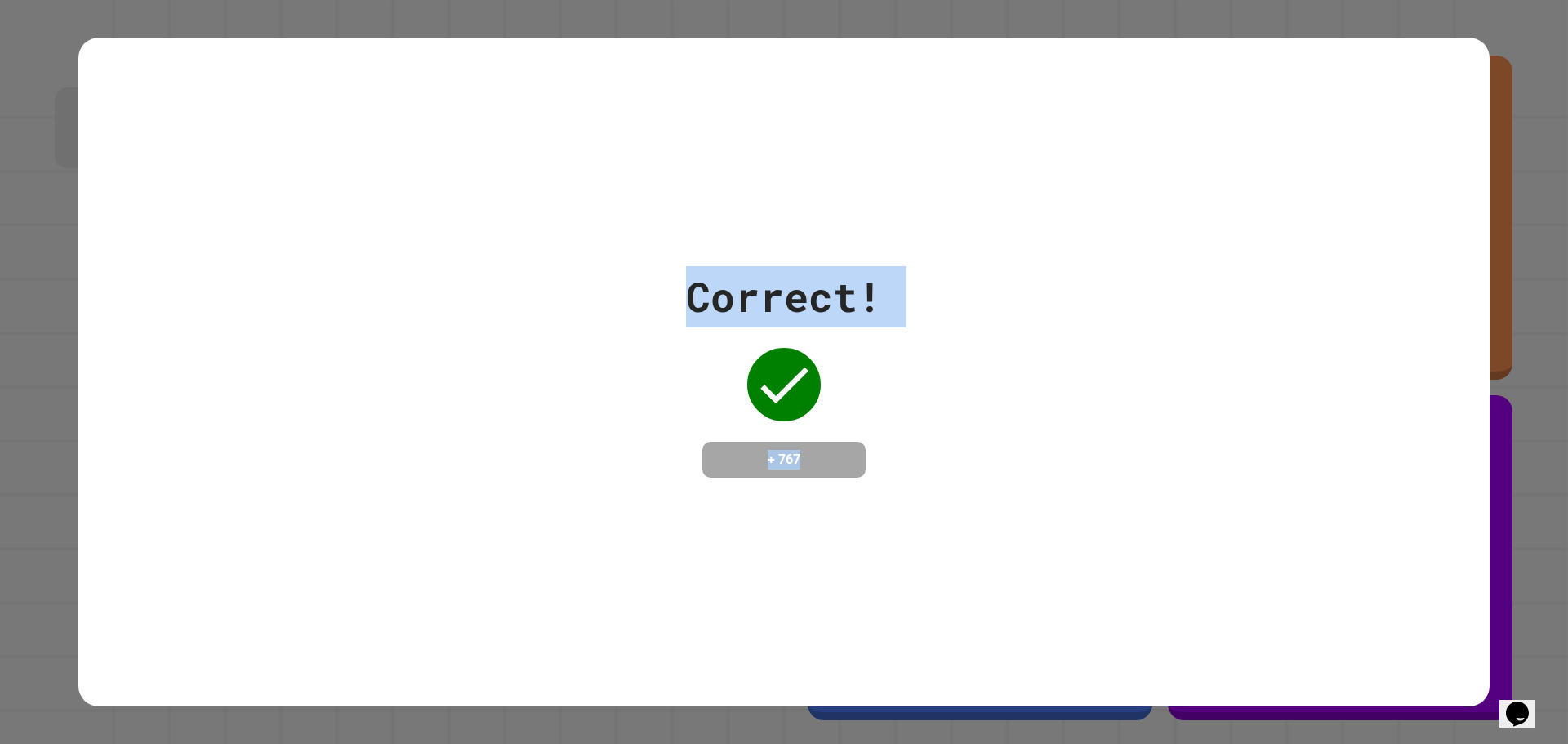
drag, startPoint x: 672, startPoint y: 270, endPoint x: 823, endPoint y: 463, distance: 245.1
click at [823, 463] on div "Correct! + 767" at bounding box center [784, 372] width 1411 height 211
click at [48, 239] on div "Correct! + 767" at bounding box center [784, 372] width 1568 height 744
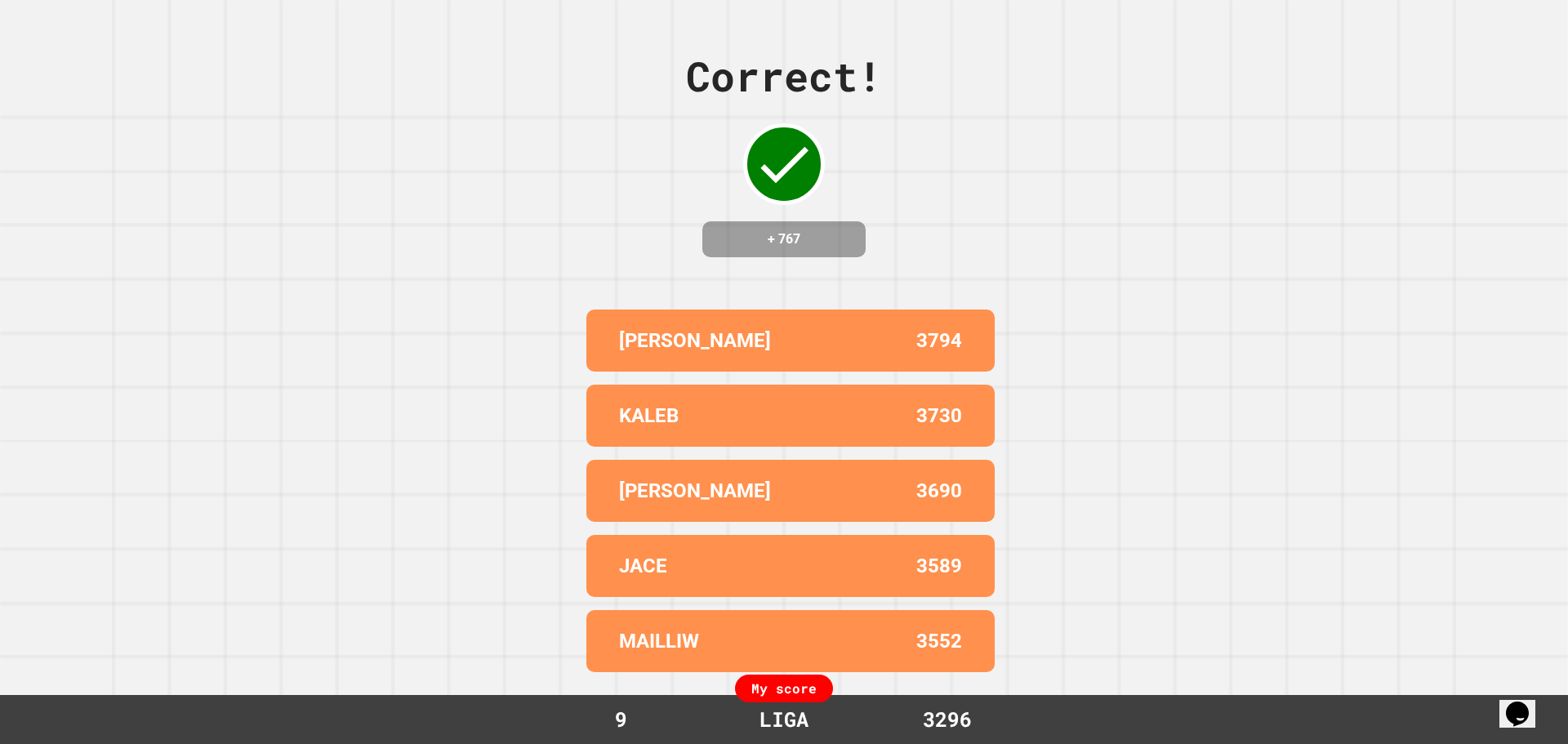
click at [787, 691] on div "My score" at bounding box center [784, 687] width 98 height 27
click at [795, 684] on div "My score" at bounding box center [784, 687] width 98 height 27
drag, startPoint x: 812, startPoint y: 687, endPoint x: 768, endPoint y: 686, distance: 44.0
click at [771, 689] on div "My score" at bounding box center [784, 687] width 98 height 27
click at [538, 567] on div "Correct! + 767 [PERSON_NAME] 3794 [PERSON_NAME] 3730 [PERSON_NAME] 3690 JACE 35…" at bounding box center [784, 372] width 1568 height 744
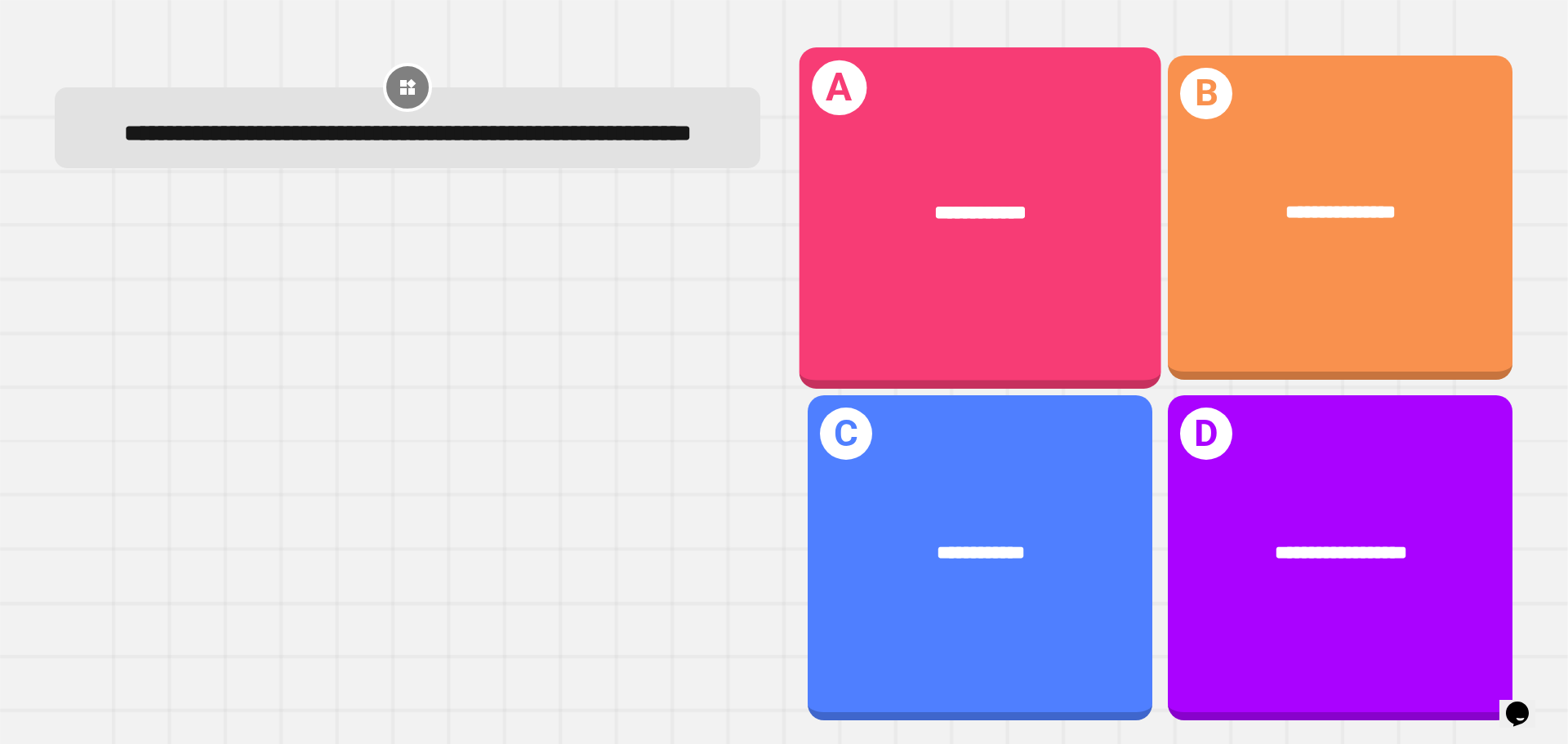
click at [915, 168] on div "**********" at bounding box center [979, 213] width 361 height 109
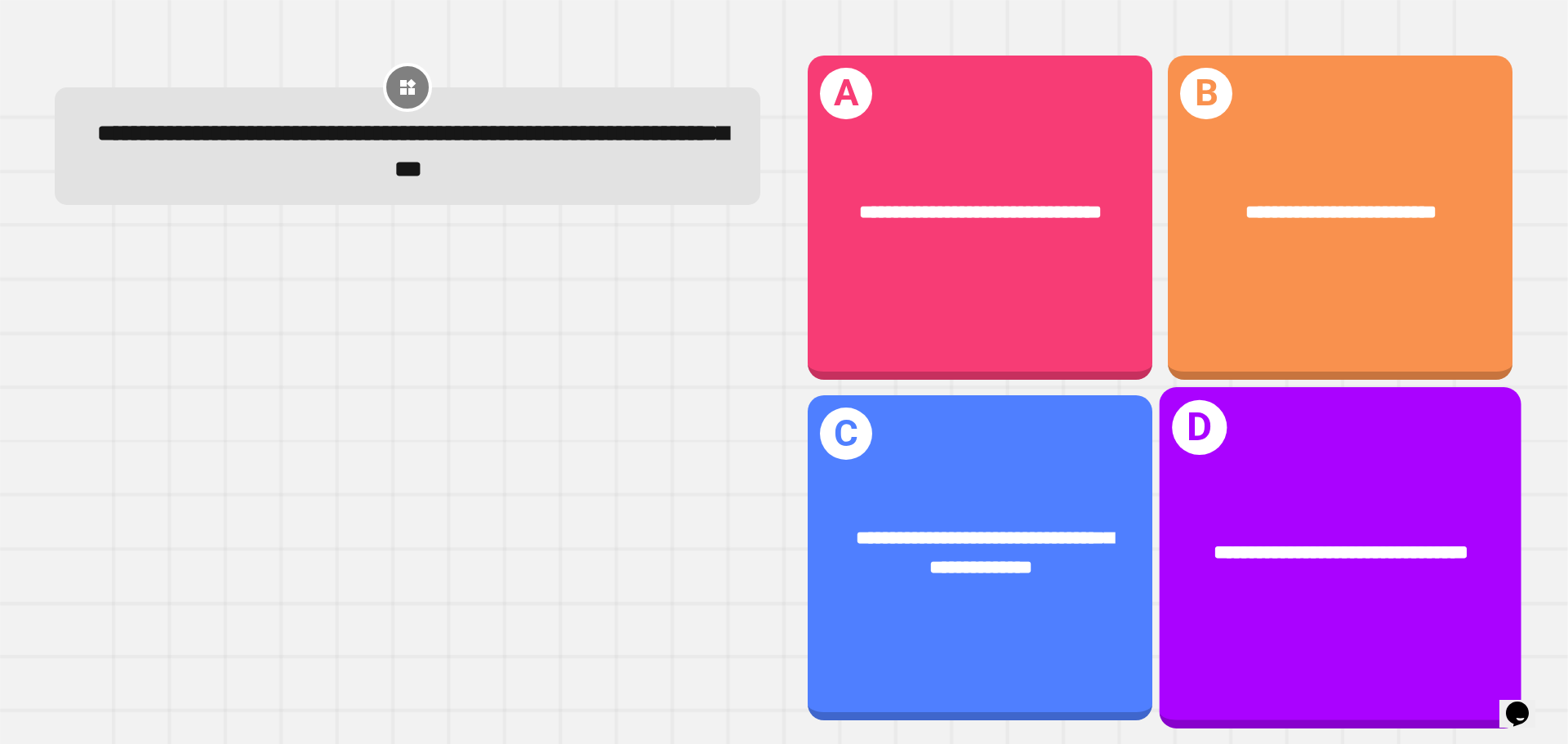
click at [1350, 558] on span "**********" at bounding box center [1341, 552] width 255 height 20
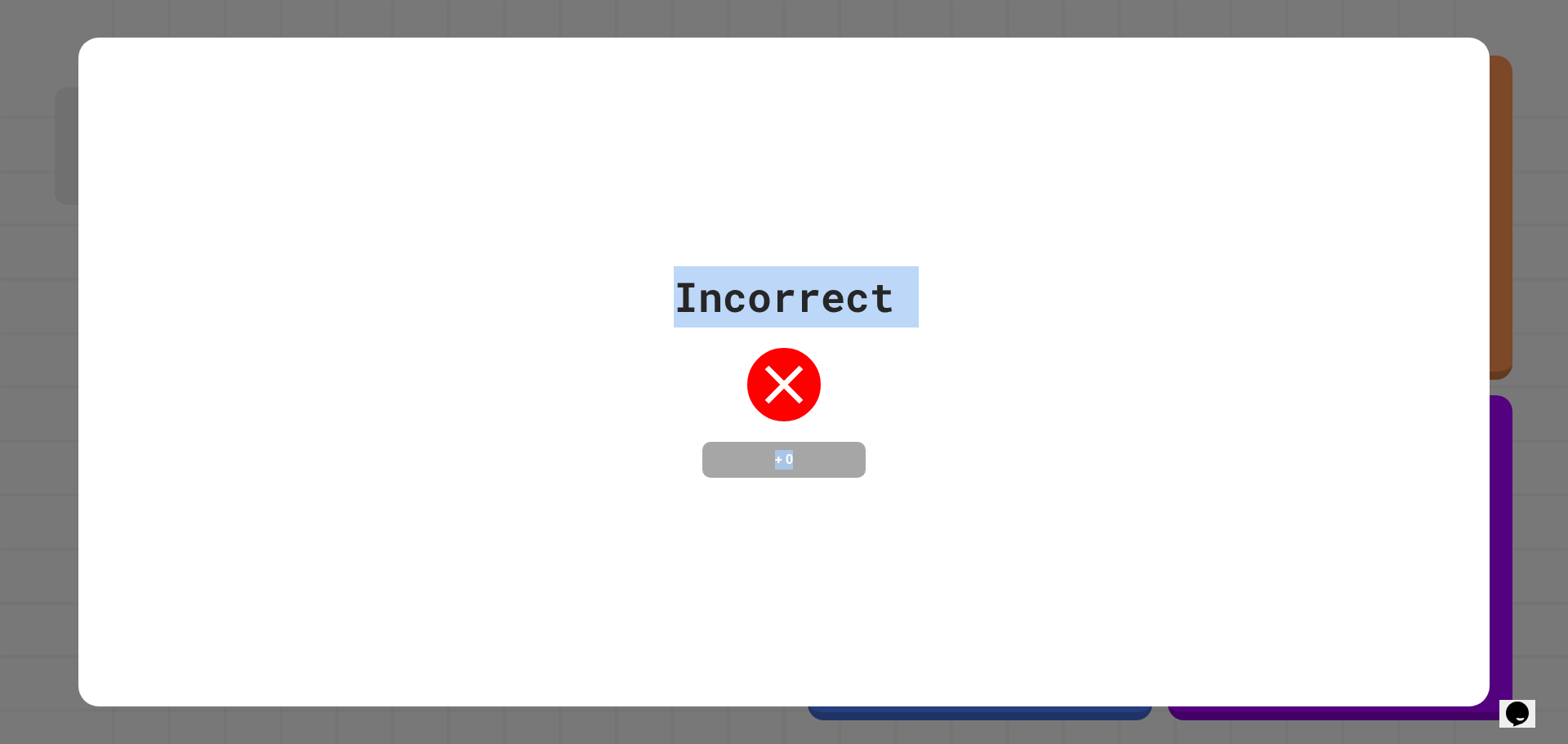
drag, startPoint x: 676, startPoint y: 283, endPoint x: 956, endPoint y: 487, distance: 346.4
click at [956, 487] on div "Incorrect + 0" at bounding box center [784, 372] width 1411 height 670
click at [0, 39] on div "Incorrect + 0" at bounding box center [784, 372] width 1568 height 744
drag, startPoint x: 678, startPoint y: 276, endPoint x: 866, endPoint y: 426, distance: 240.5
click at [866, 426] on div "Incorrect + 0" at bounding box center [784, 372] width 221 height 211
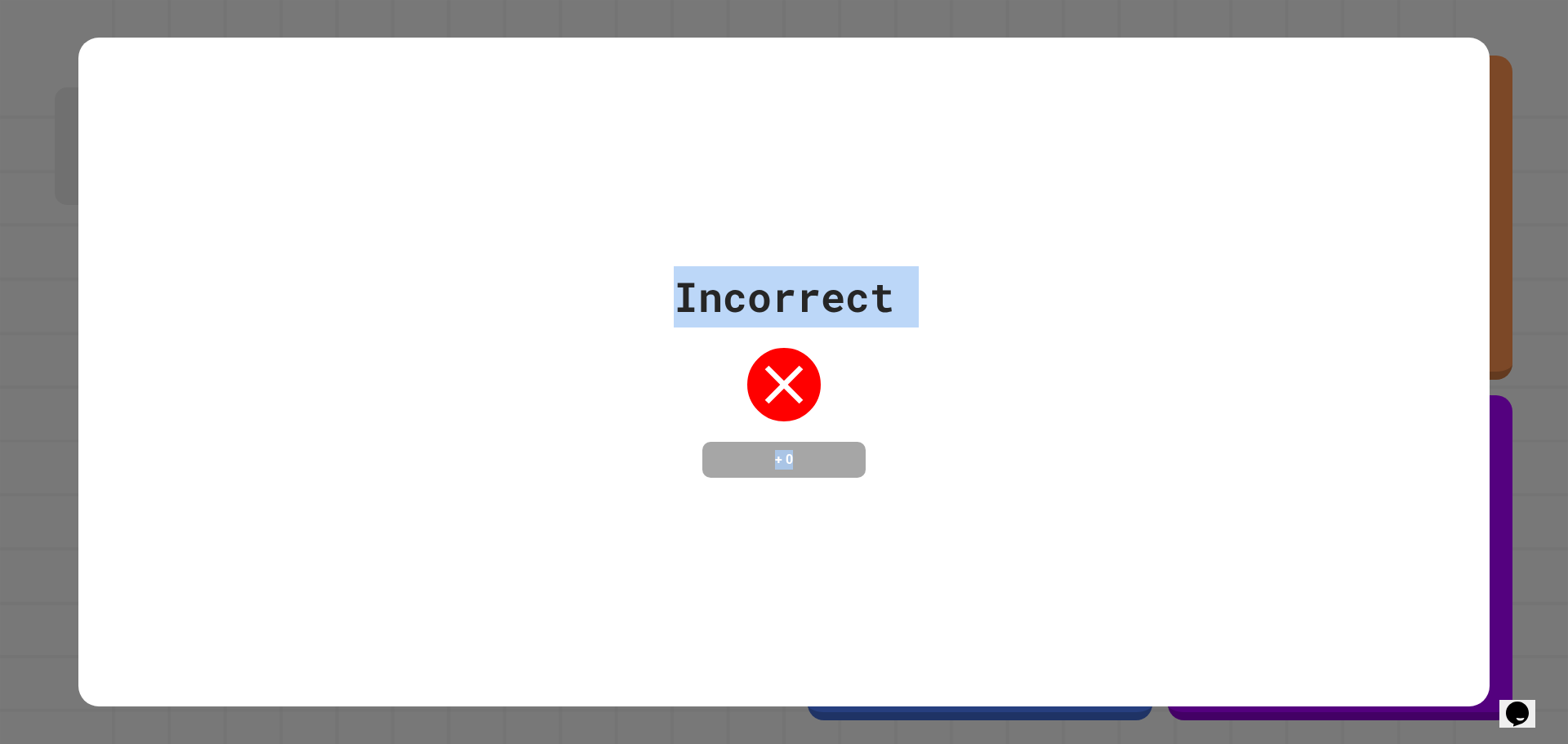
click at [2, 183] on div "Incorrect + 0" at bounding box center [784, 372] width 1568 height 744
click at [711, 294] on div "Incorrect" at bounding box center [784, 296] width 221 height 61
click at [593, 267] on div "Incorrect + 0" at bounding box center [784, 372] width 1411 height 211
drag, startPoint x: 665, startPoint y: 277, endPoint x: 895, endPoint y: 434, distance: 278.5
click at [895, 434] on div "Incorrect + 0" at bounding box center [784, 372] width 1411 height 211
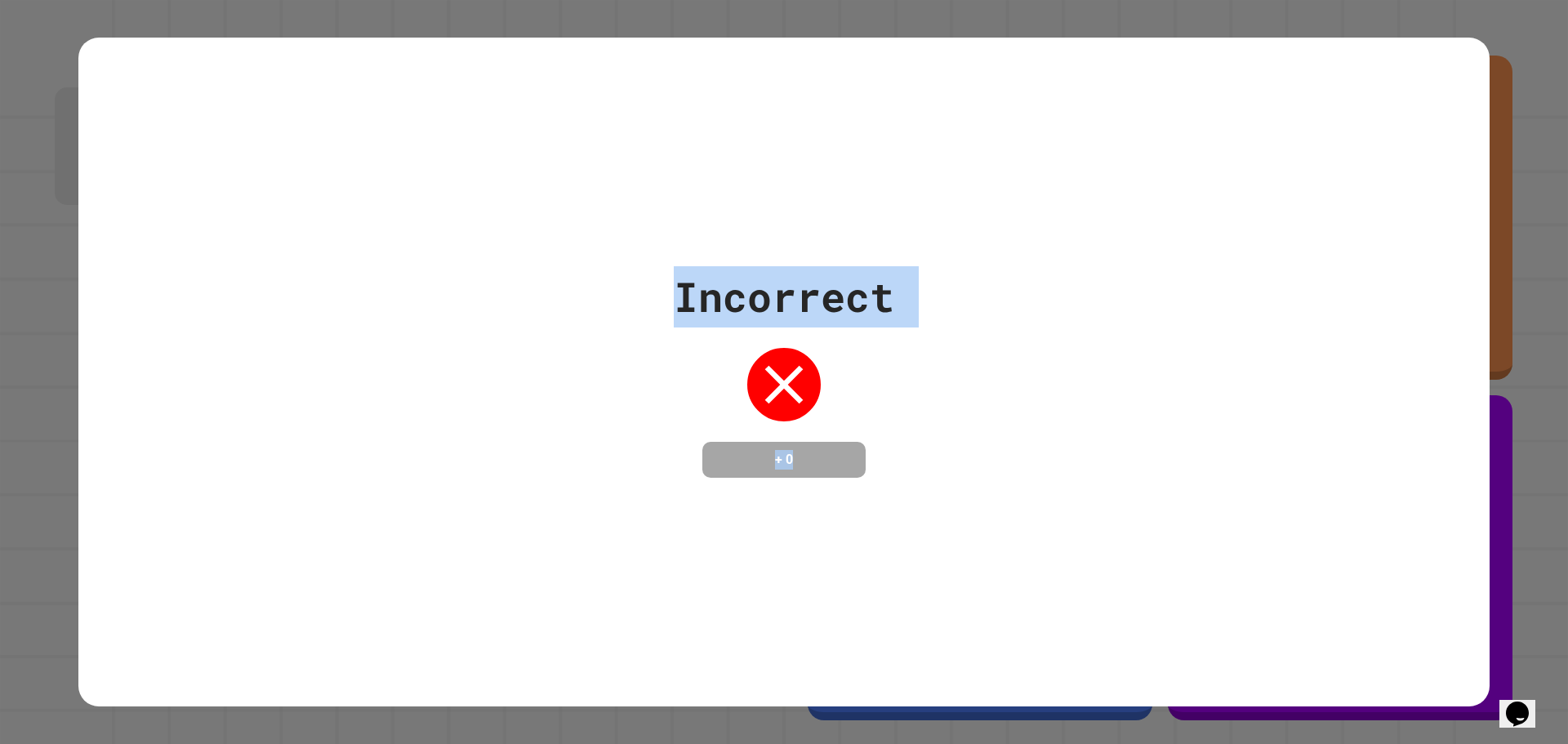
click at [16, 112] on div "Incorrect + 0" at bounding box center [784, 372] width 1568 height 744
